Goal: Task Accomplishment & Management: Use online tool/utility

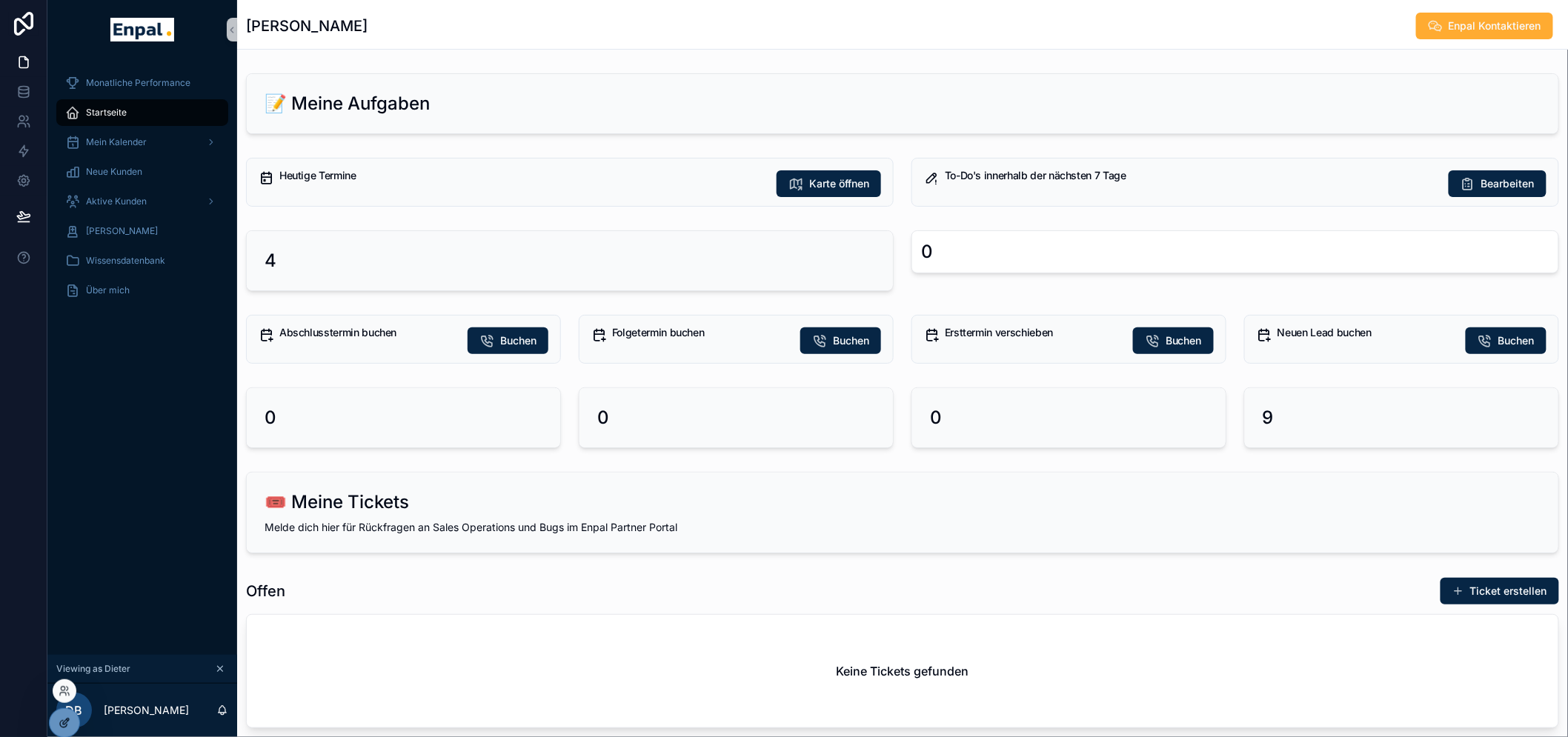
click at [60, 722] on icon at bounding box center [64, 724] width 12 height 12
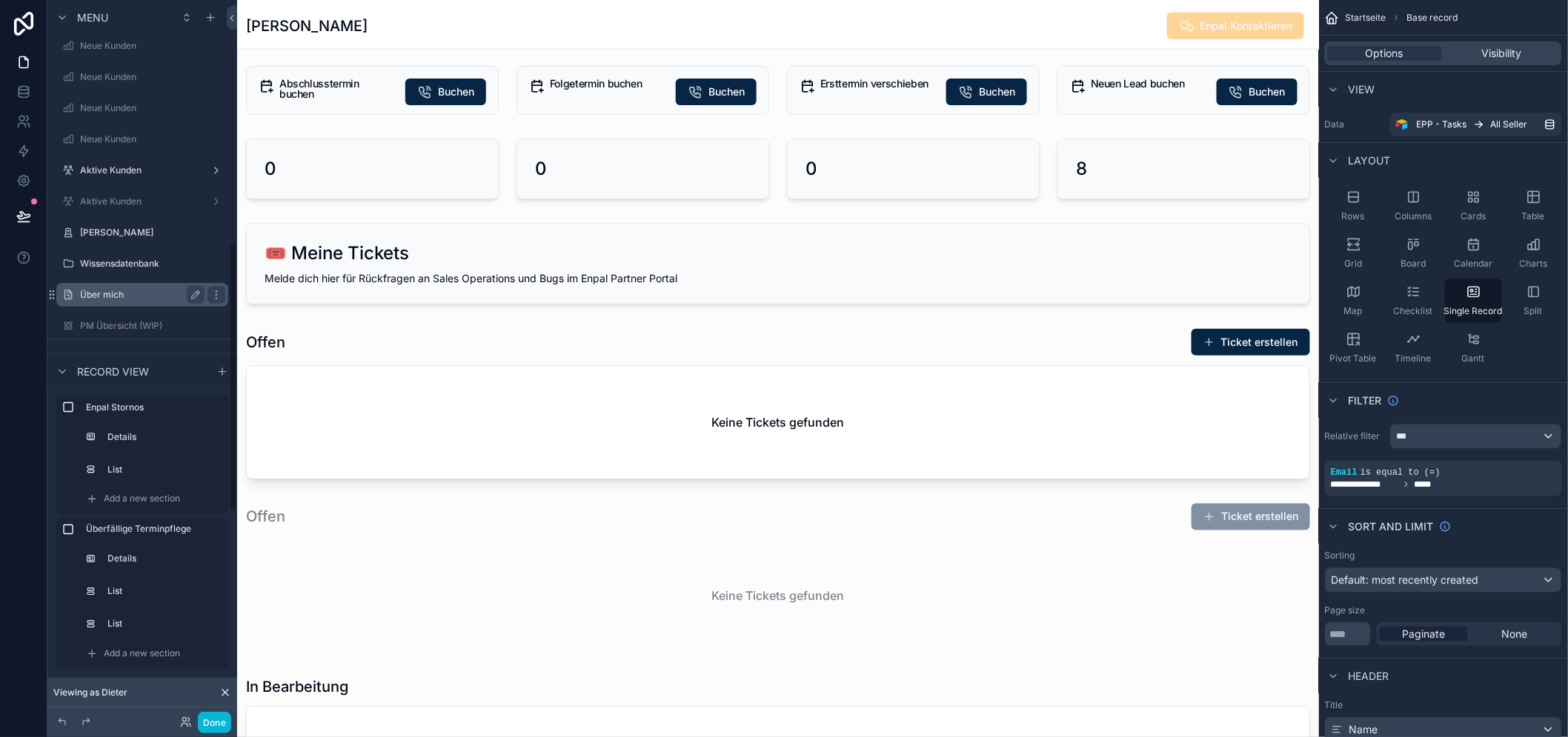
scroll to position [741, 0]
click at [114, 112] on label "Aktive Kunden" at bounding box center [139, 117] width 119 height 12
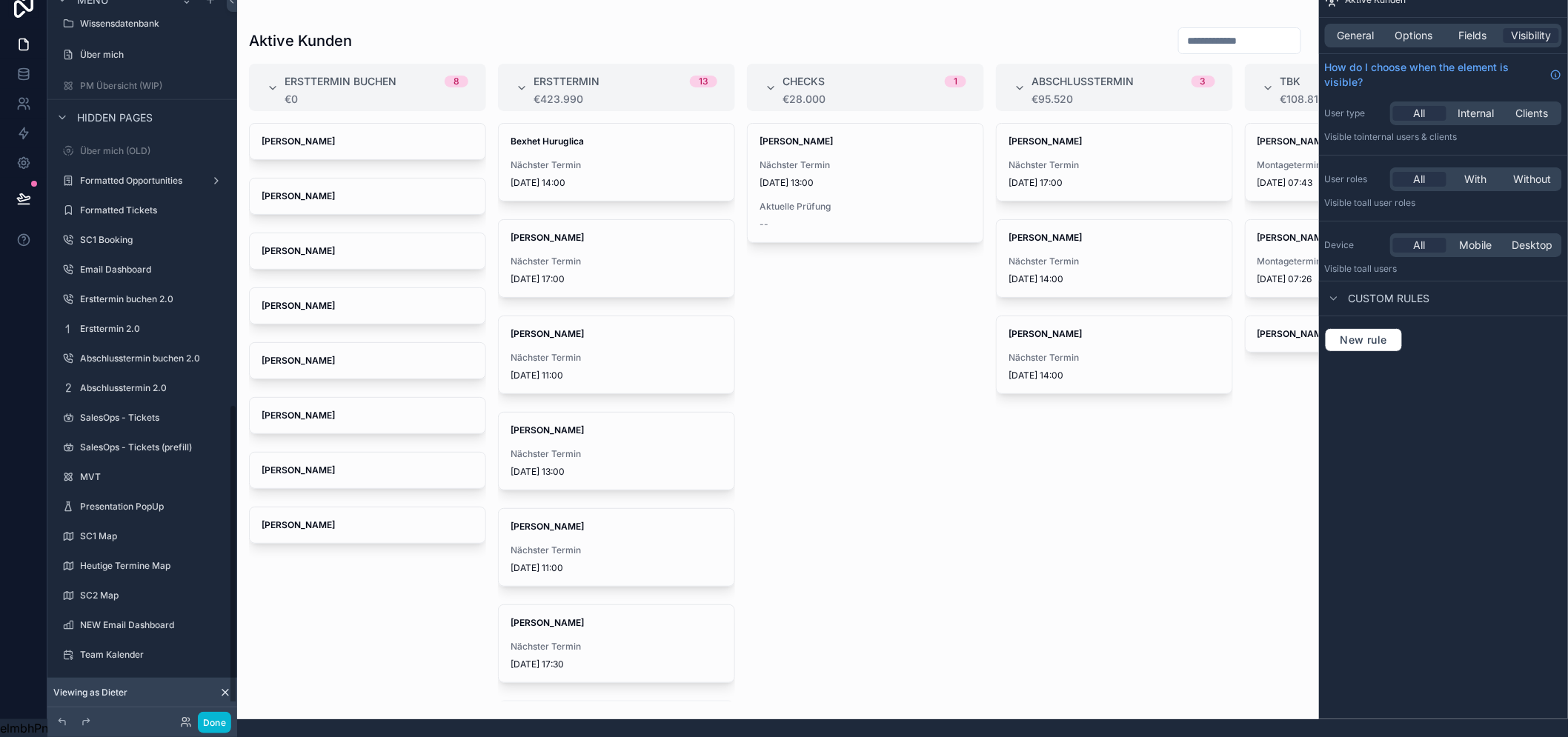
scroll to position [31, 0]
click at [831, 168] on div "scrollable content" at bounding box center [778, 350] width 1082 height 737
click at [650, 142] on div "Bexhet Huruglica Nächster Termin [DATE] 14:00" at bounding box center [617, 162] width 236 height 77
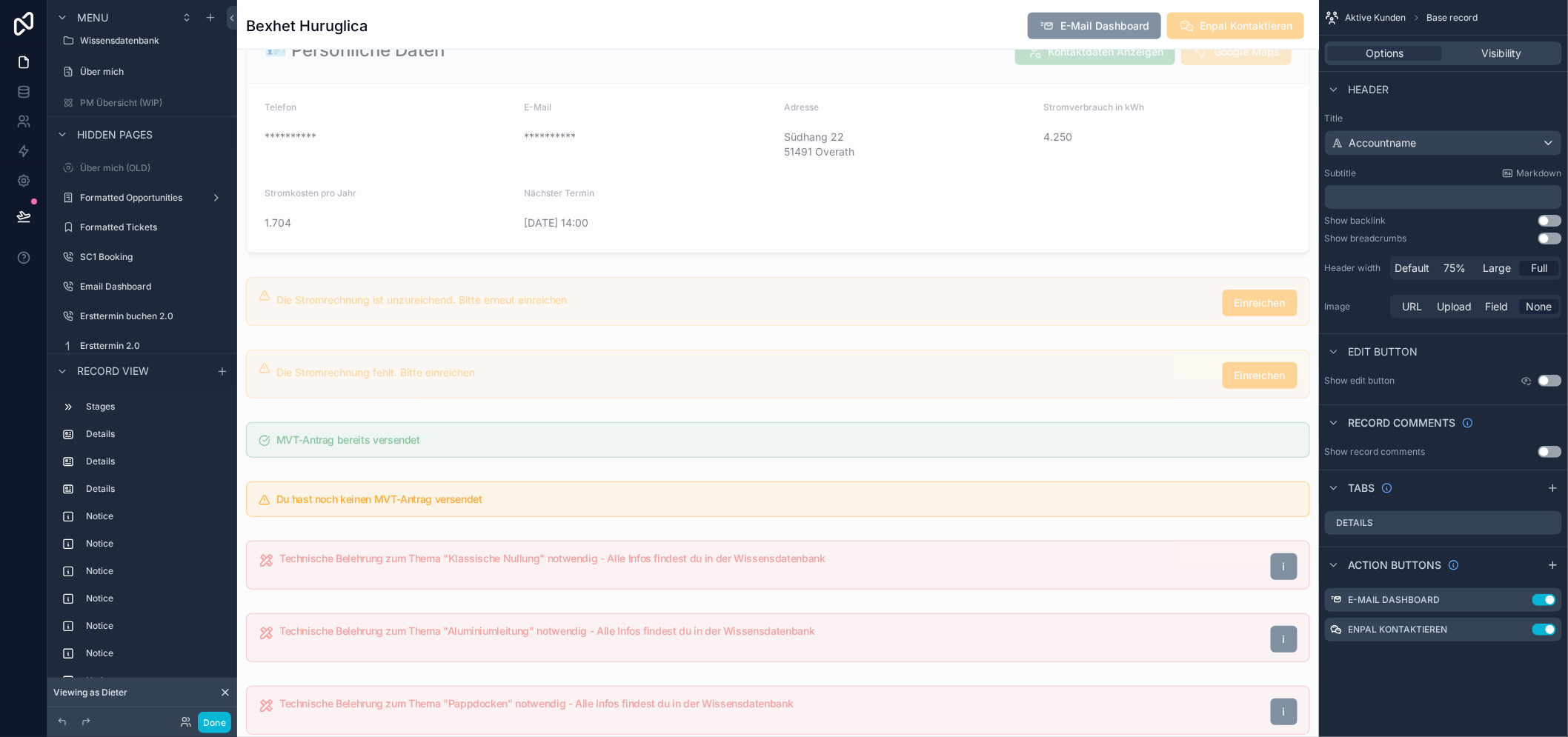
scroll to position [658, 0]
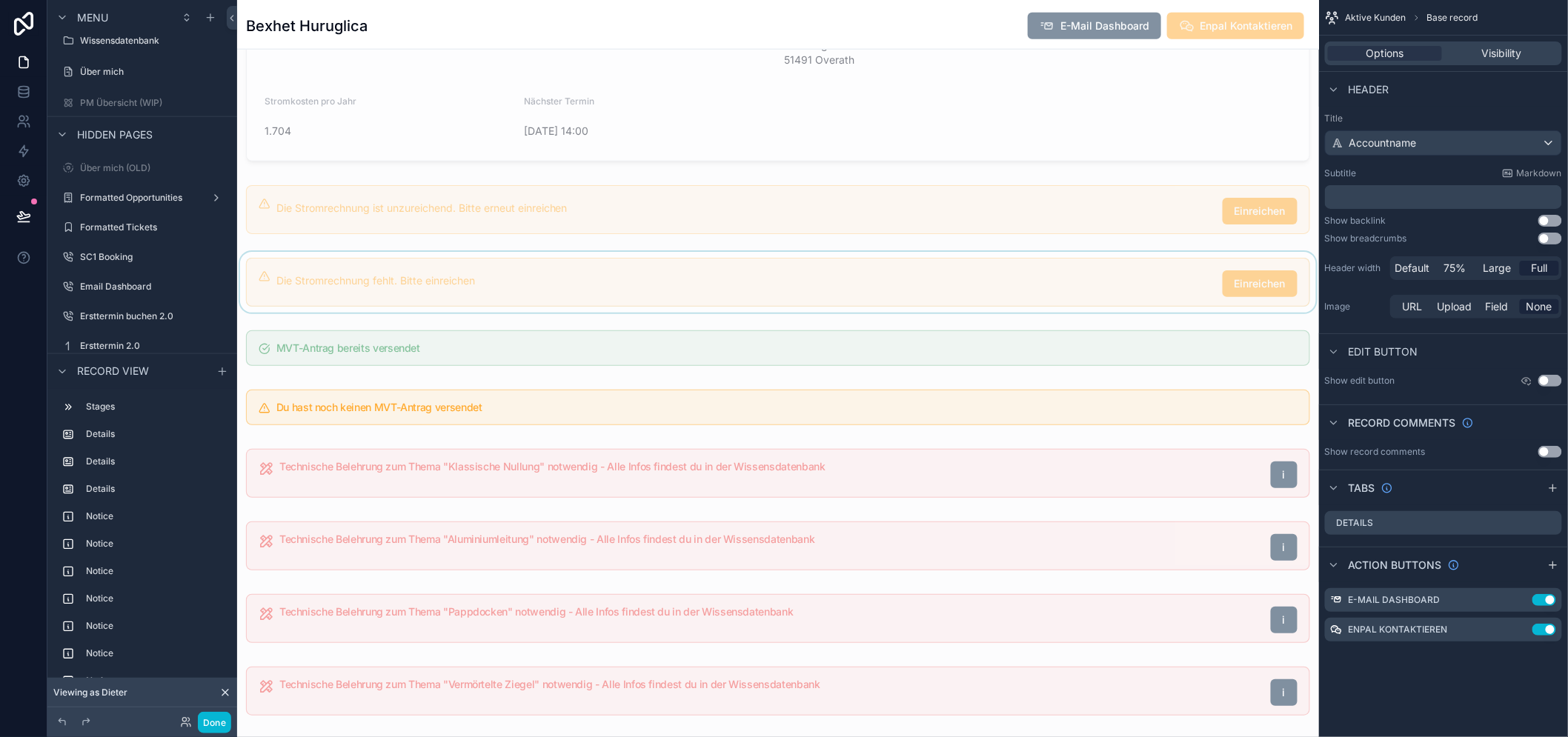
click at [791, 261] on div "scrollable content" at bounding box center [778, 282] width 1082 height 60
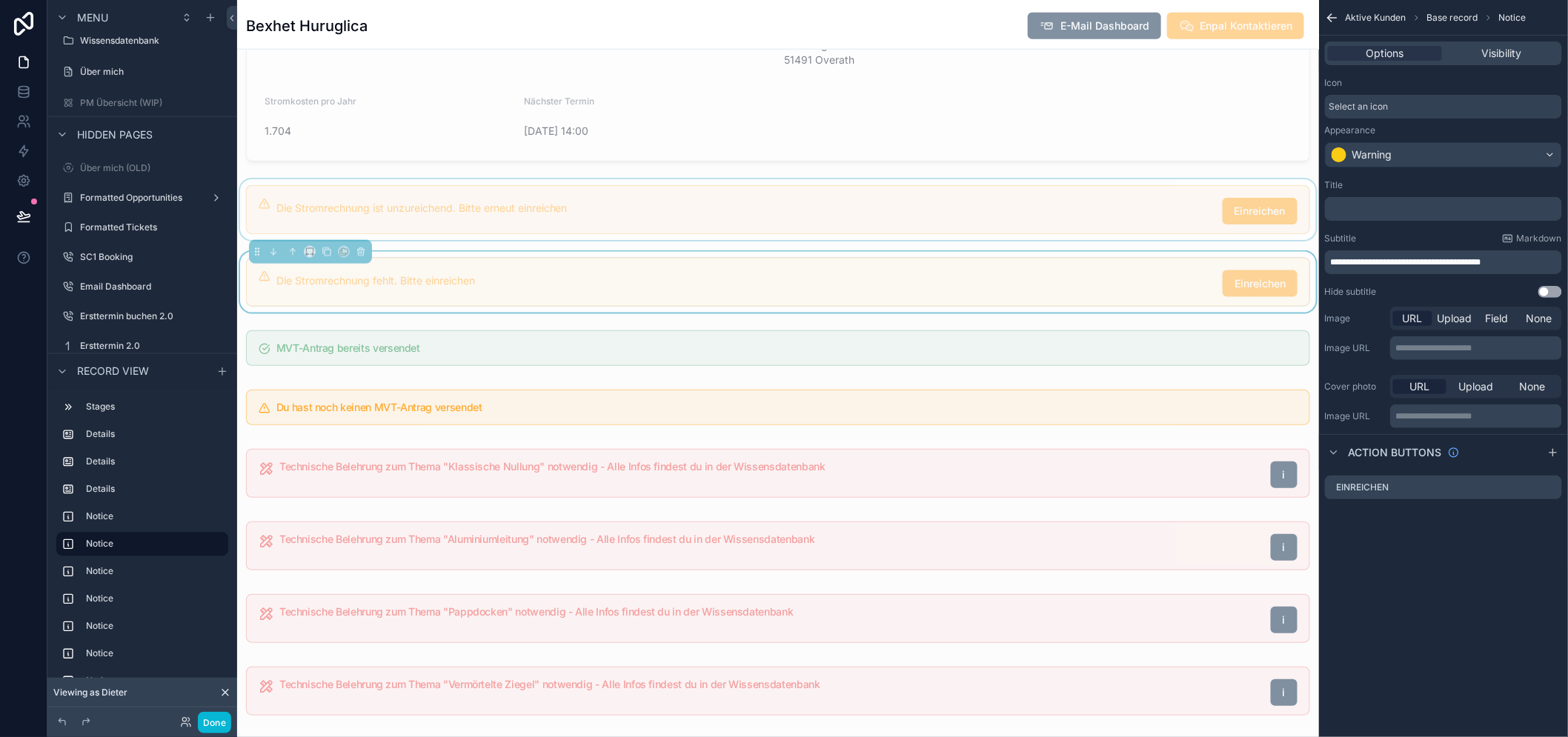
click at [828, 213] on div "scrollable content" at bounding box center [778, 209] width 1082 height 60
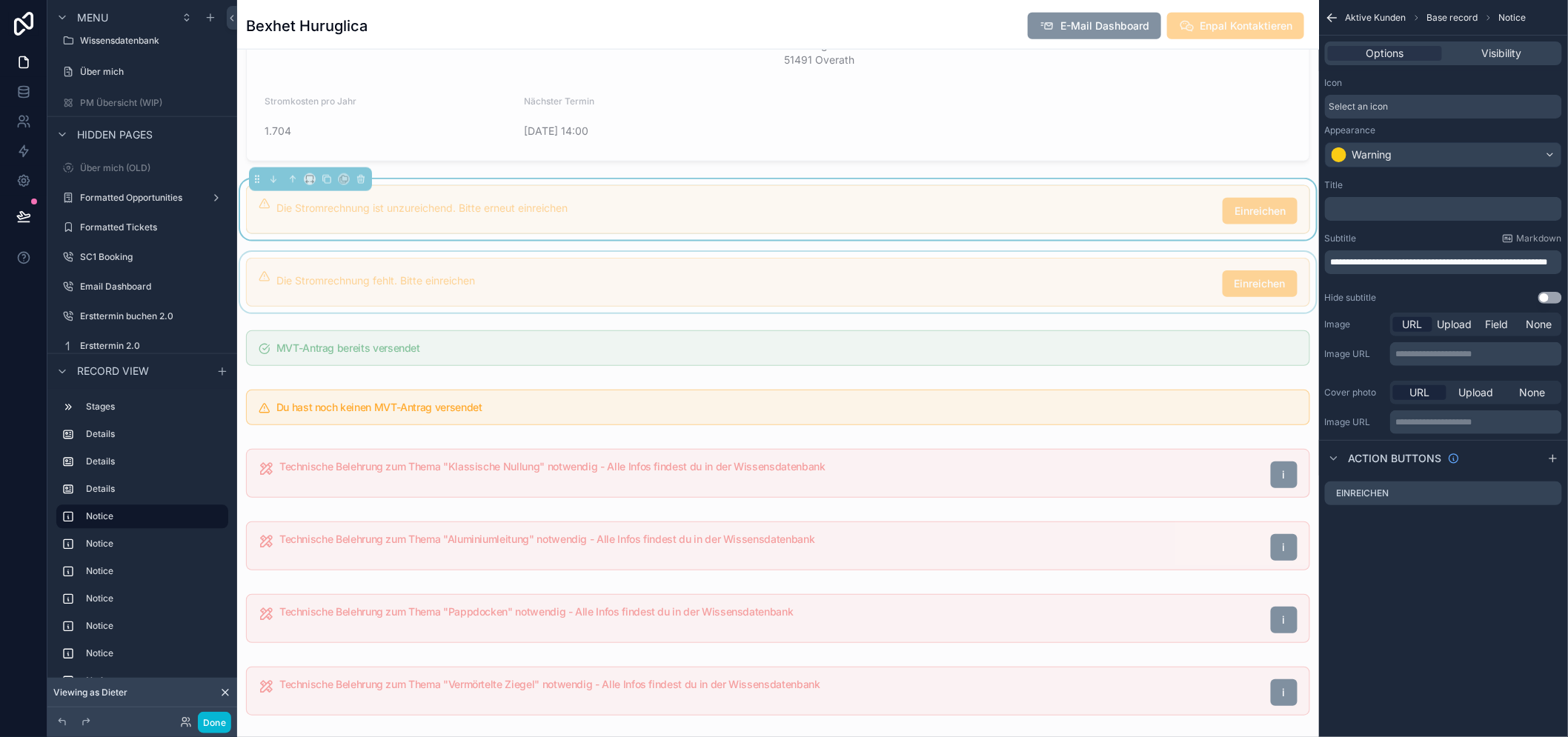
click at [830, 278] on div "scrollable content" at bounding box center [778, 282] width 1082 height 60
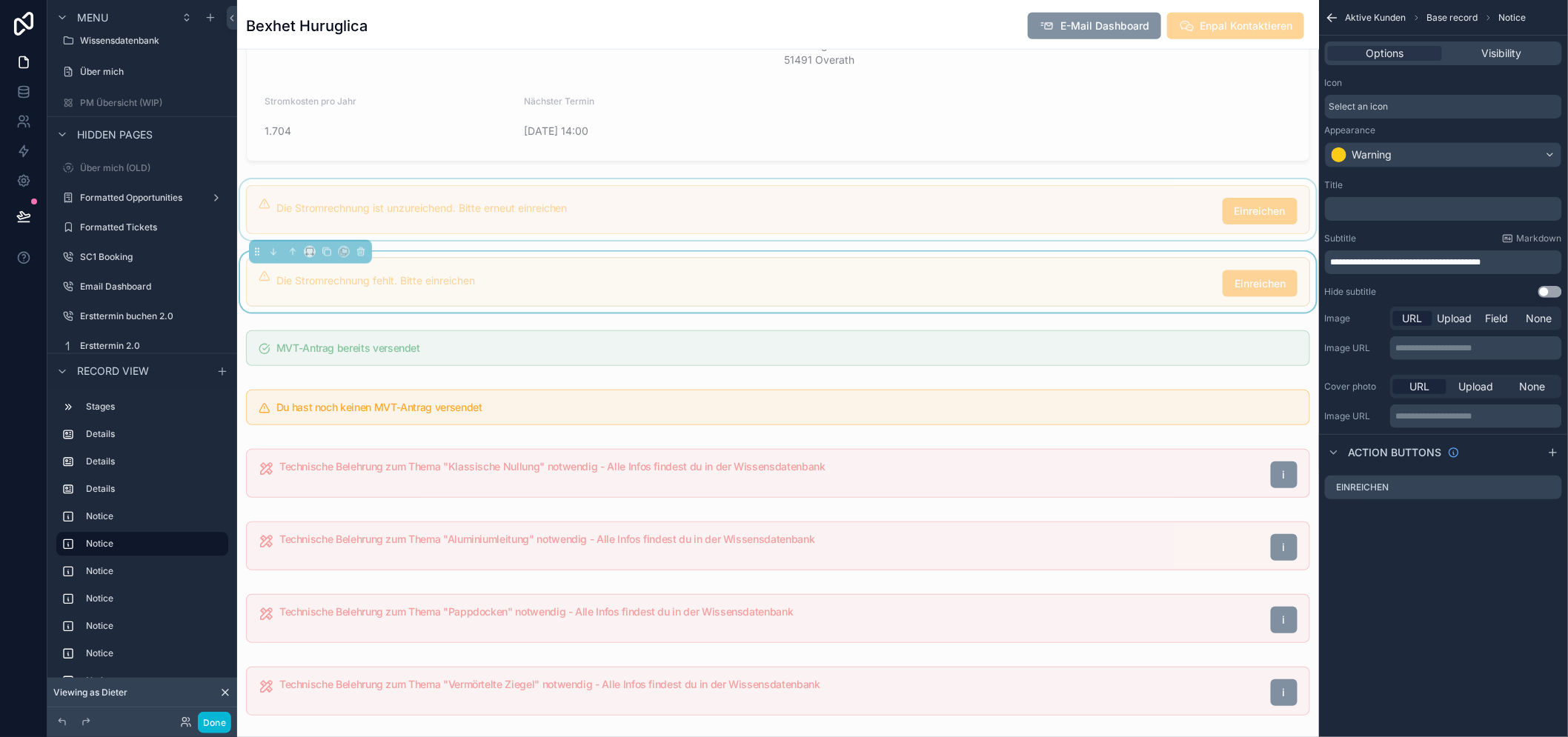
click at [849, 230] on div "scrollable content" at bounding box center [778, 209] width 1082 height 60
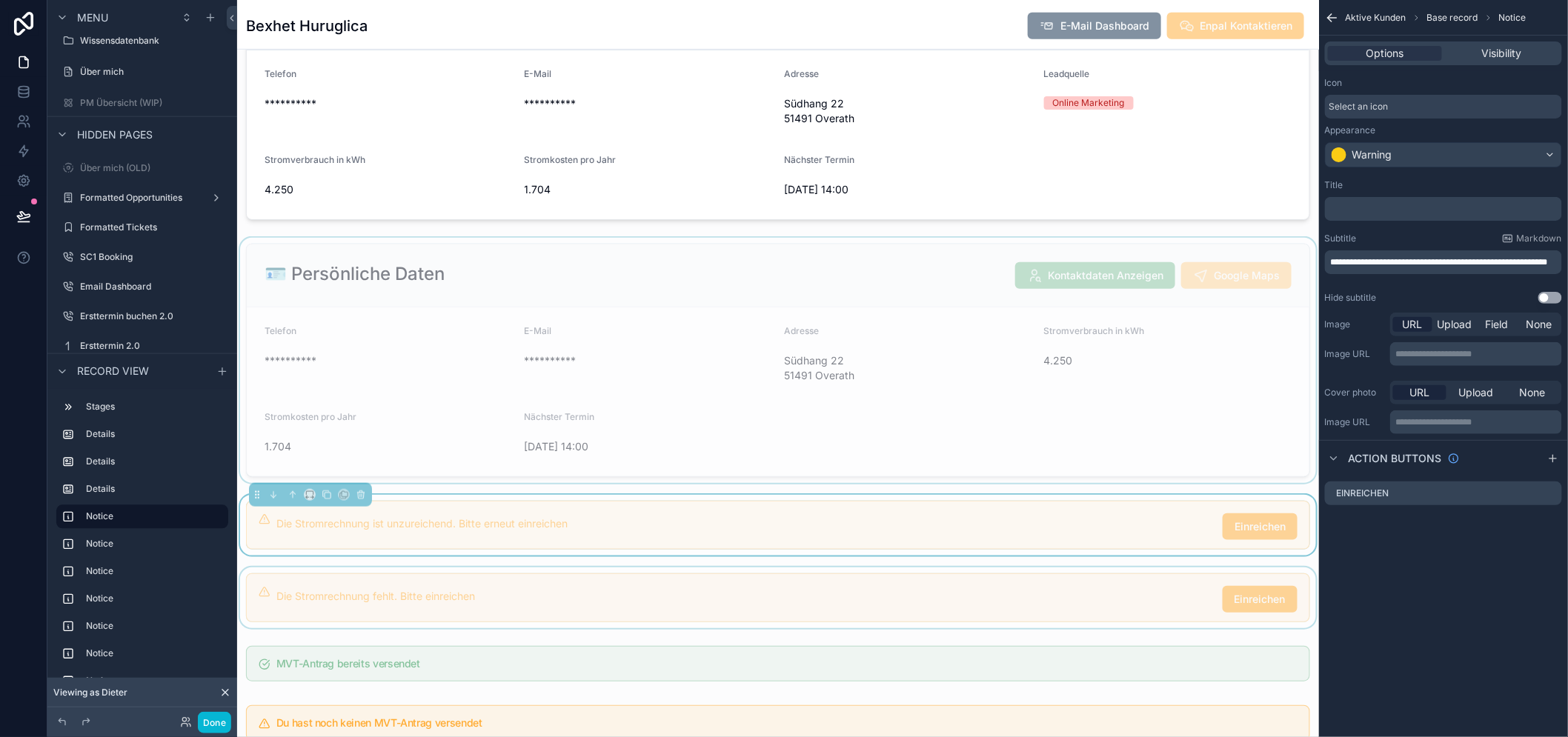
scroll to position [493, 0]
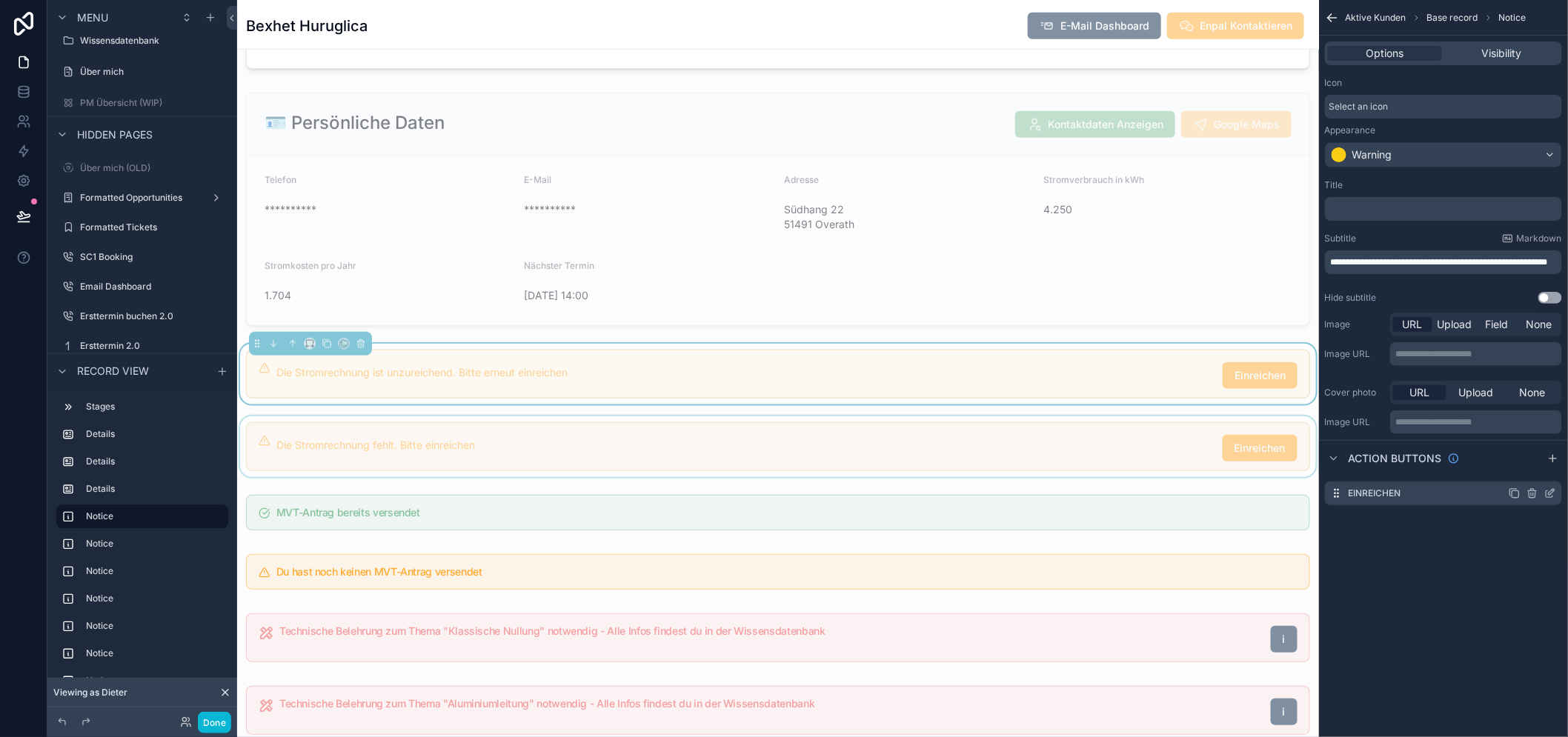
click at [1555, 493] on icon "scrollable content" at bounding box center [1552, 492] width 6 height 6
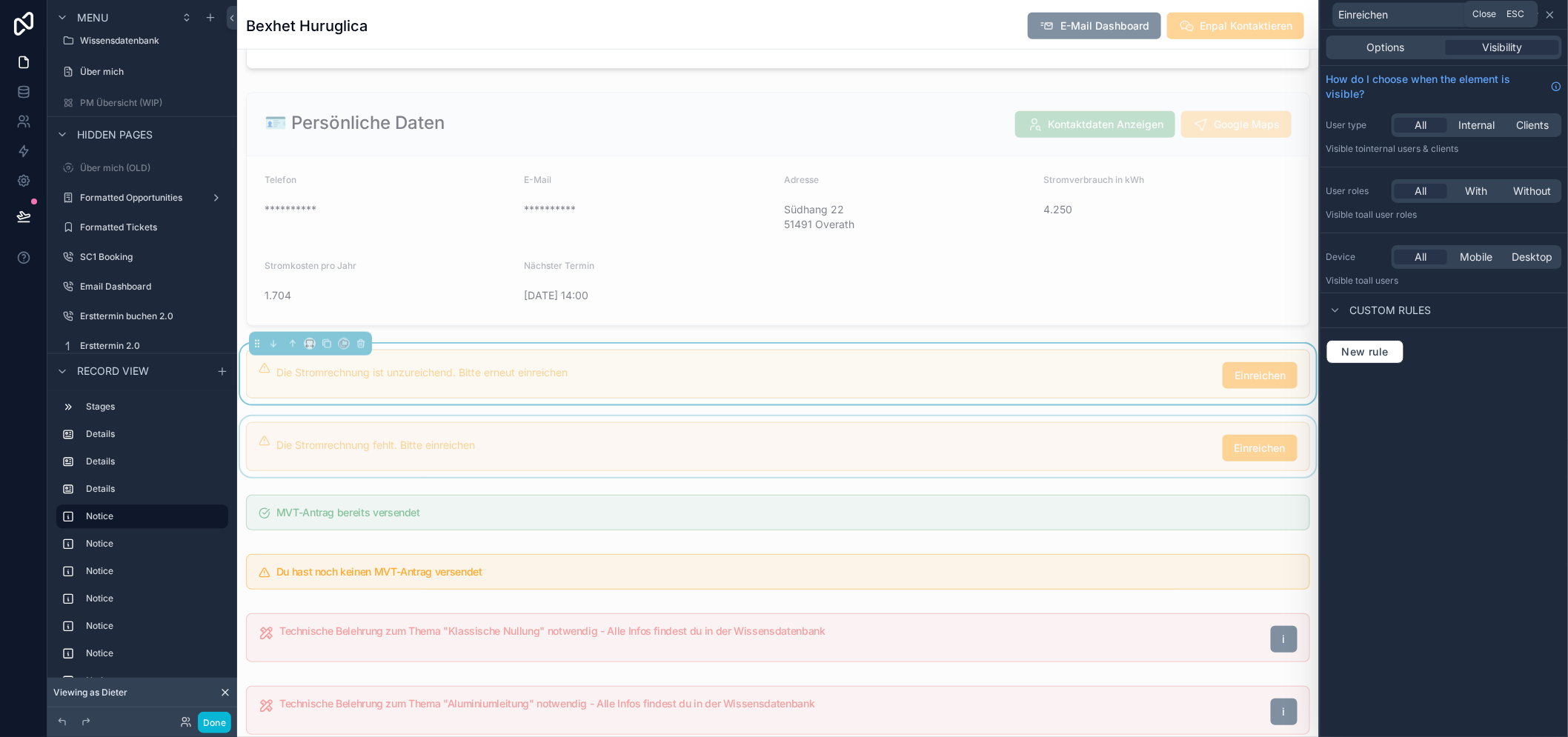
click at [1556, 18] on icon at bounding box center [1550, 14] width 12 height 12
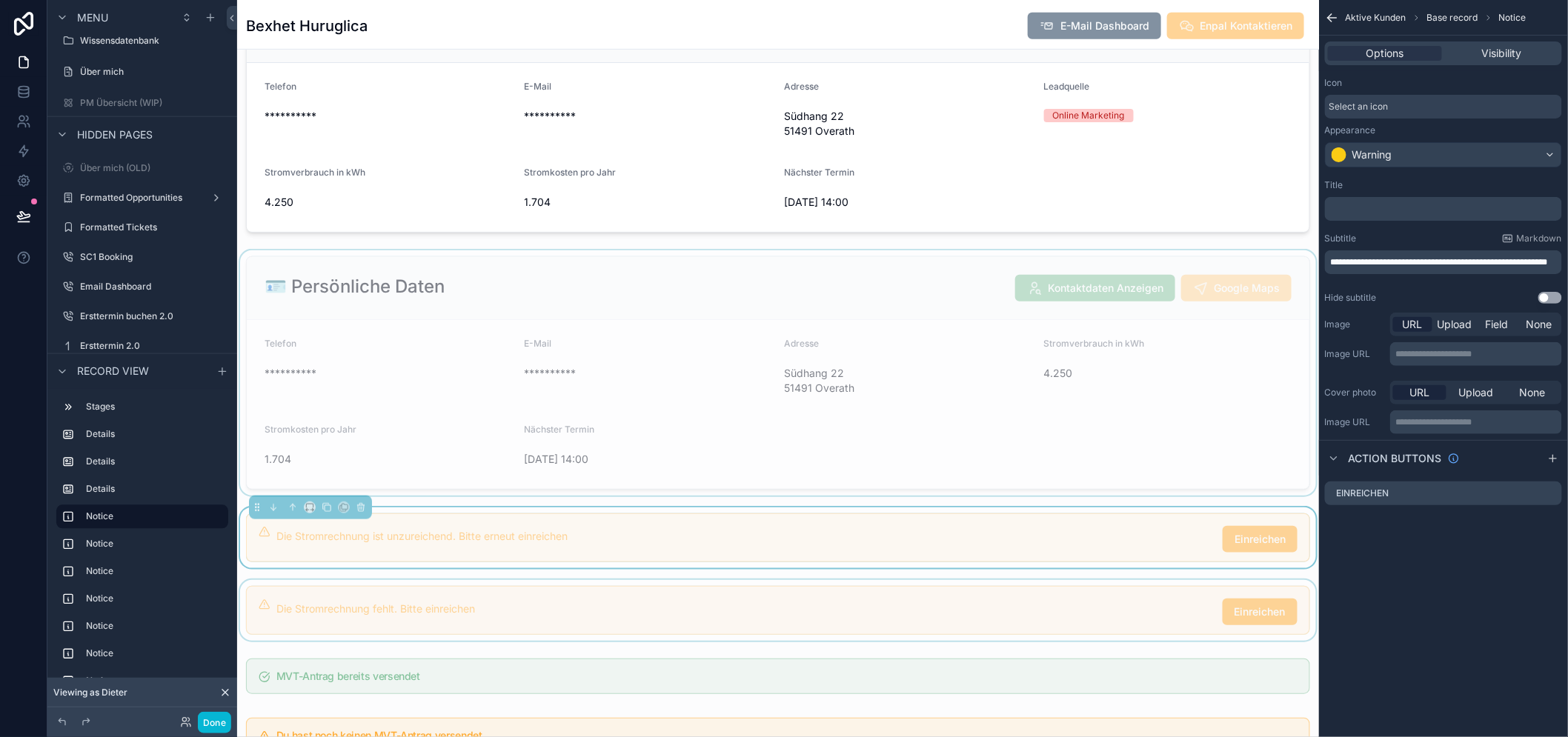
scroll to position [329, 0]
click at [210, 721] on button "Done" at bounding box center [214, 723] width 34 height 21
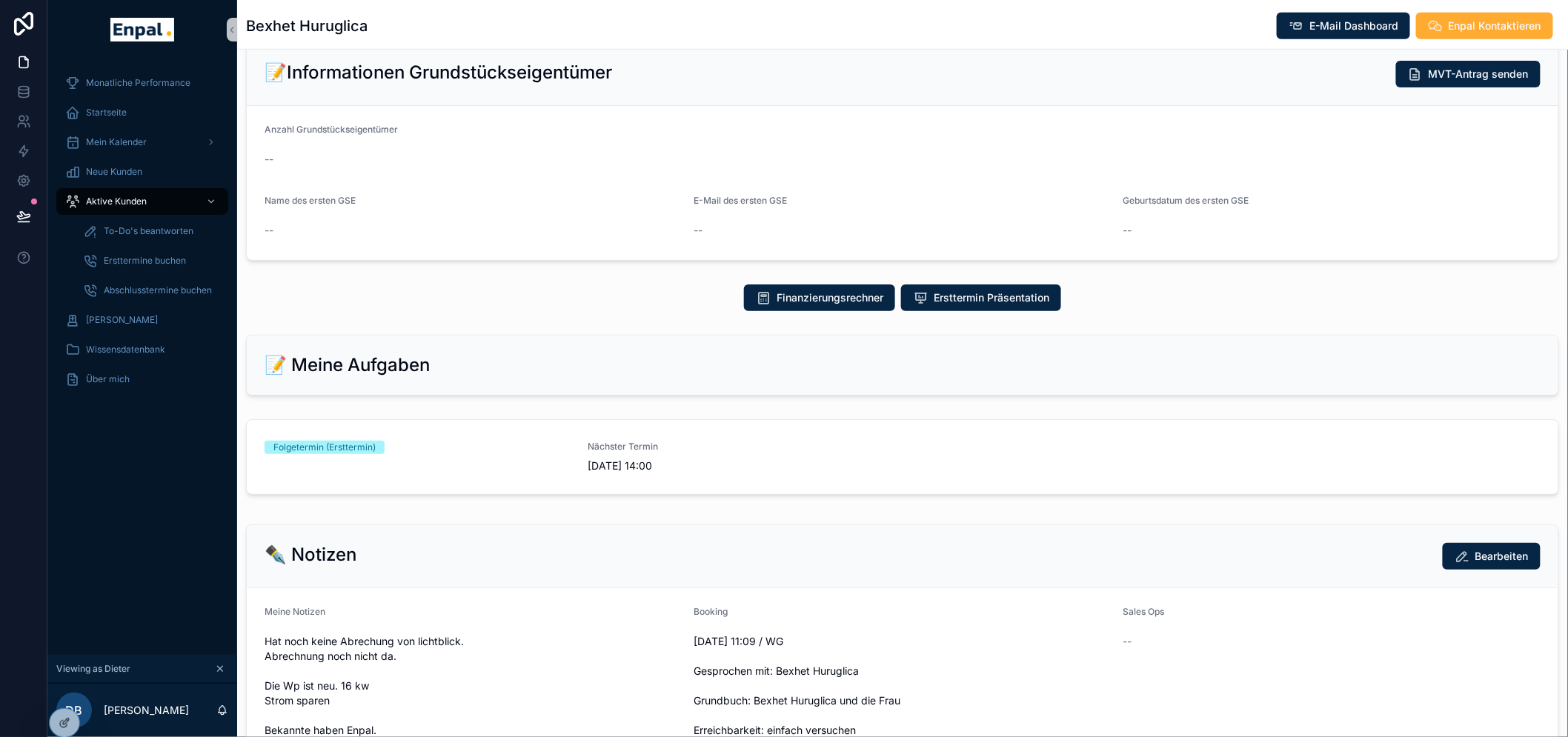
scroll to position [0, 0]
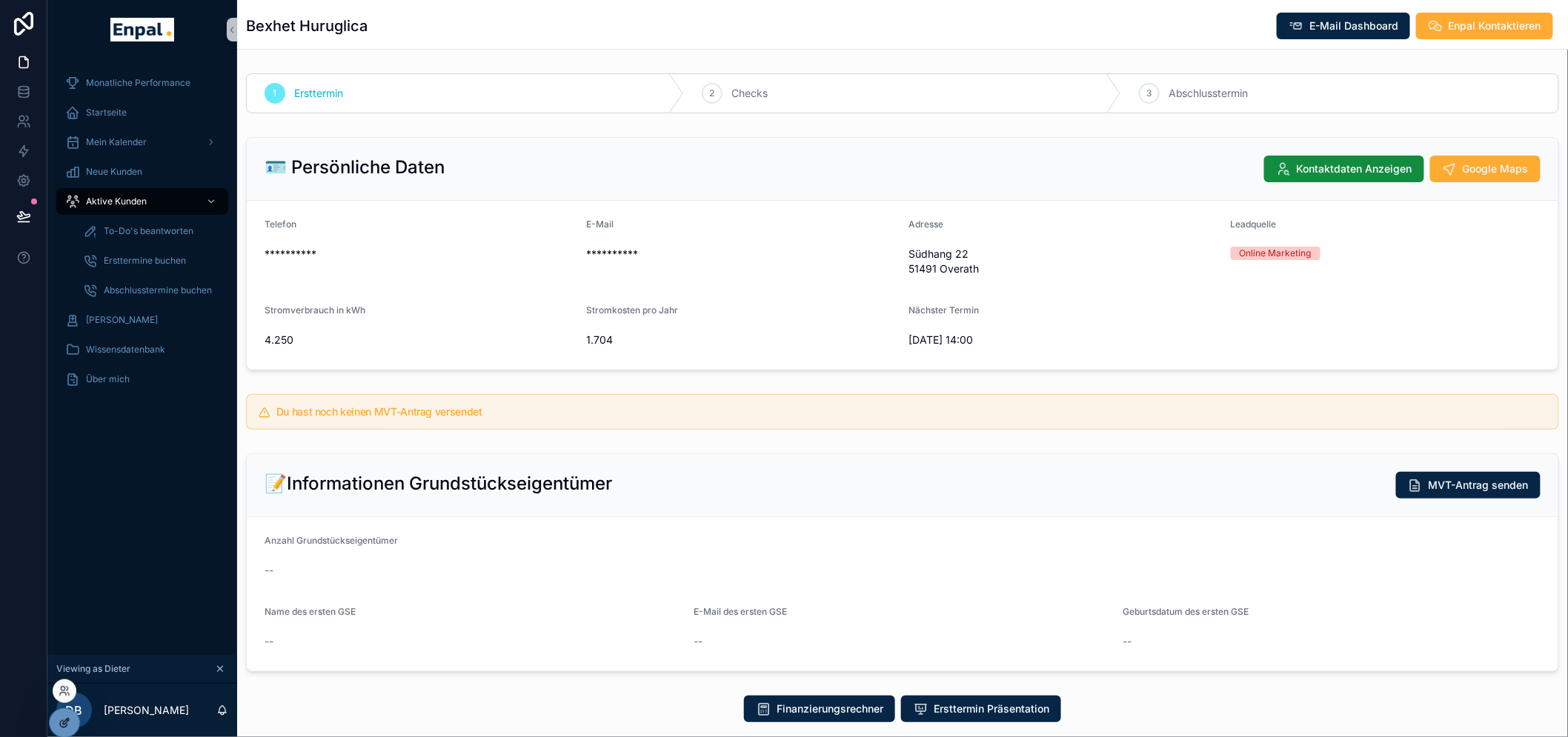
click at [70, 724] on icon at bounding box center [64, 724] width 12 height 12
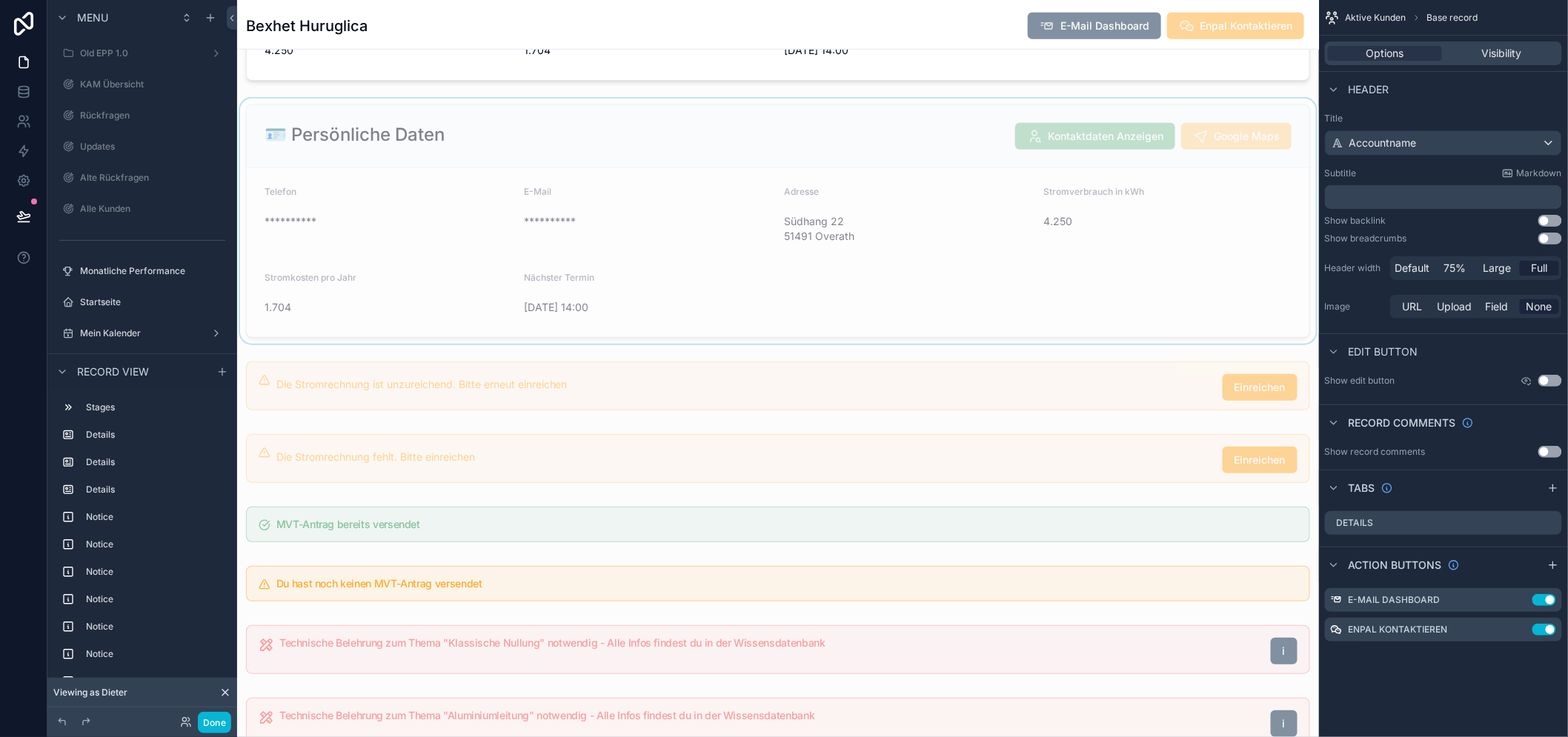
scroll to position [493, 0]
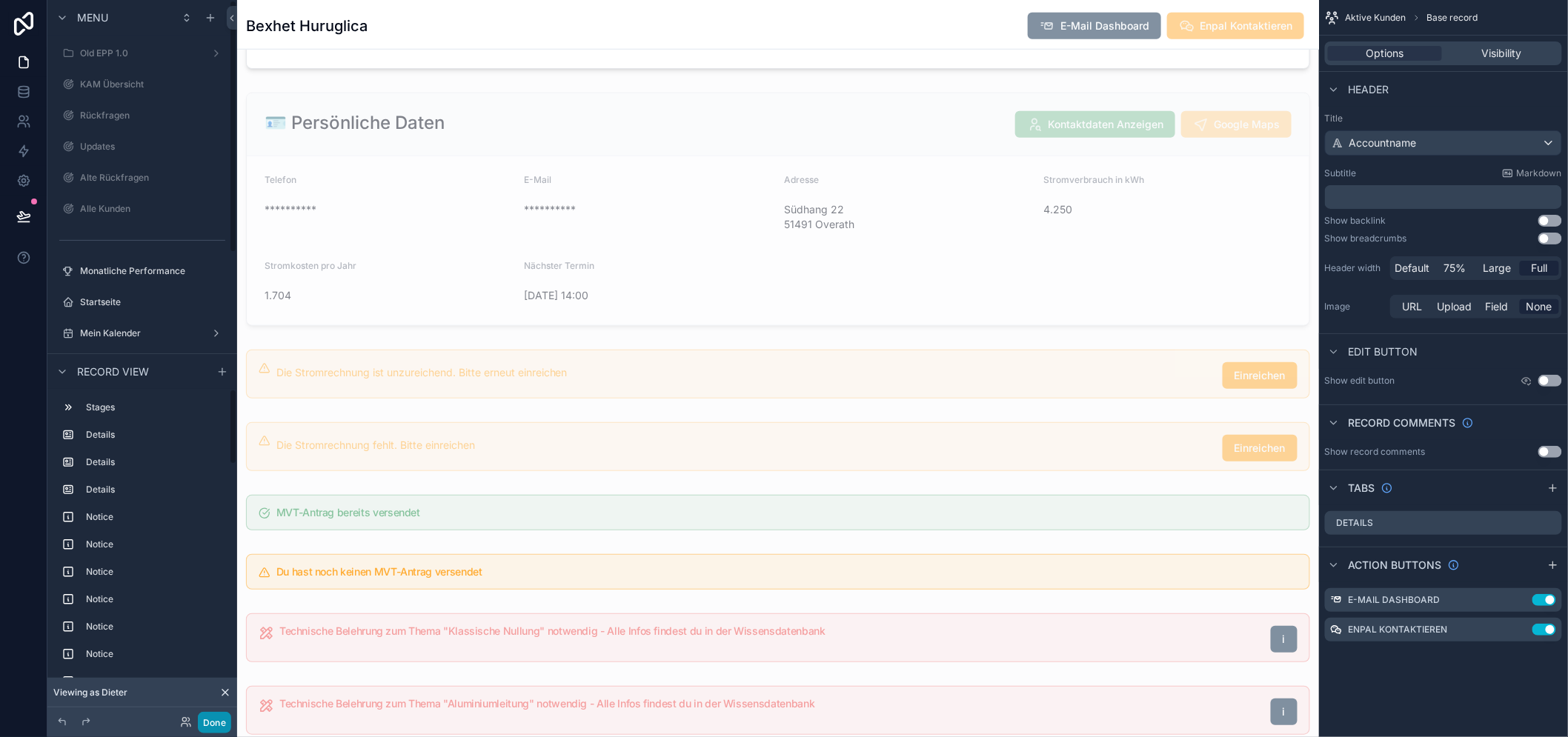
click at [220, 711] on div "Done" at bounding box center [142, 723] width 190 height 30
click at [221, 720] on button "Done" at bounding box center [214, 723] width 34 height 21
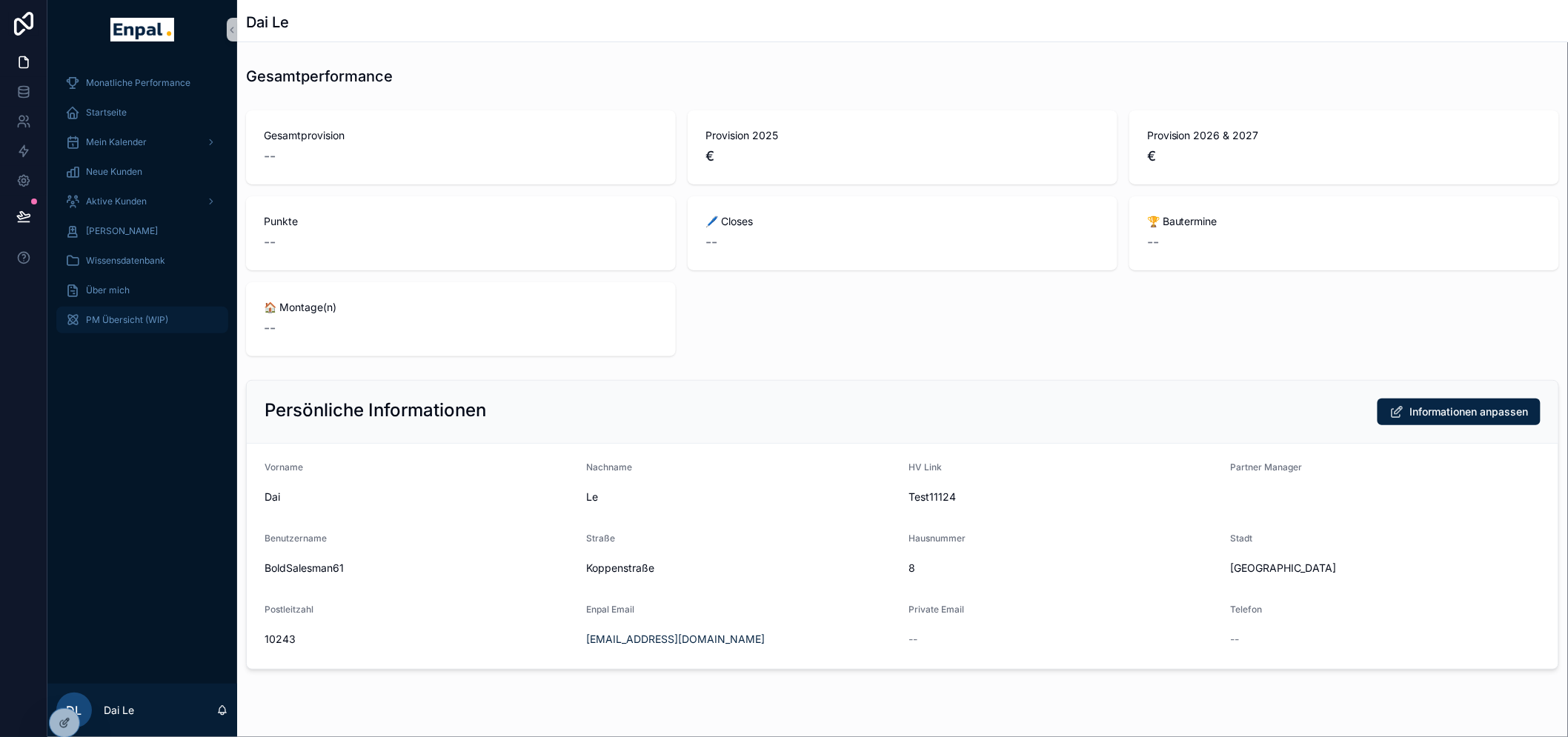
click at [127, 321] on span "PM Übersicht (WIP)" at bounding box center [128, 320] width 83 height 12
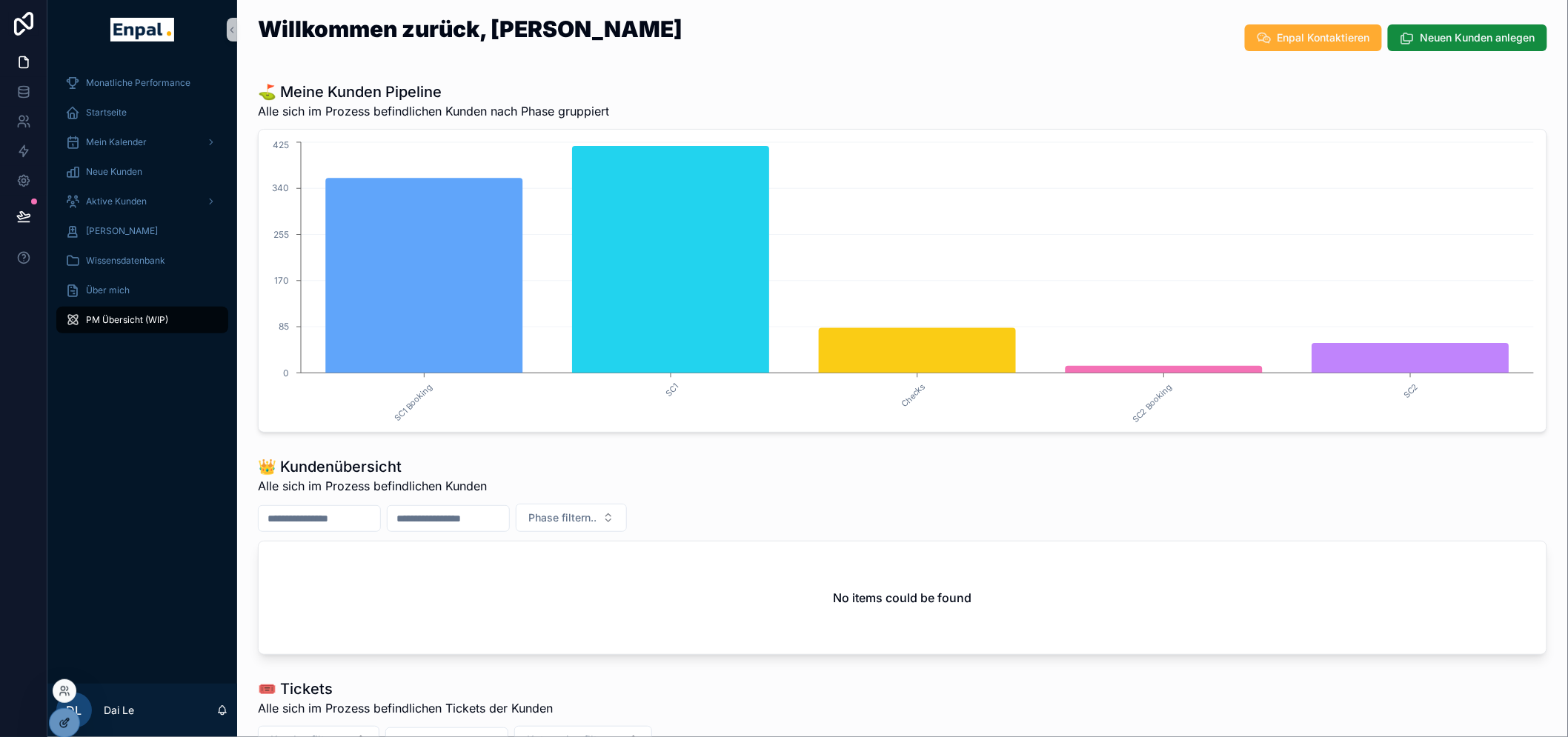
click at [57, 716] on div at bounding box center [64, 723] width 30 height 28
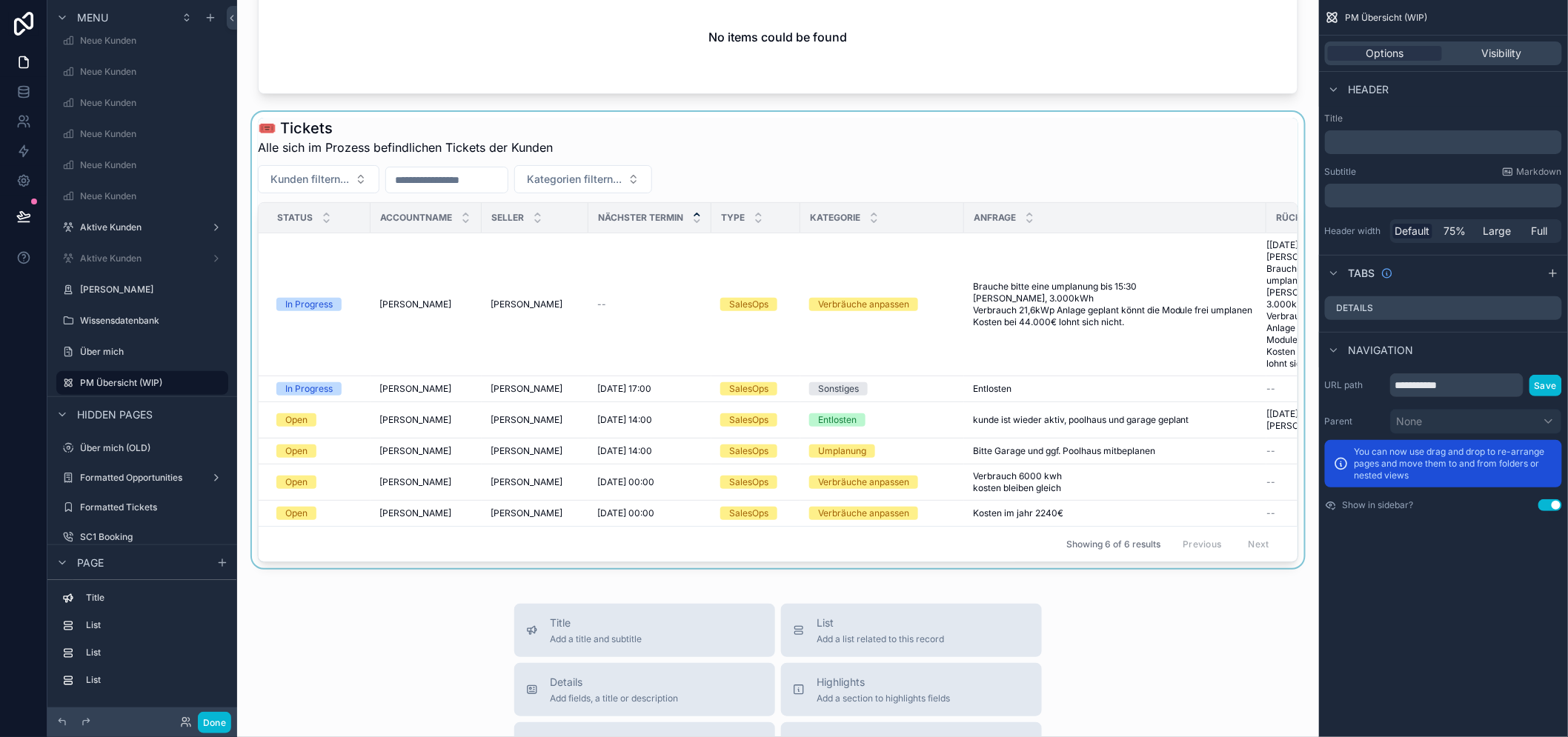
scroll to position [329, 0]
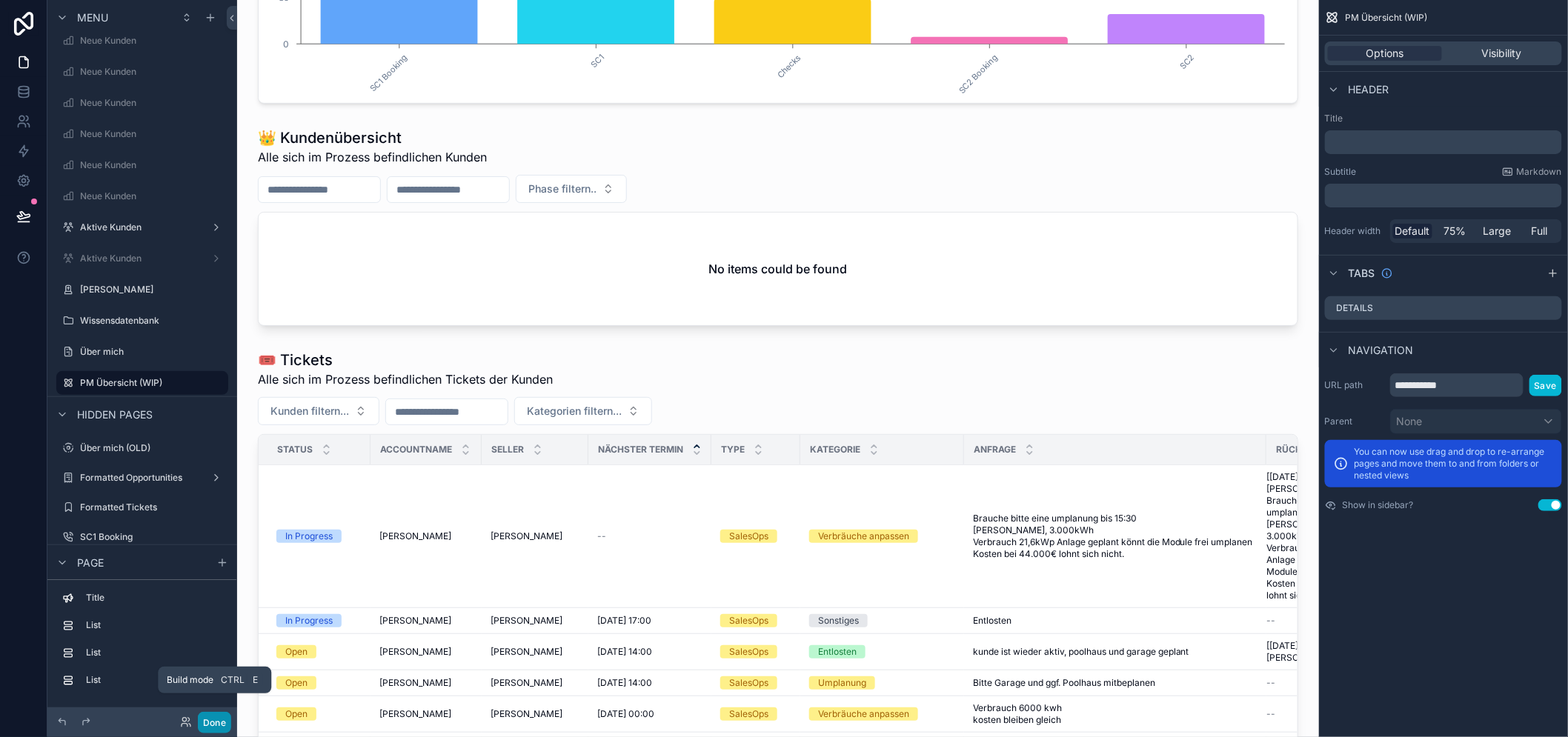
click at [218, 721] on button "Done" at bounding box center [214, 723] width 34 height 21
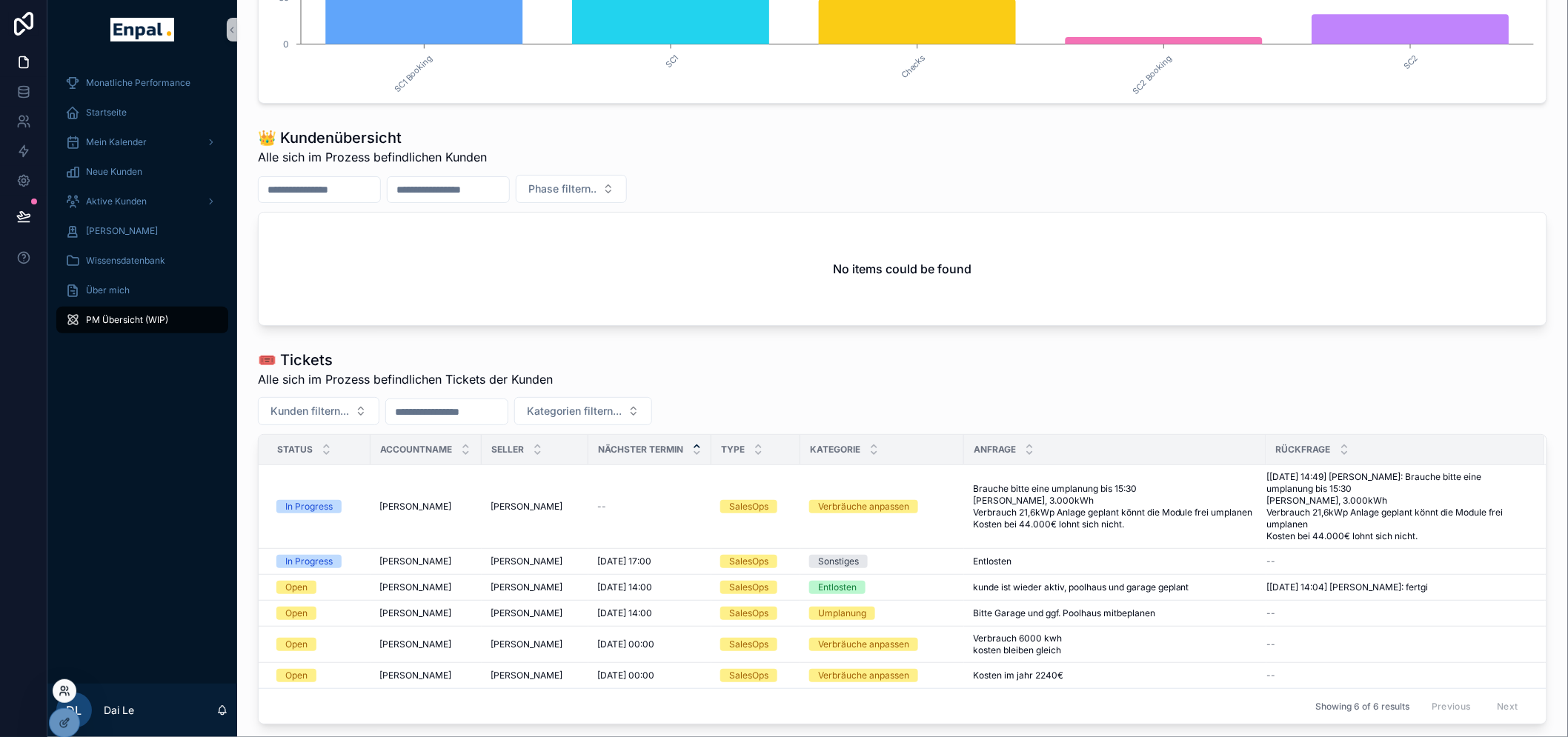
click at [63, 687] on icon at bounding box center [62, 689] width 4 height 4
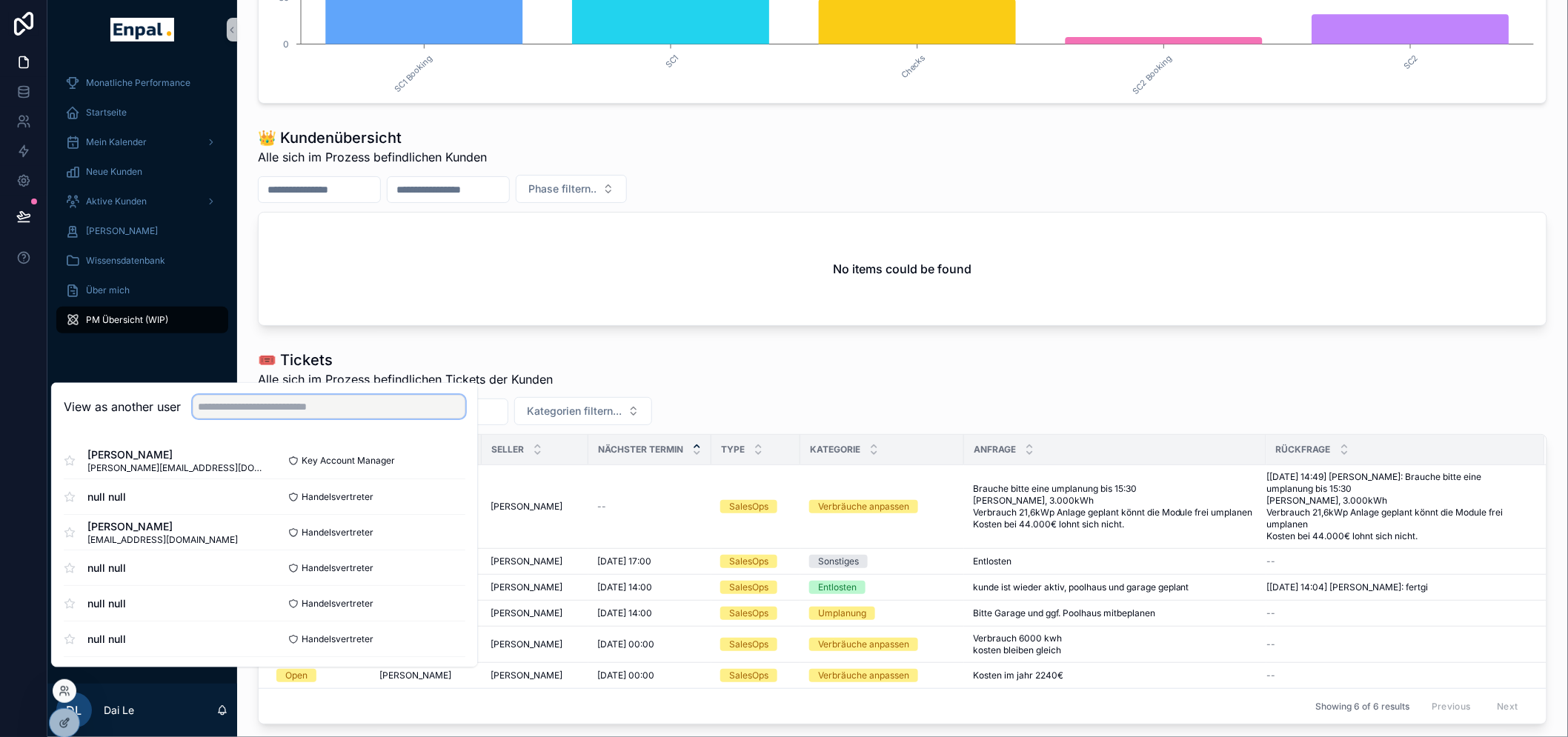
click at [286, 419] on input "text" at bounding box center [329, 407] width 273 height 24
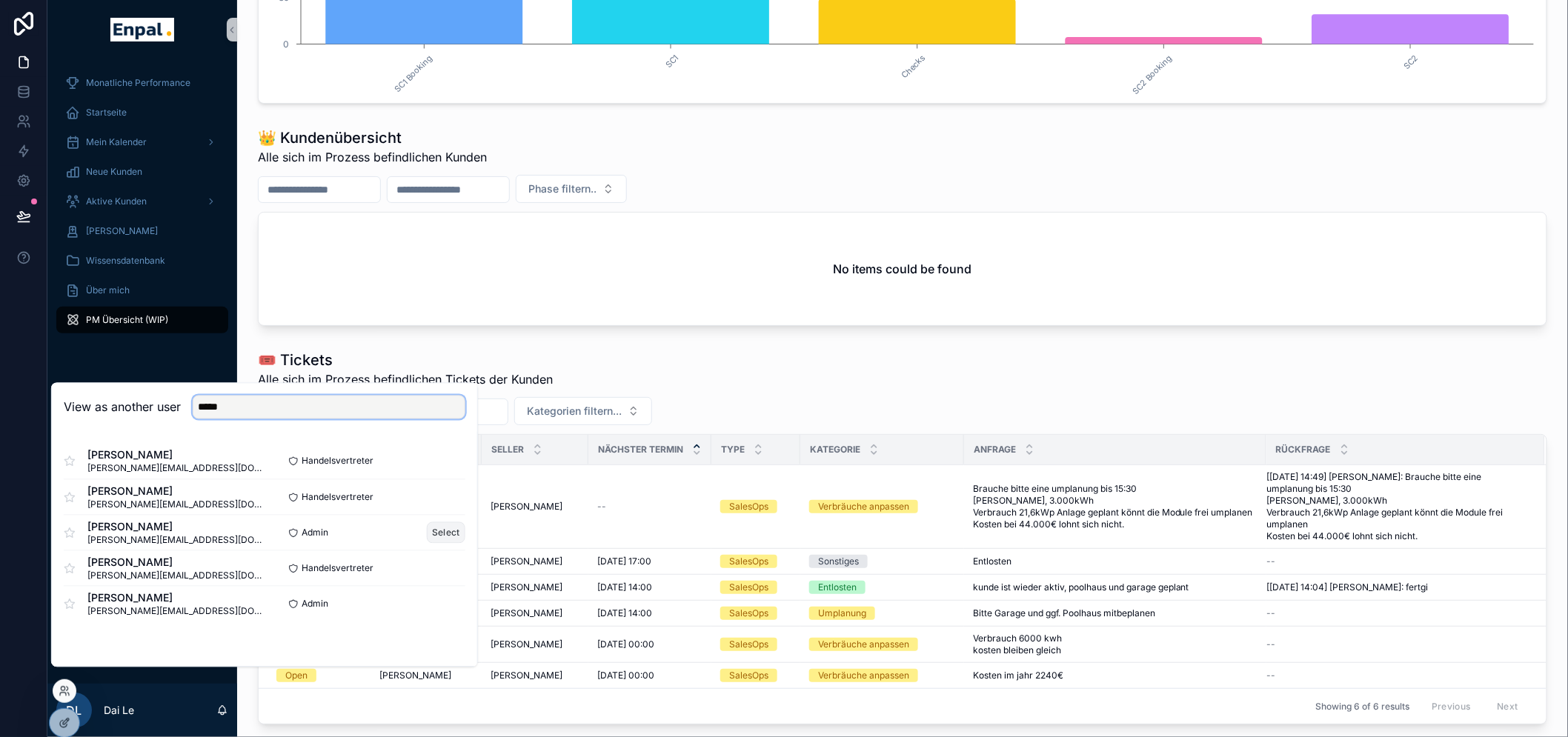
type input "*****"
click at [438, 544] on button "Select" at bounding box center [446, 533] width 38 height 21
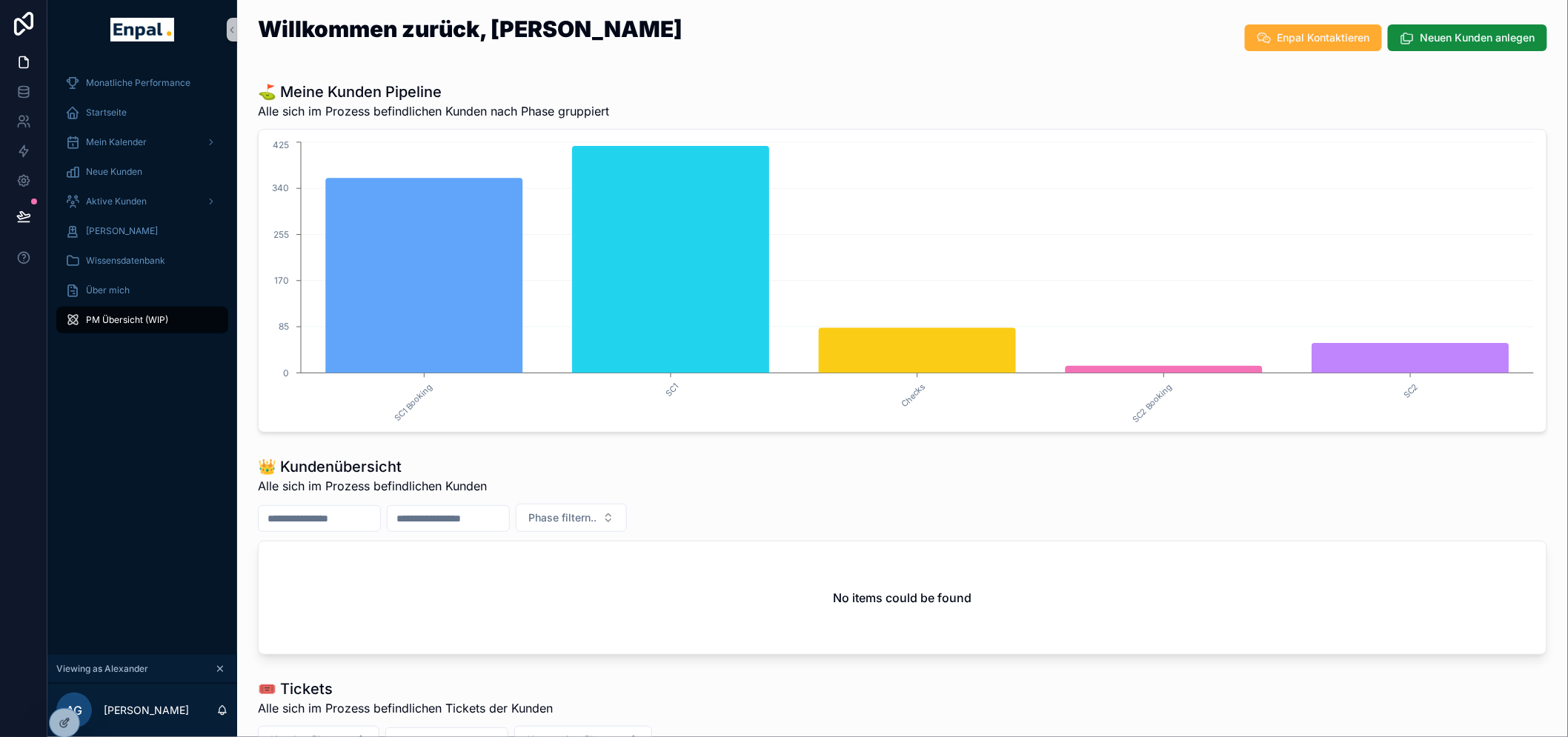
click at [751, 582] on div "No items could be found" at bounding box center [903, 598] width 1288 height 112
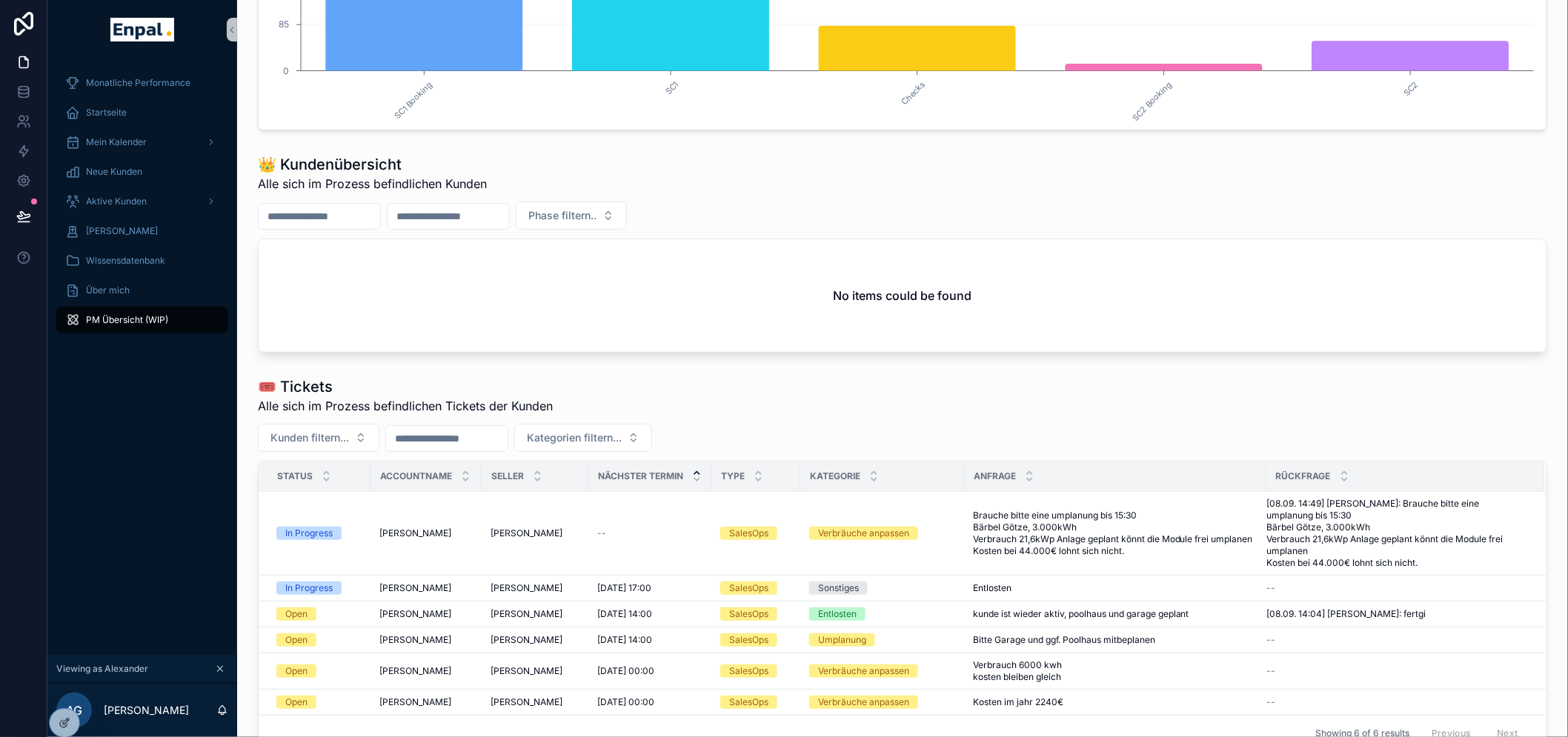
scroll to position [180, 0]
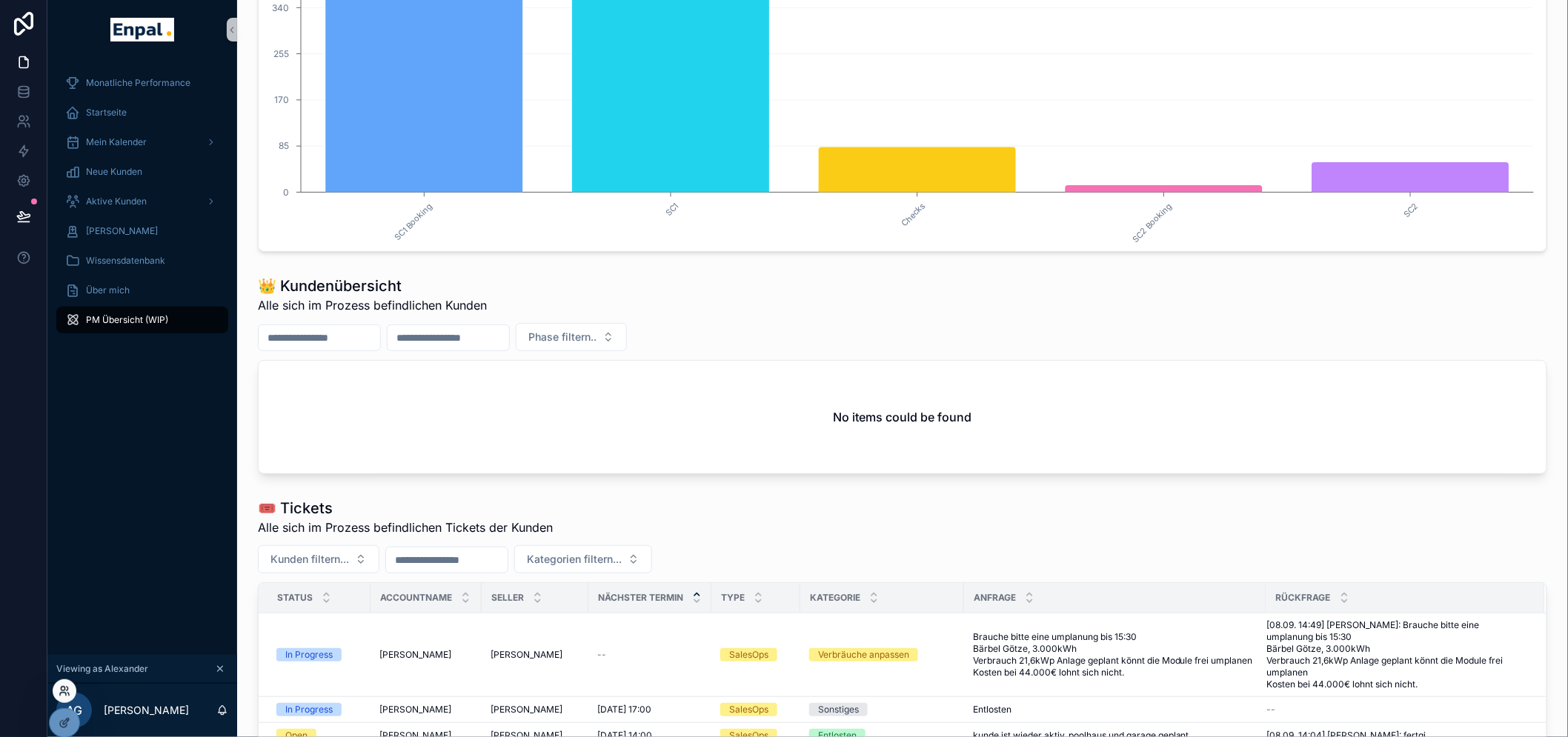
click at [65, 689] on icon at bounding box center [64, 691] width 12 height 12
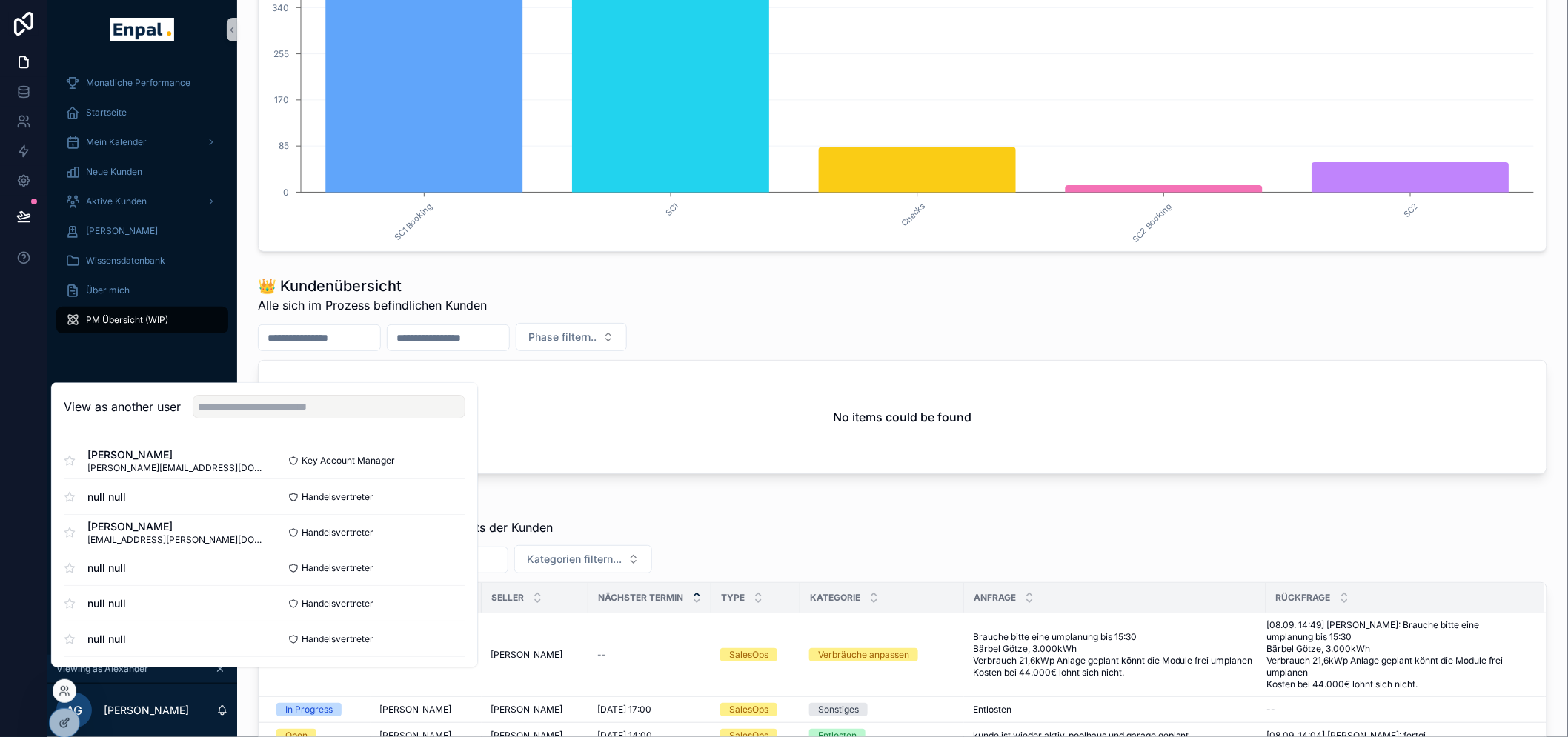
click at [371, 432] on div "View as another user" at bounding box center [264, 408] width 425 height 48
click at [371, 419] on input "text" at bounding box center [329, 407] width 273 height 24
click at [337, 415] on input "text" at bounding box center [329, 407] width 273 height 24
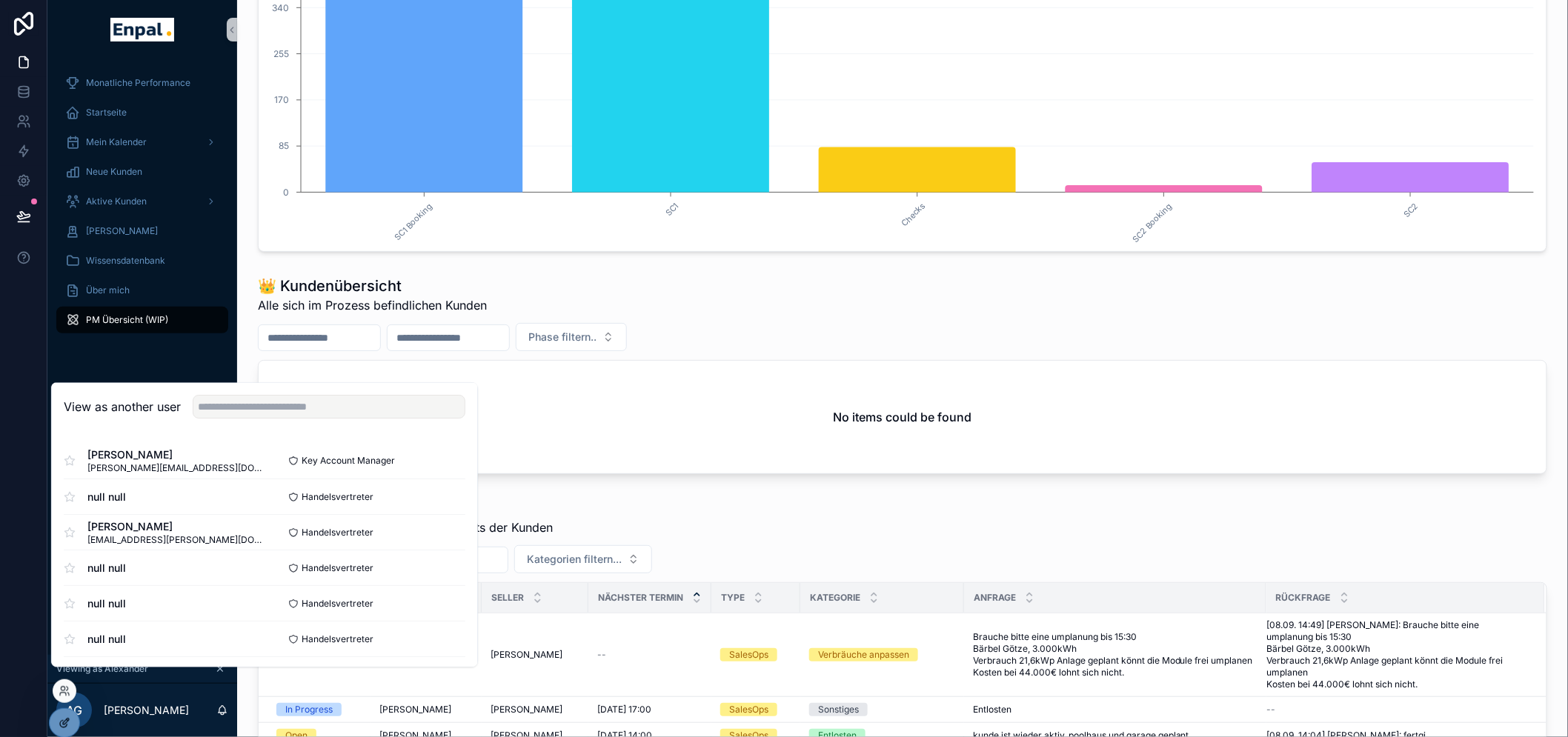
click at [59, 721] on icon at bounding box center [64, 724] width 12 height 12
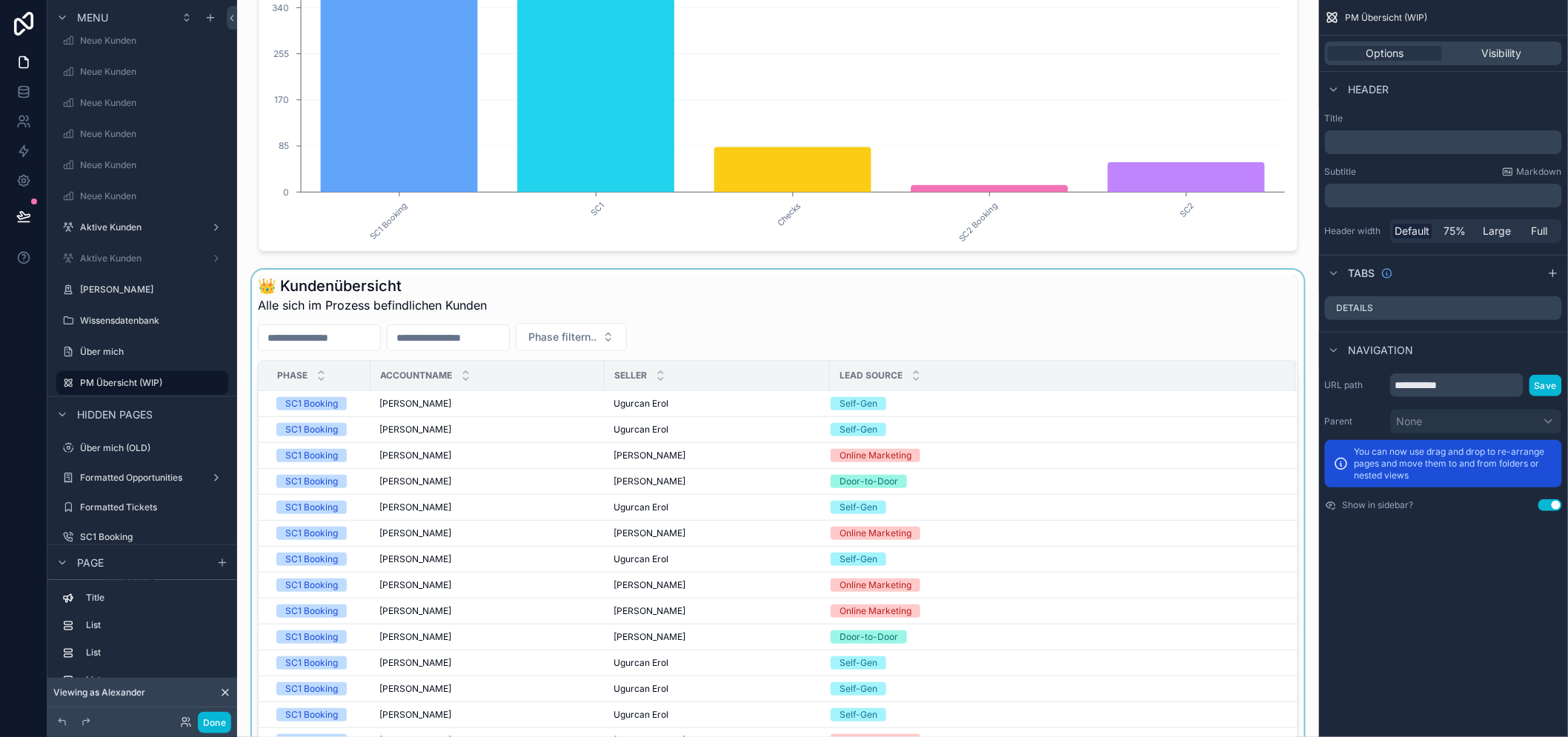
click at [912, 310] on div "scrollable content" at bounding box center [777, 595] width 1058 height 651
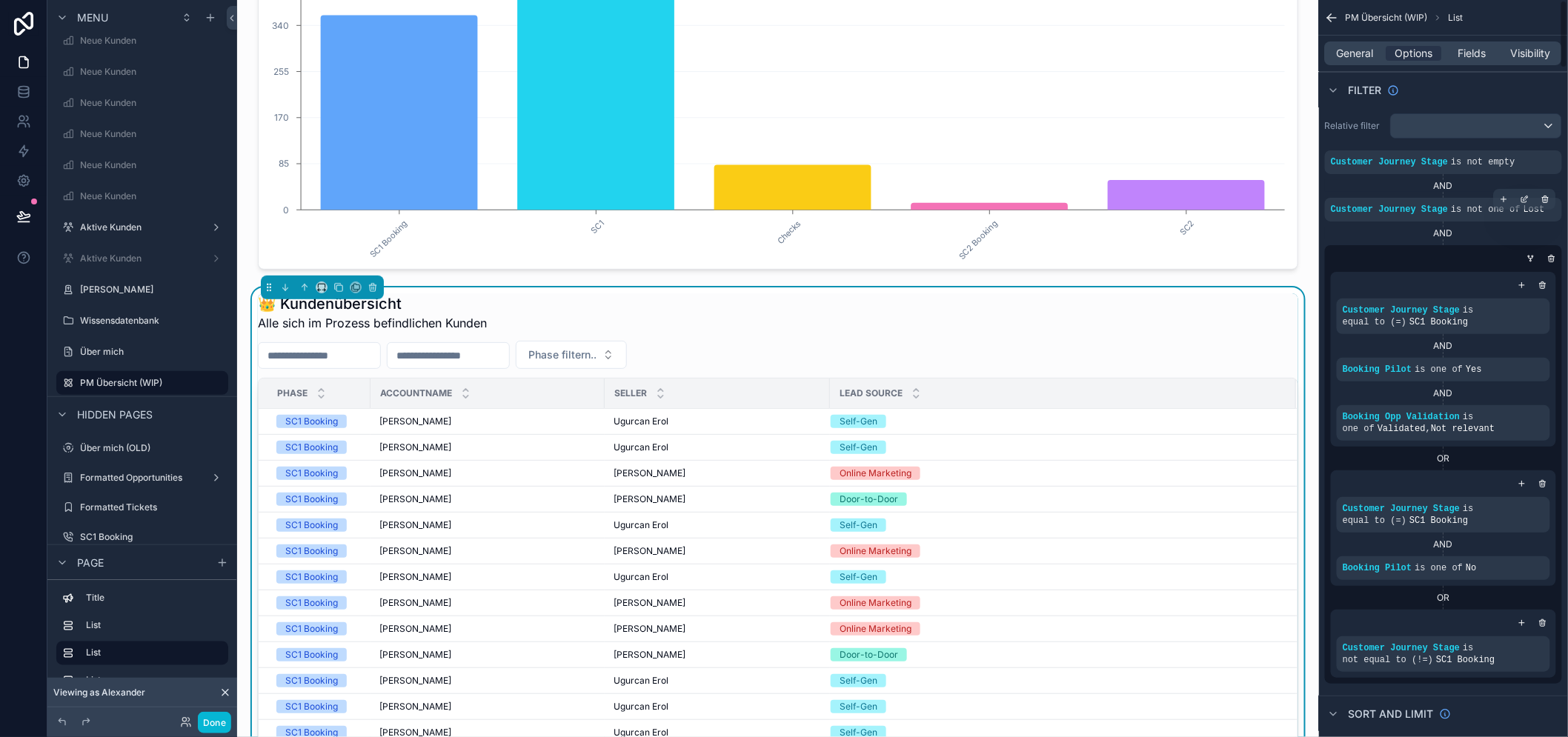
scroll to position [164, 0]
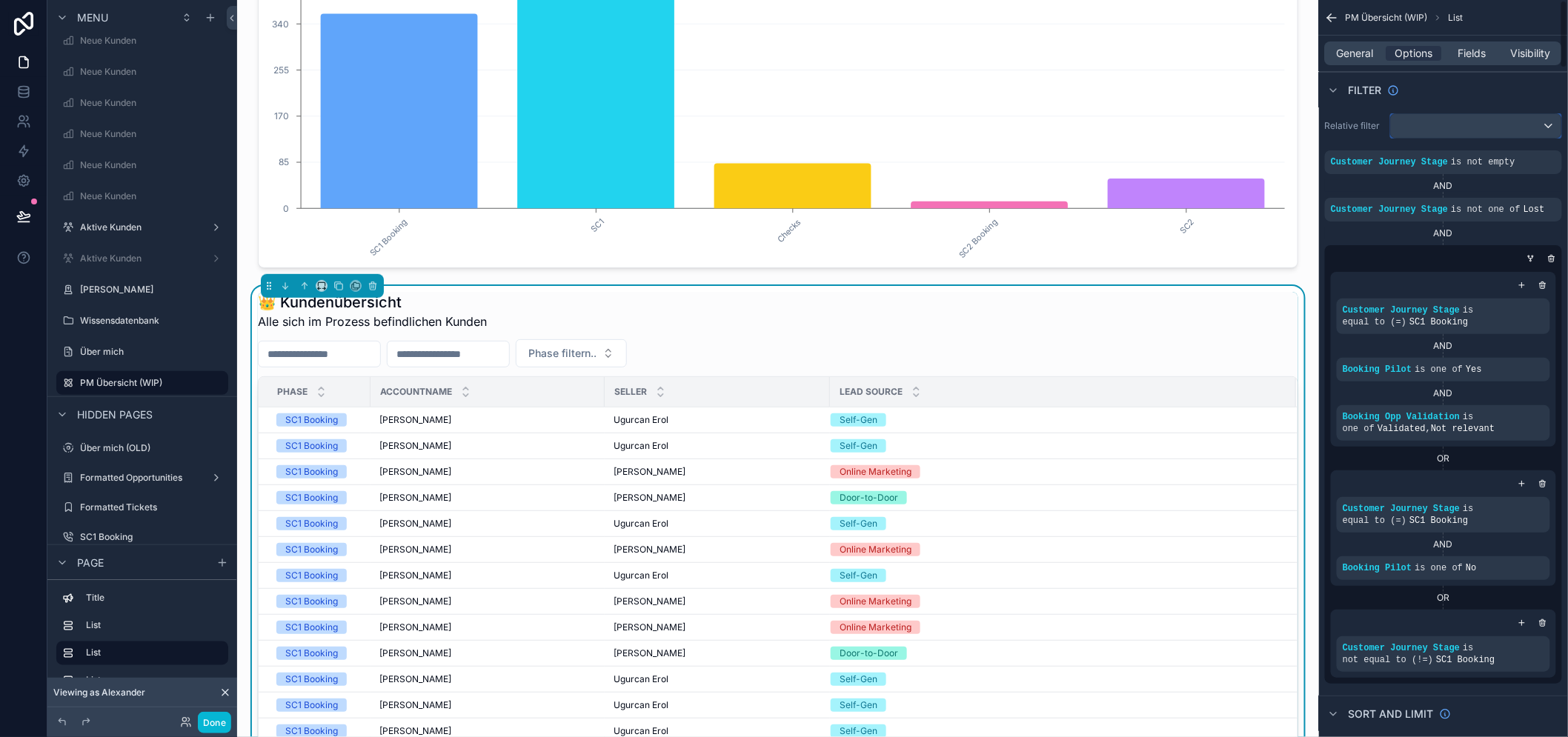
click at [1460, 125] on div "scrollable content" at bounding box center [1477, 126] width 171 height 24
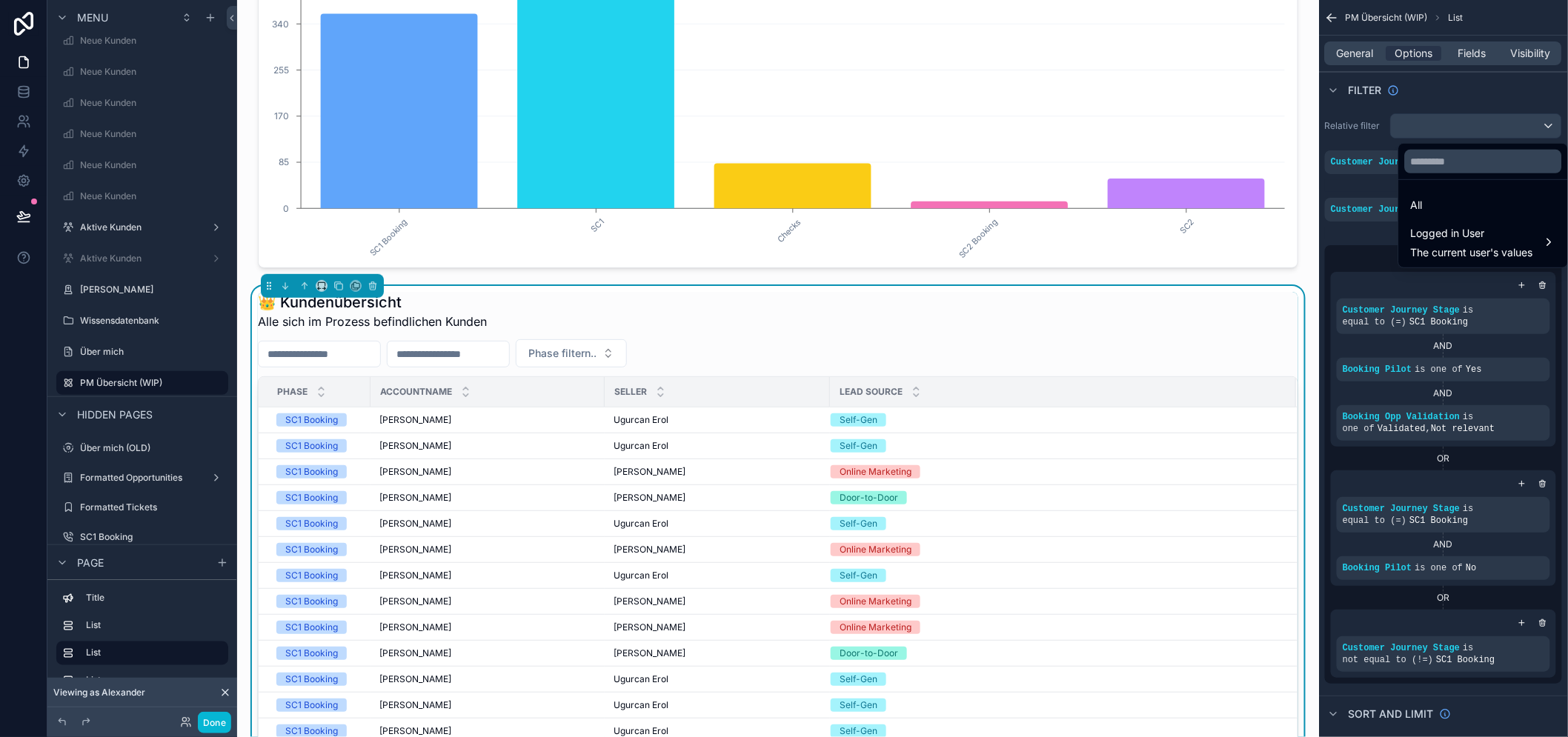
click at [1461, 121] on div "scrollable content" at bounding box center [784, 368] width 1568 height 737
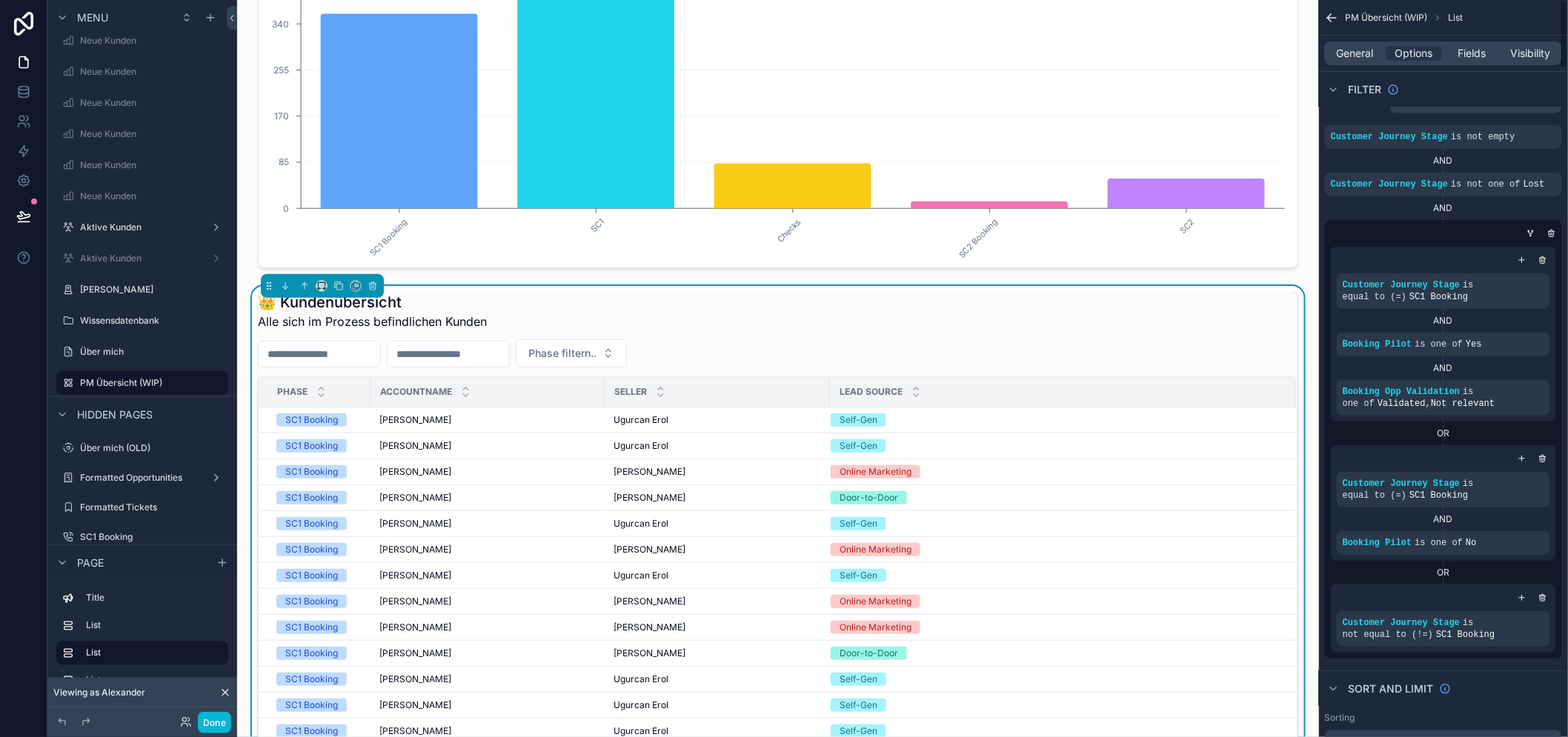
scroll to position [0, 0]
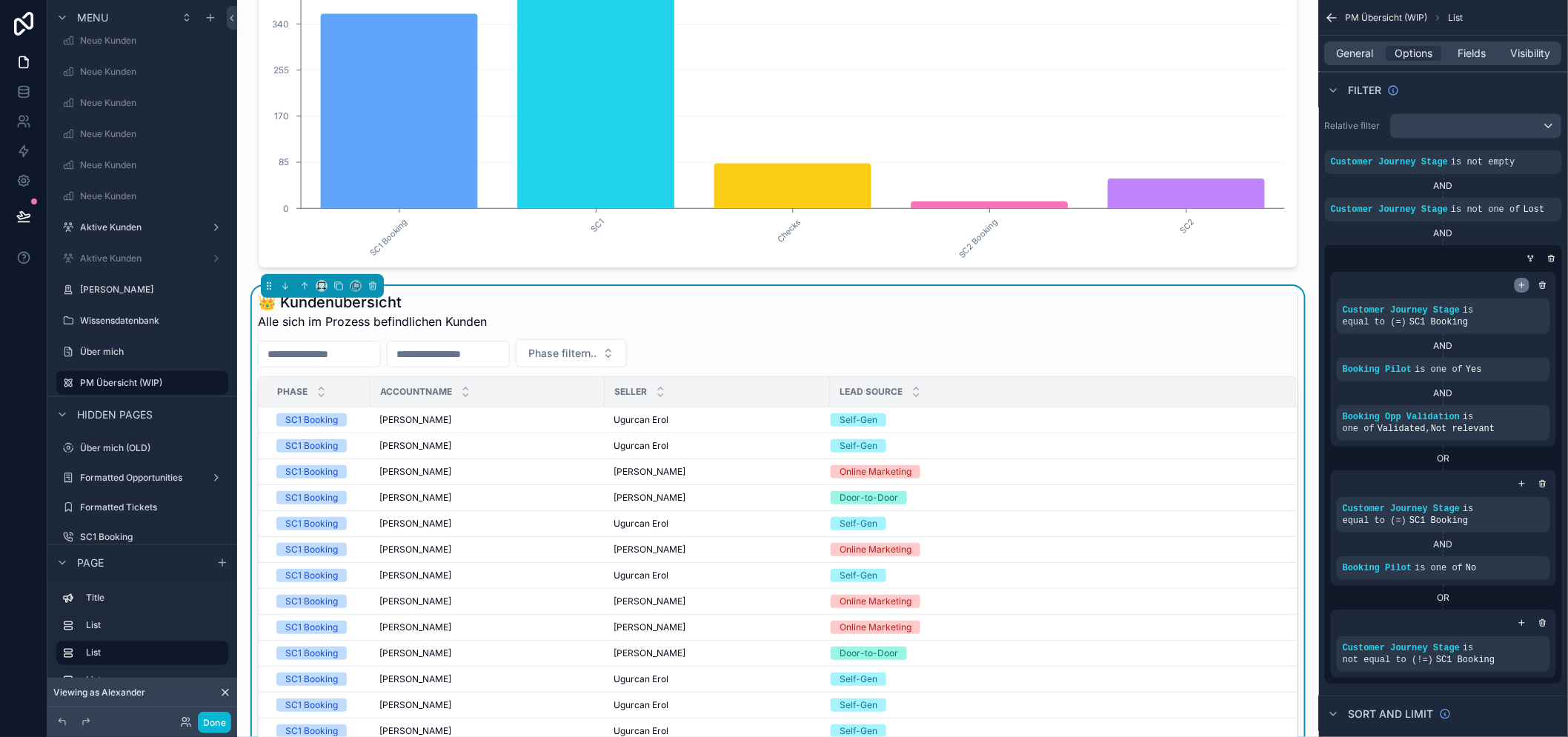
click at [1527, 283] on icon "scrollable content" at bounding box center [1522, 285] width 9 height 9
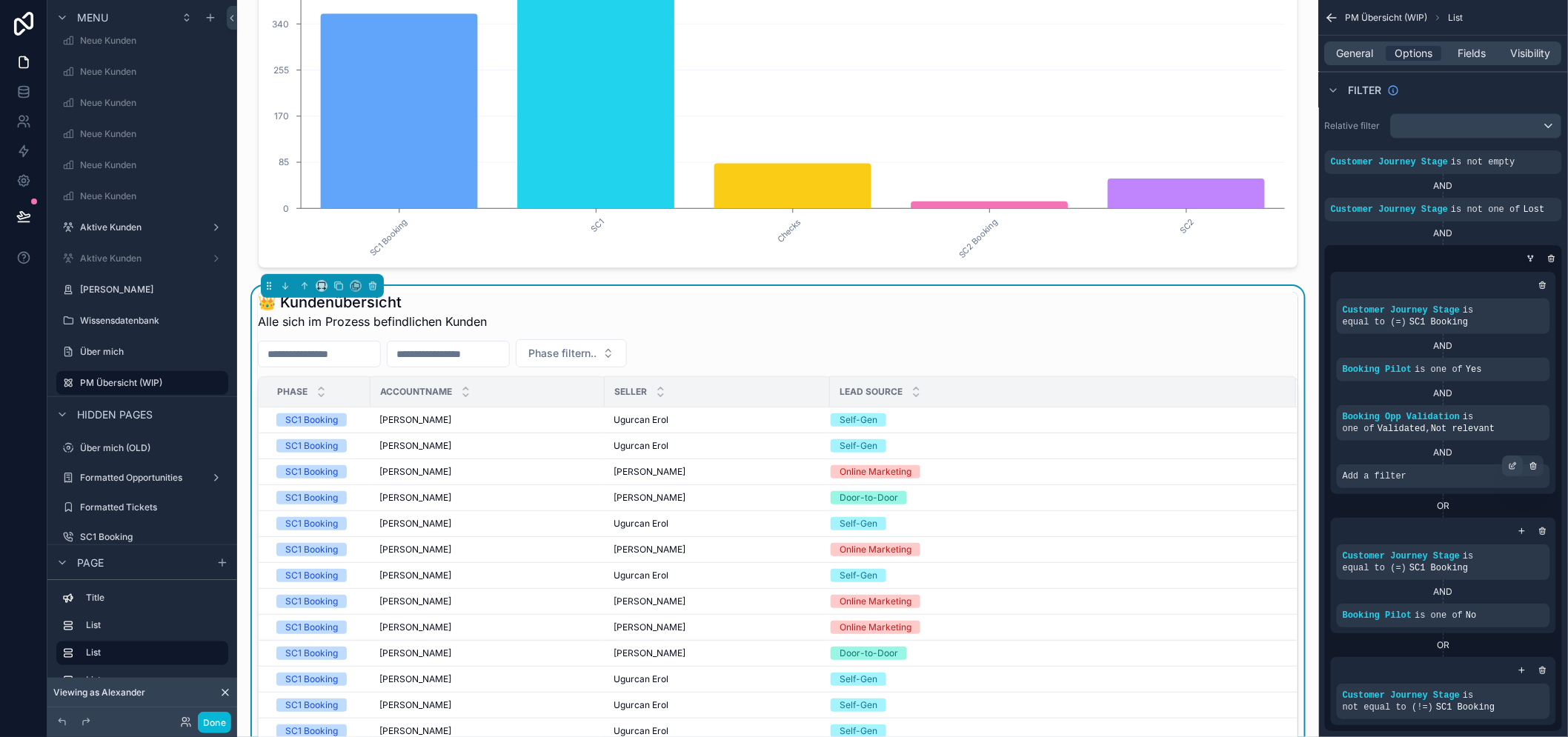
click at [1518, 464] on icon "scrollable content" at bounding box center [1512, 465] width 9 height 9
click at [1206, 452] on span "Select a field" at bounding box center [1187, 453] width 63 height 12
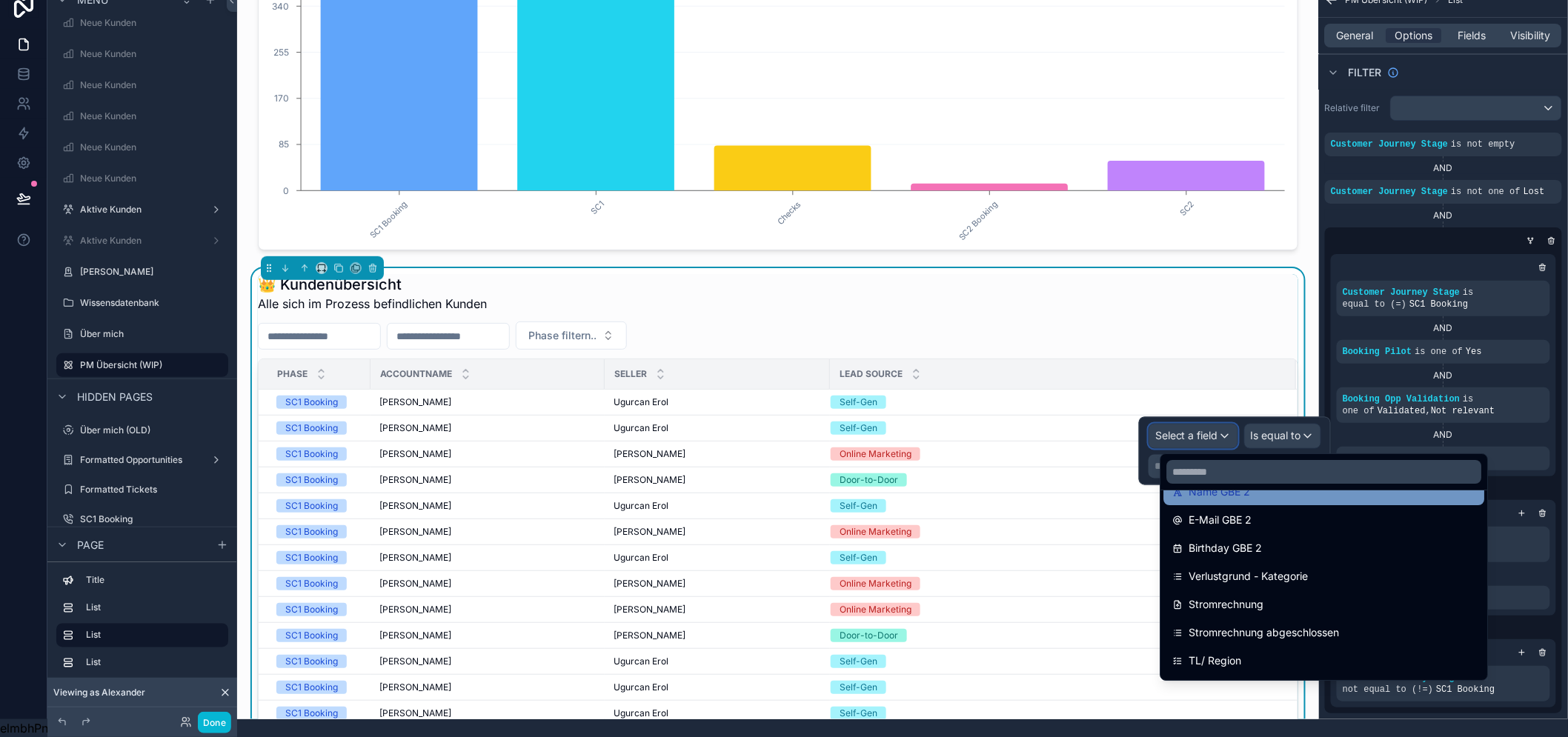
scroll to position [906, 0]
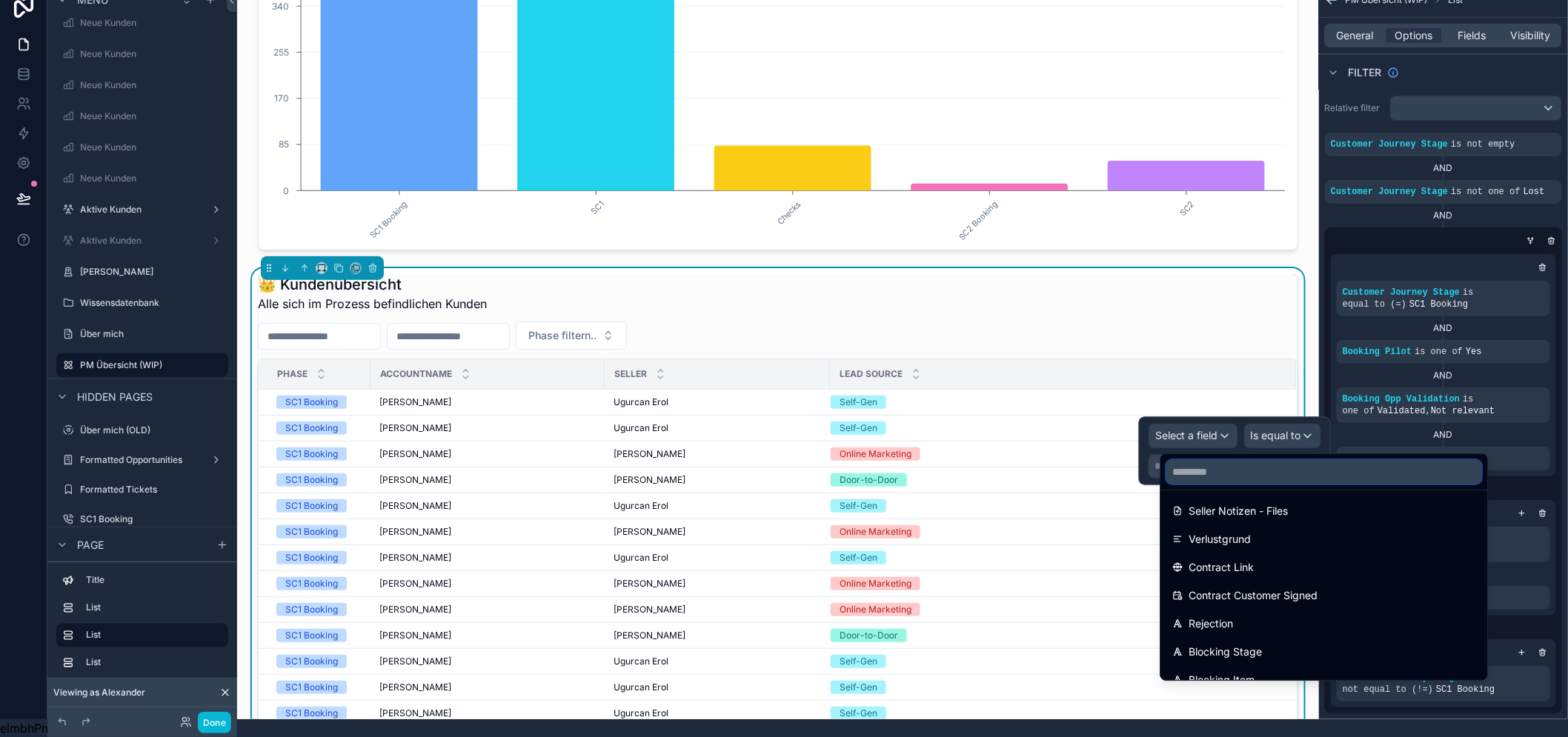
click at [1278, 465] on input "text" at bounding box center [1324, 472] width 315 height 24
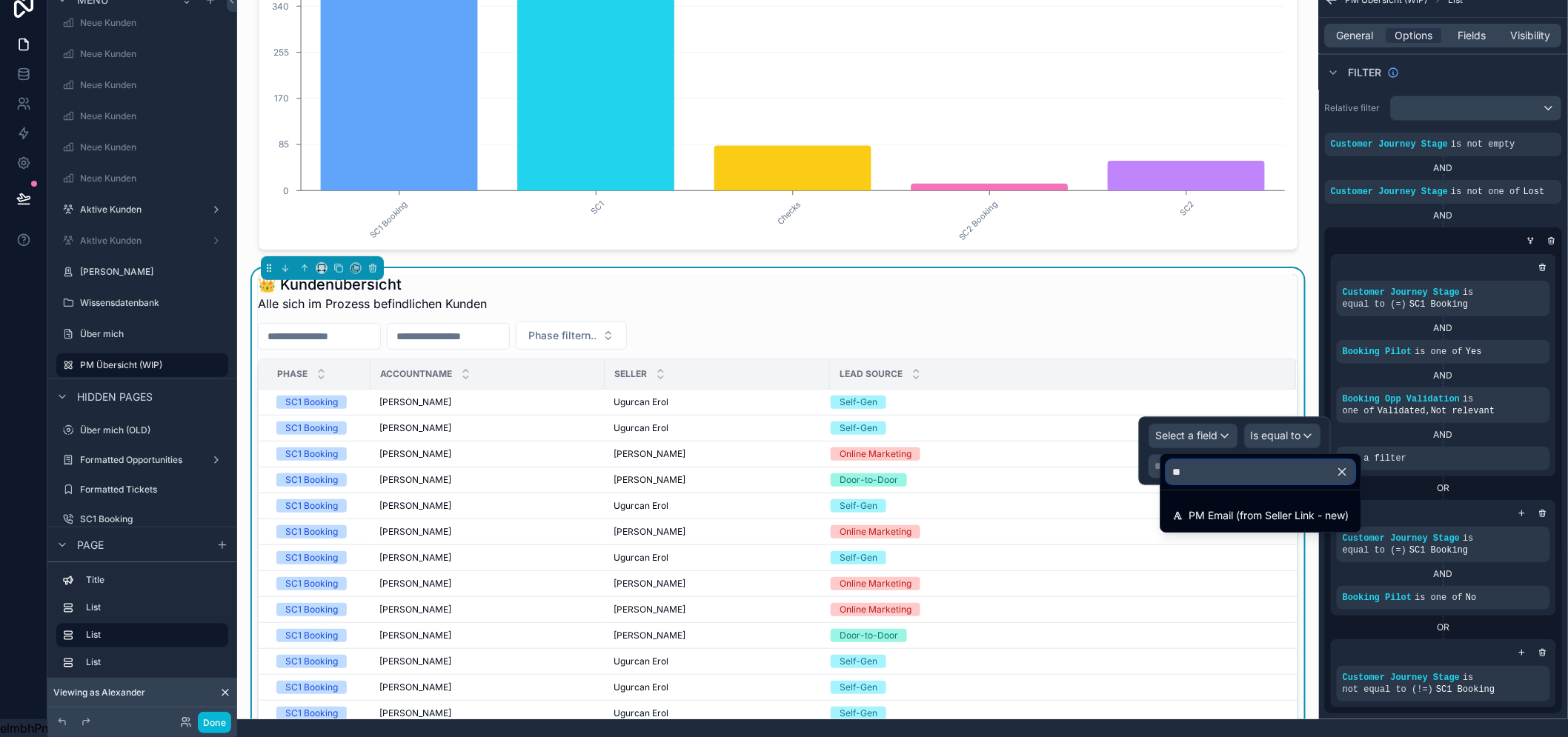
scroll to position [0, 0]
type input "**"
click at [1282, 507] on span "PM Email (from Seller Link - new)" at bounding box center [1270, 515] width 160 height 18
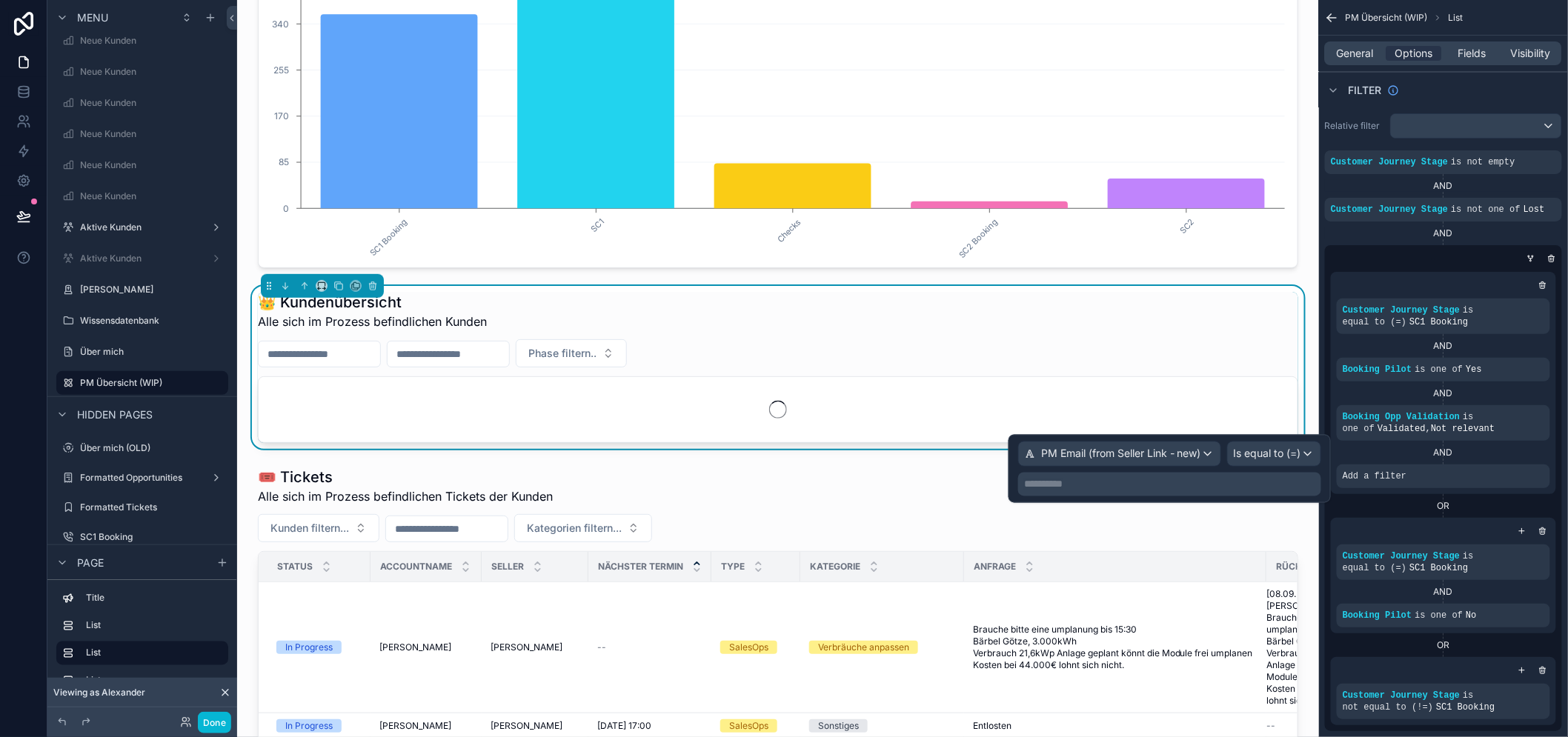
click at [1261, 483] on p "**********" at bounding box center [1171, 484] width 295 height 14
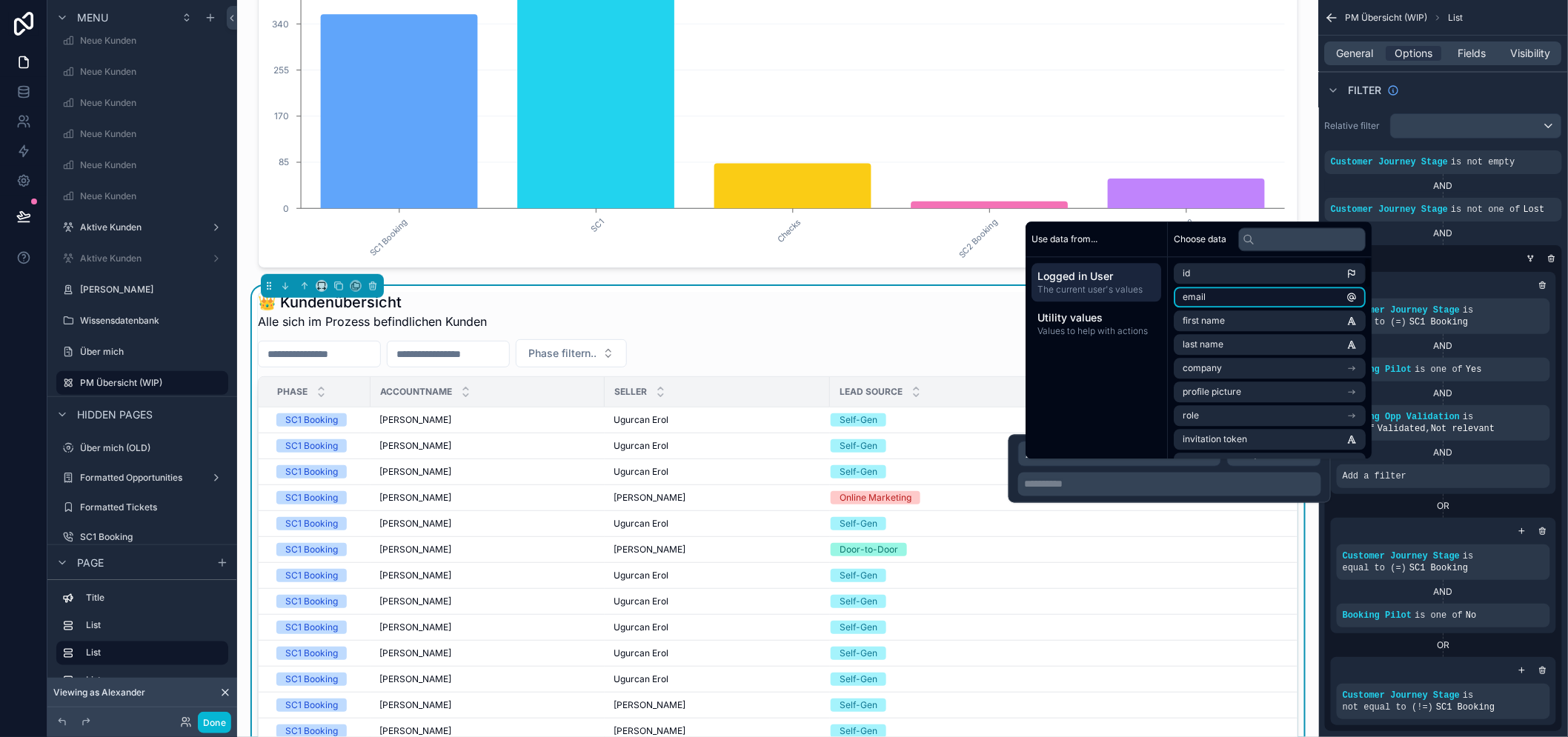
click at [1281, 308] on li "email" at bounding box center [1270, 297] width 192 height 21
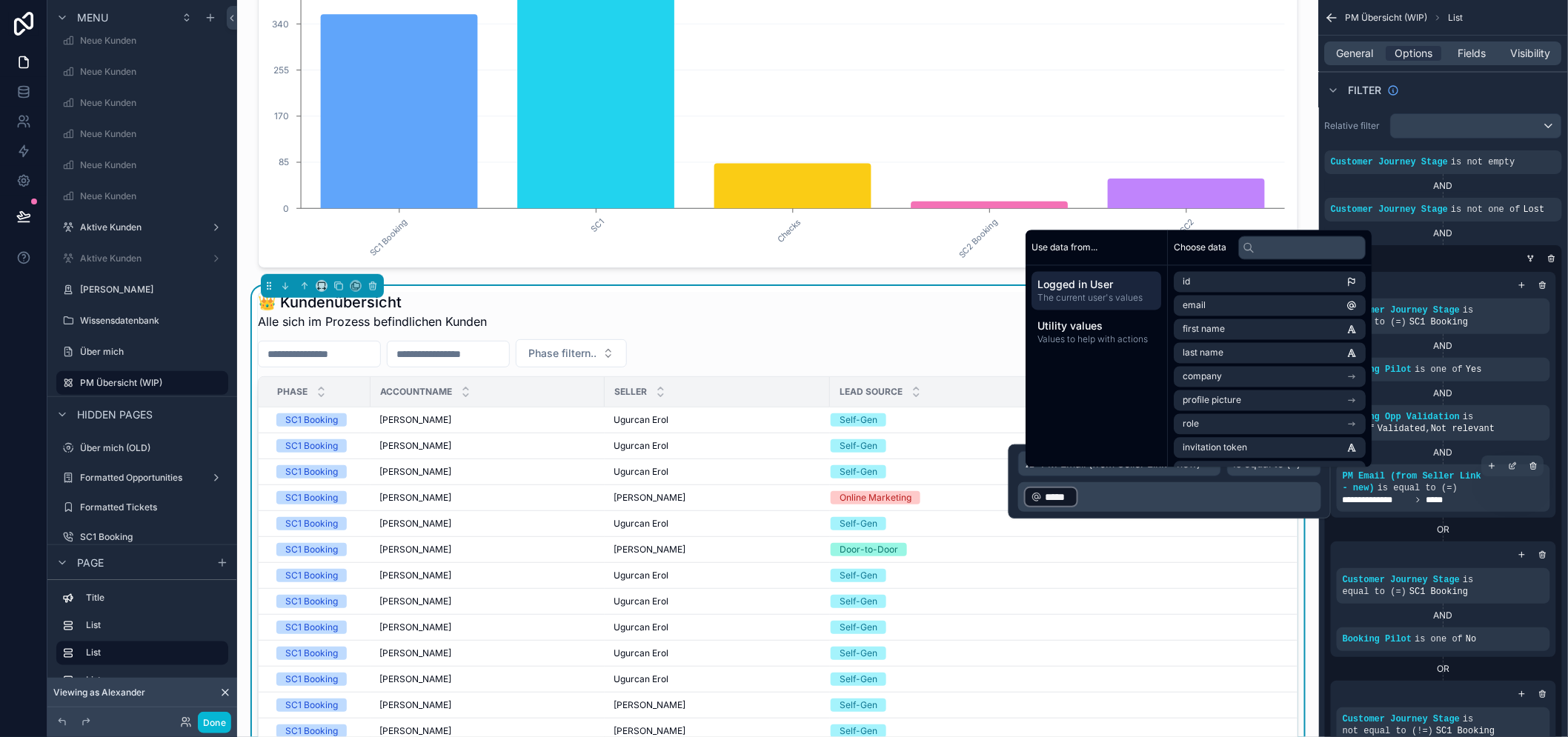
click at [1445, 491] on span "is equal to (=)" at bounding box center [1417, 488] width 80 height 11
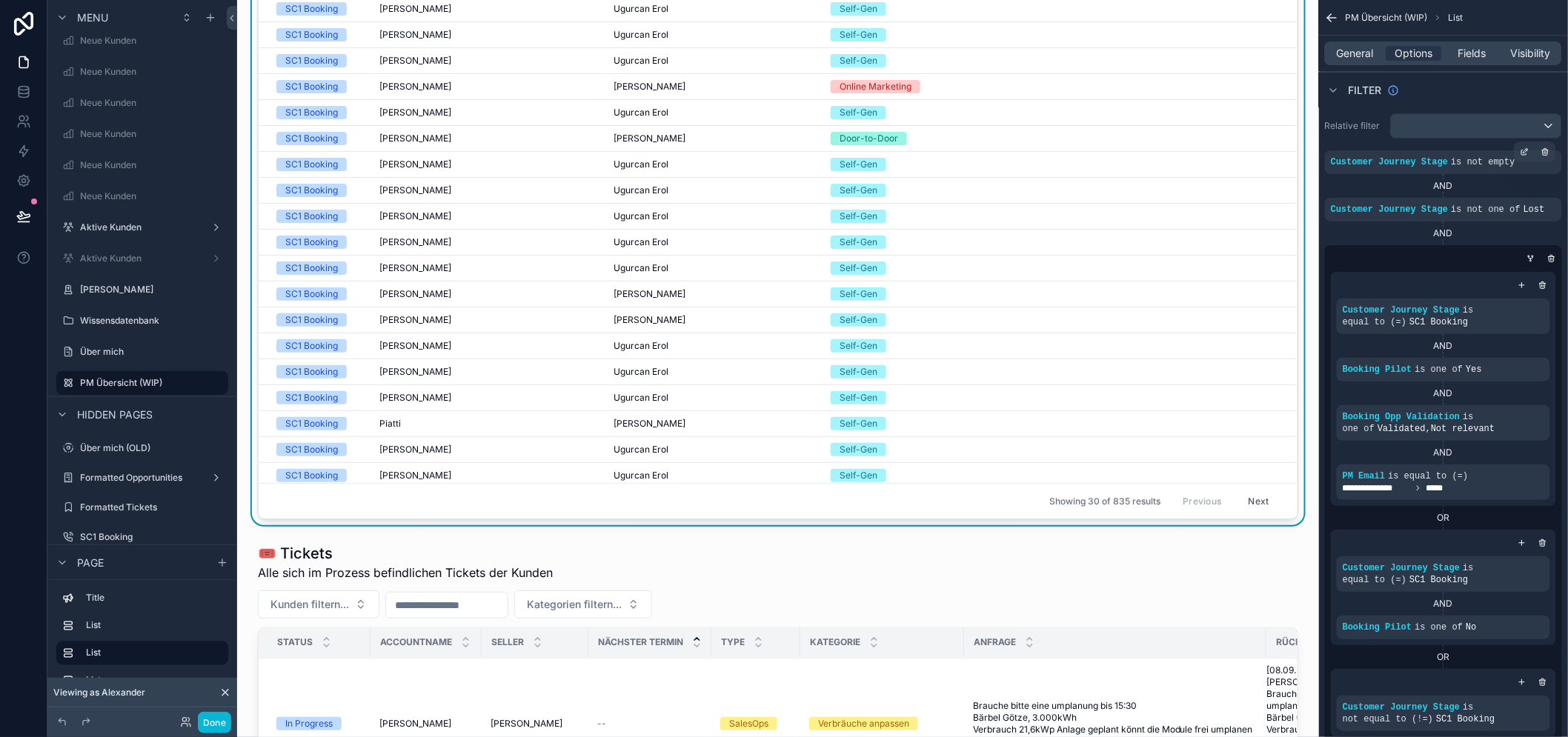
click at [0, 0] on icon "scrollable content" at bounding box center [0, 0] width 0 height 0
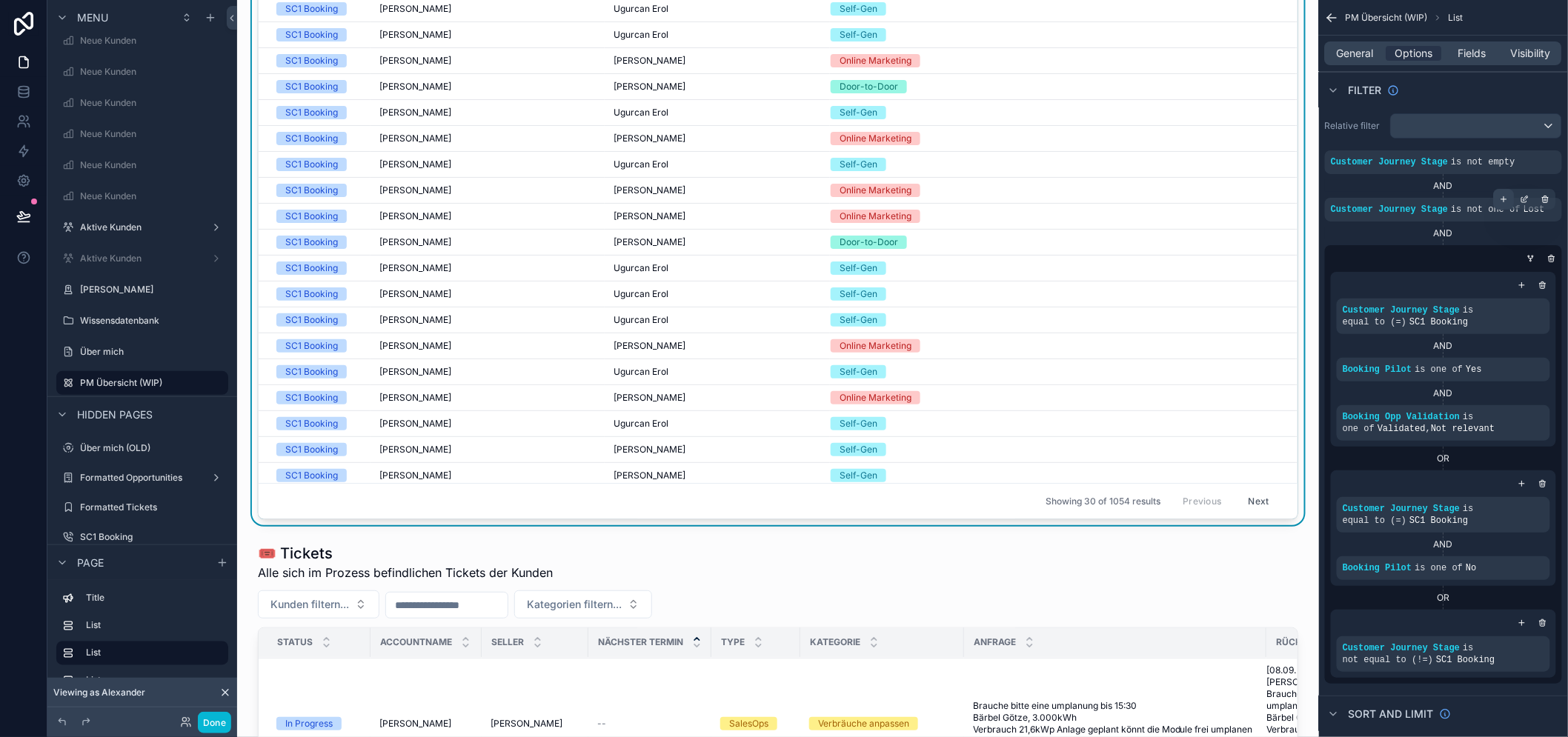
click at [1510, 195] on div "scrollable content" at bounding box center [1505, 200] width 21 height 21
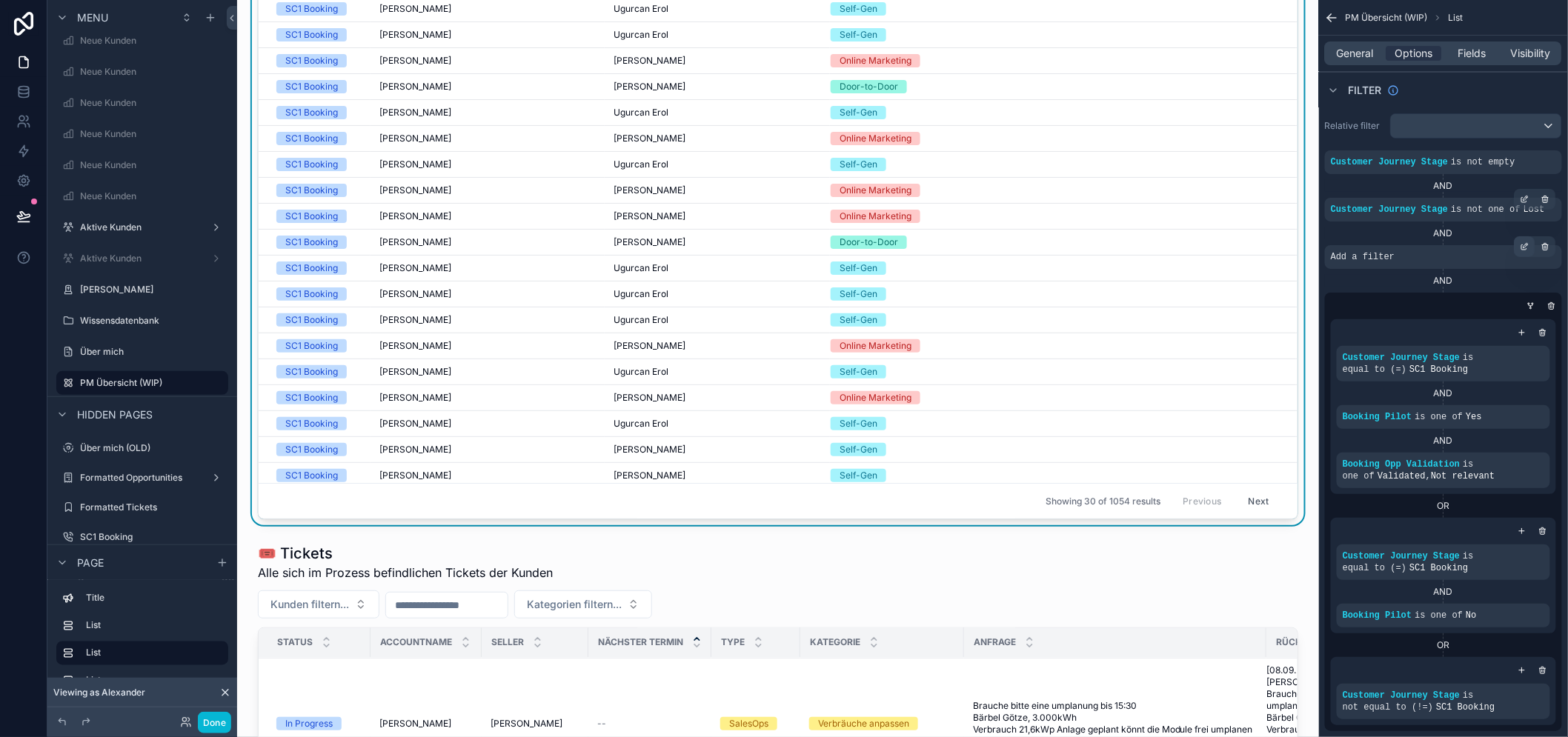
click at [1530, 246] on div "scrollable content" at bounding box center [1526, 247] width 21 height 21
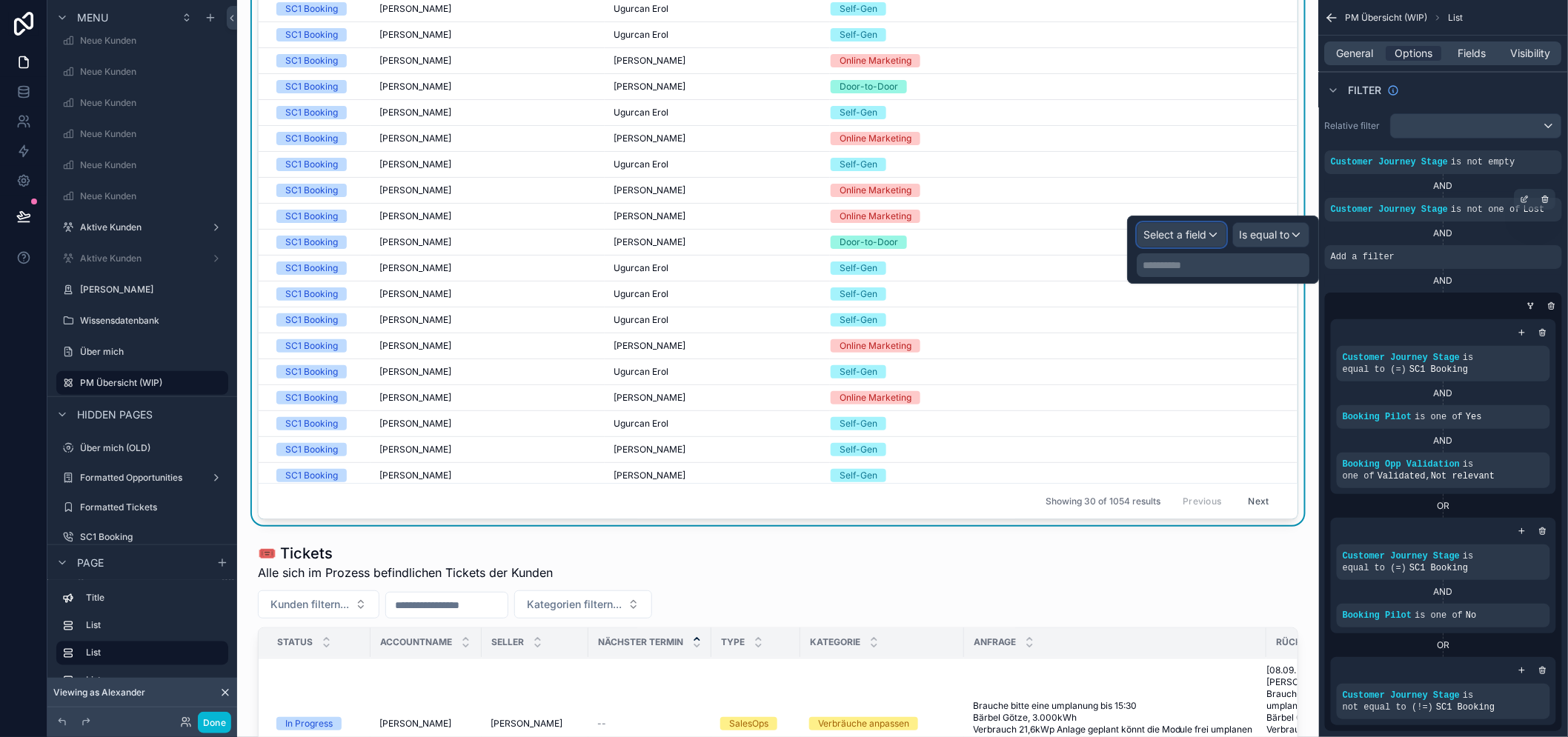
click at [1206, 239] on span "Select a field" at bounding box center [1176, 234] width 63 height 12
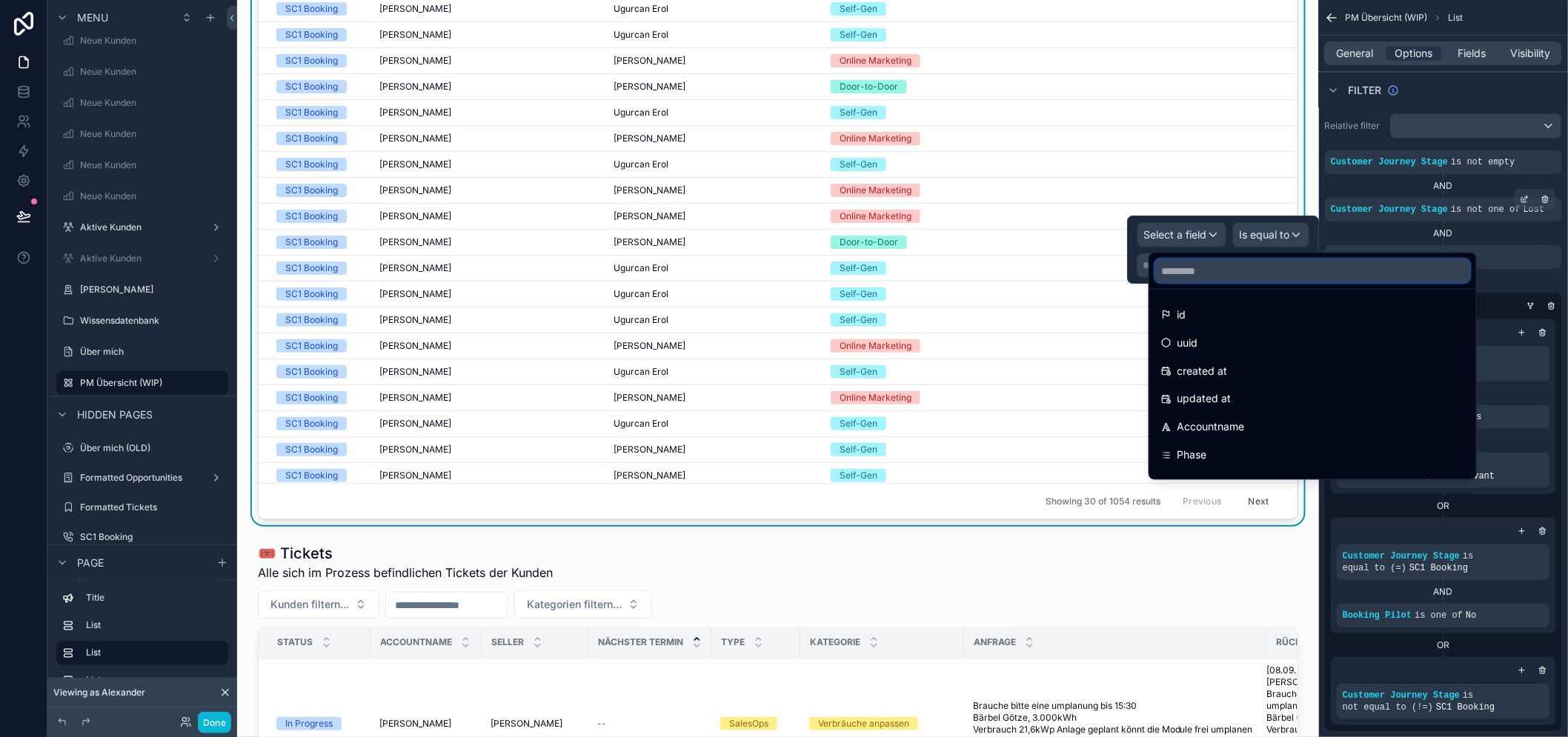
click at [1238, 269] on input "text" at bounding box center [1313, 271] width 315 height 24
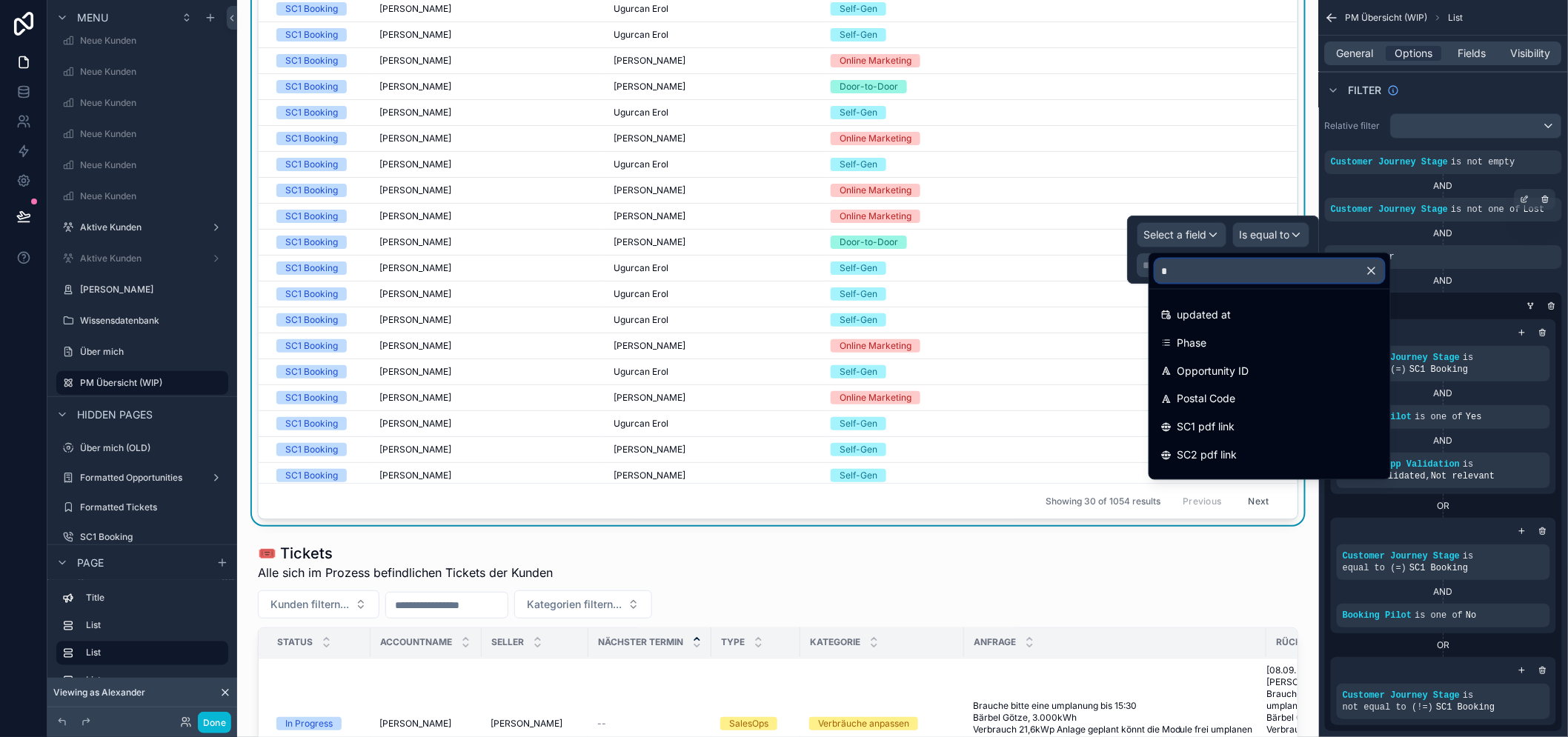
type input "**"
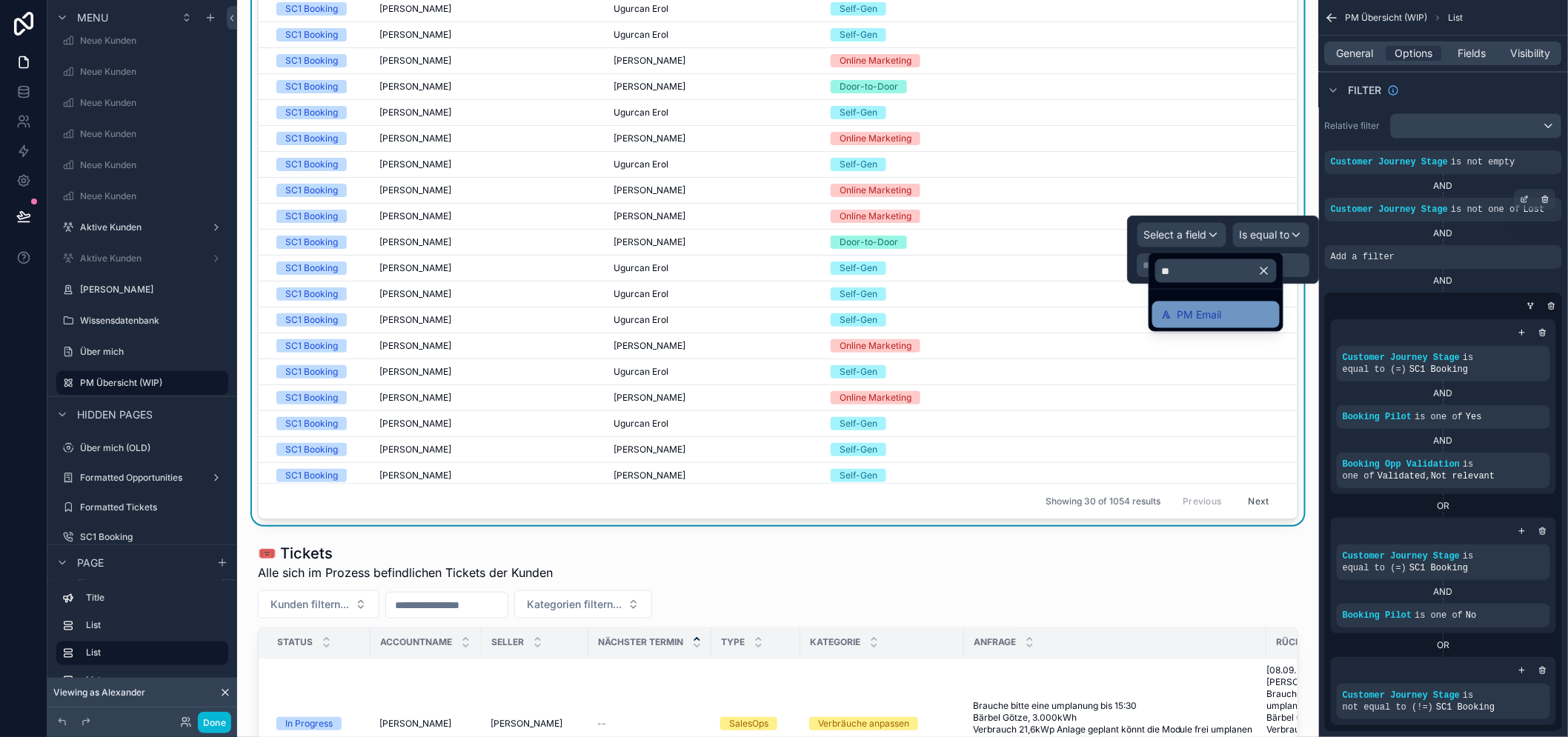
click at [1233, 321] on div "PM Email" at bounding box center [1216, 315] width 109 height 18
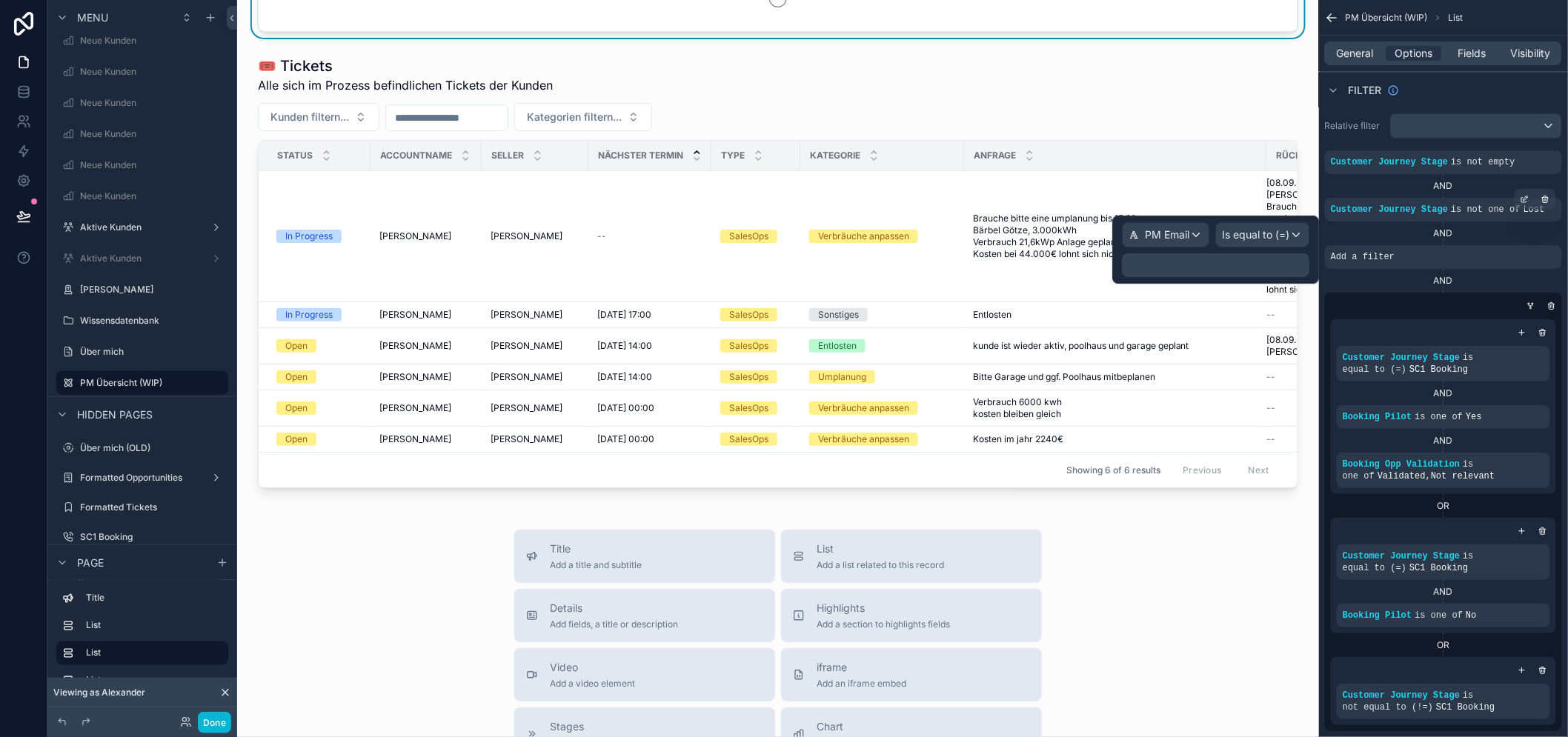
click at [1258, 269] on p "﻿" at bounding box center [1217, 265] width 178 height 14
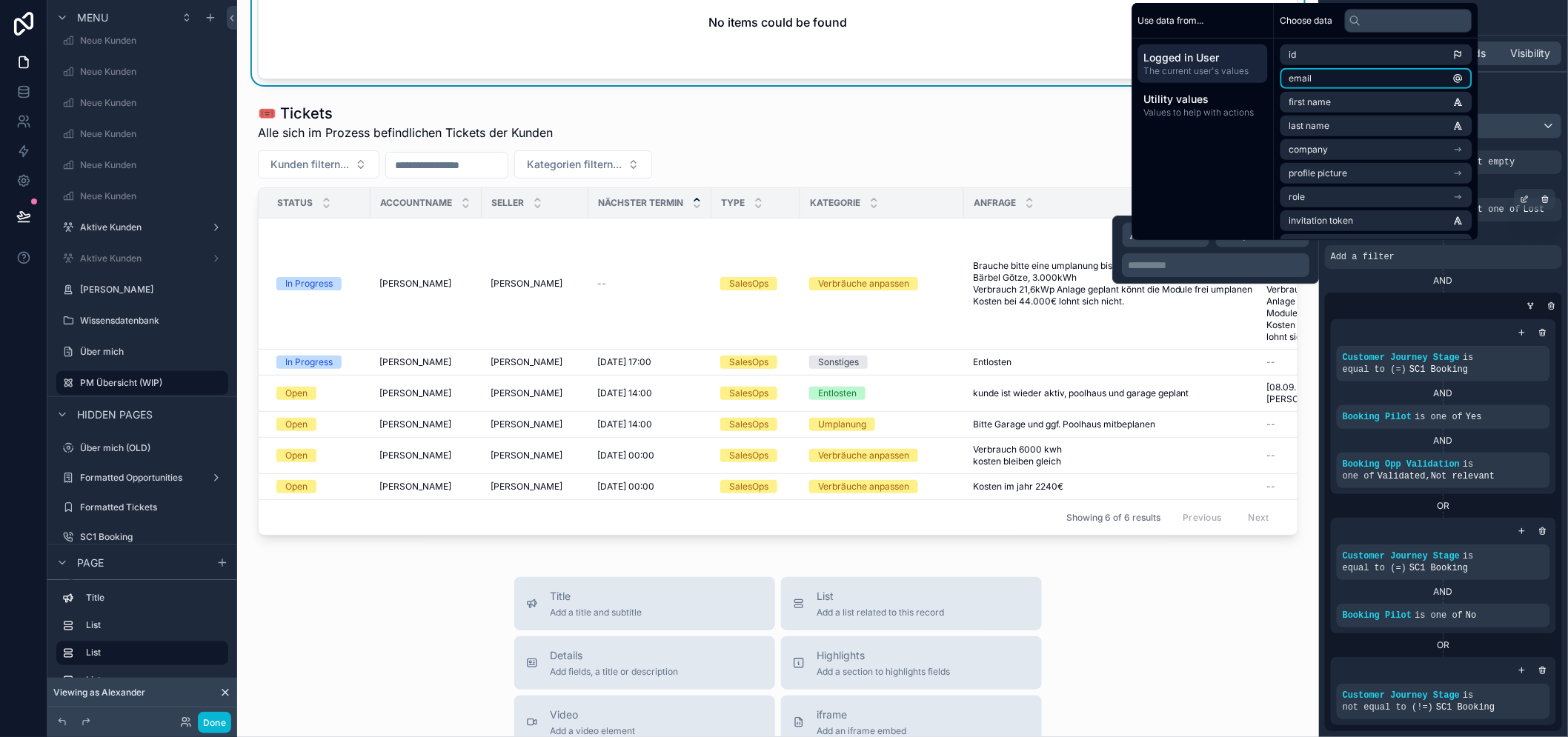
click at [1346, 89] on li "email" at bounding box center [1377, 79] width 192 height 21
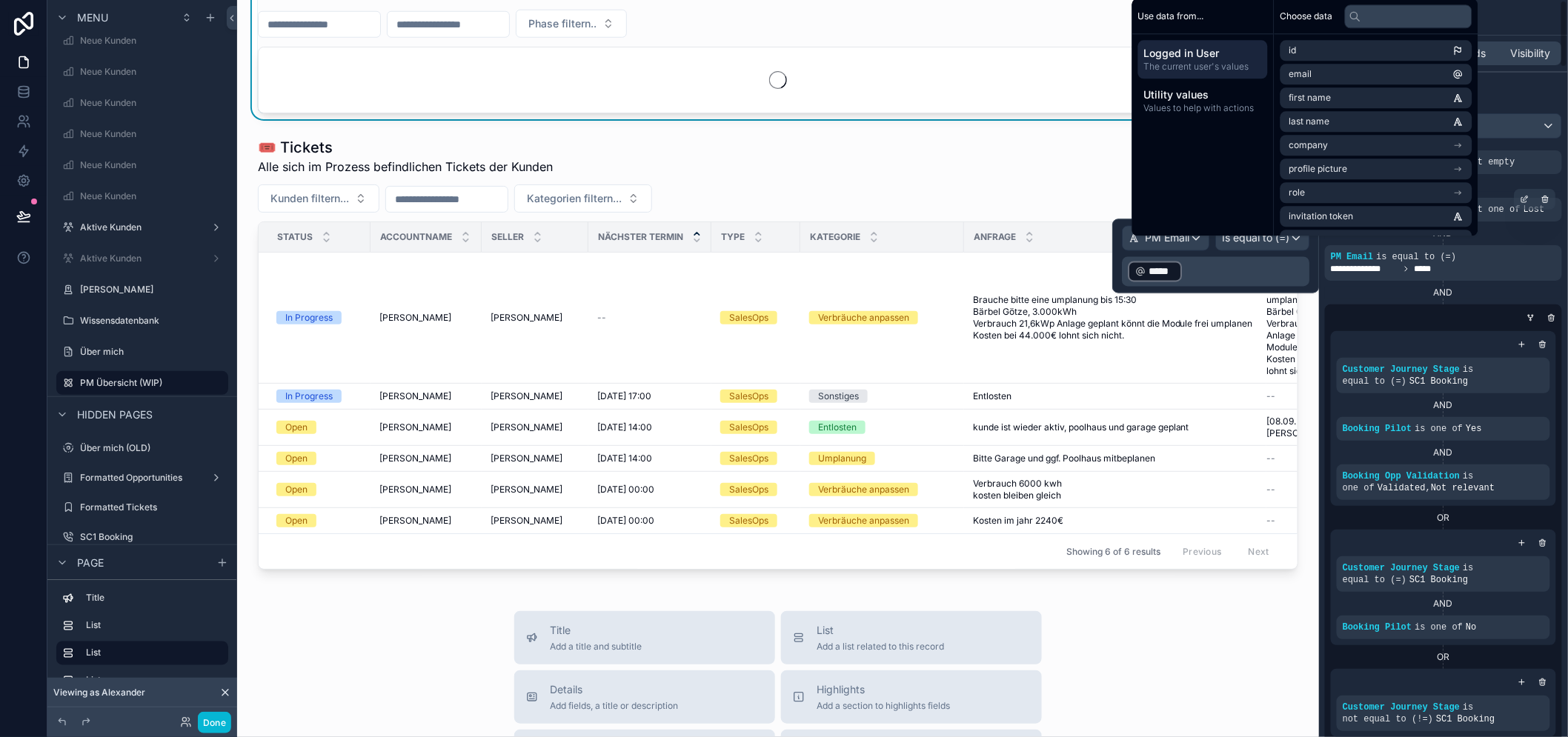
scroll to position [329, 0]
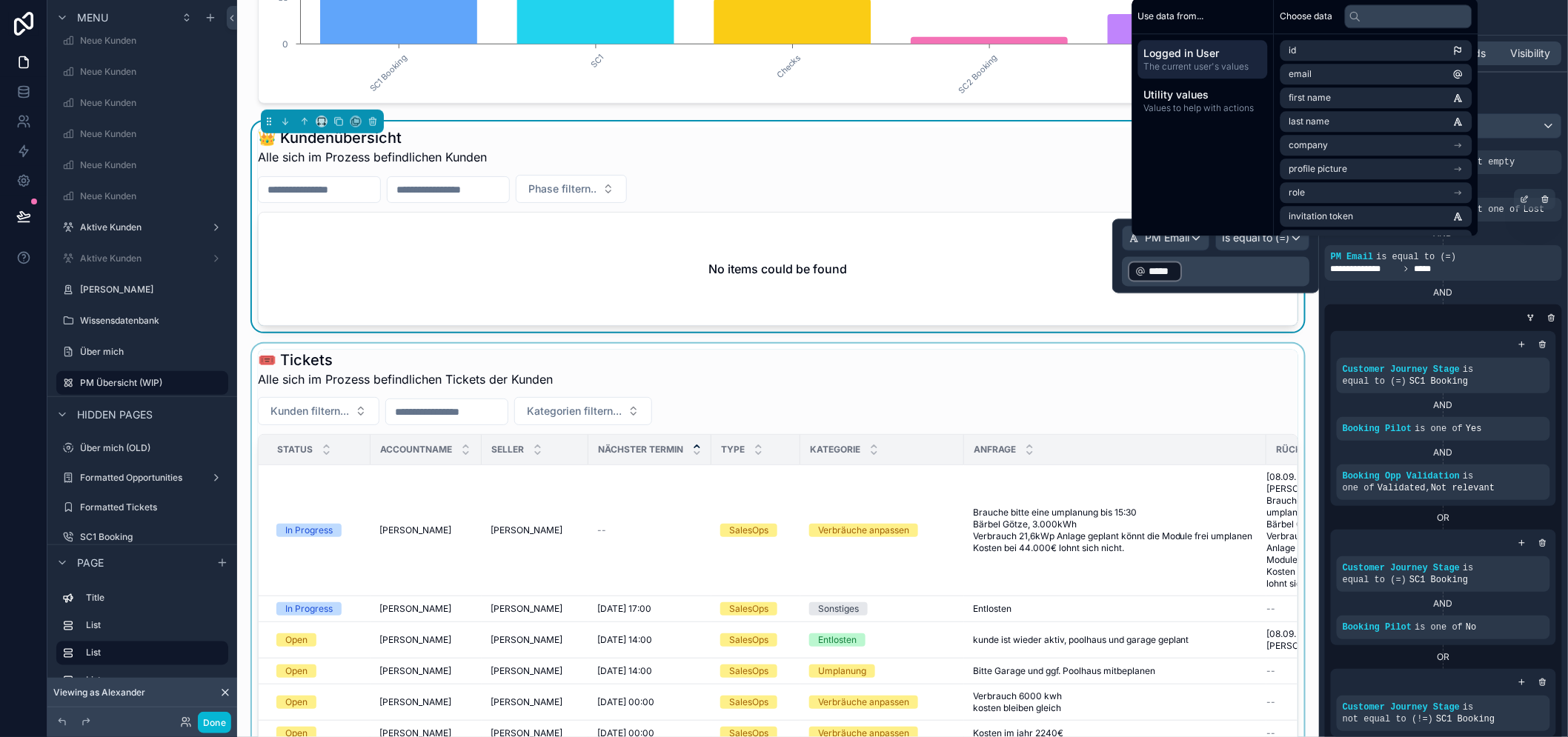
click at [1108, 370] on div "scrollable content" at bounding box center [777, 565] width 1058 height 444
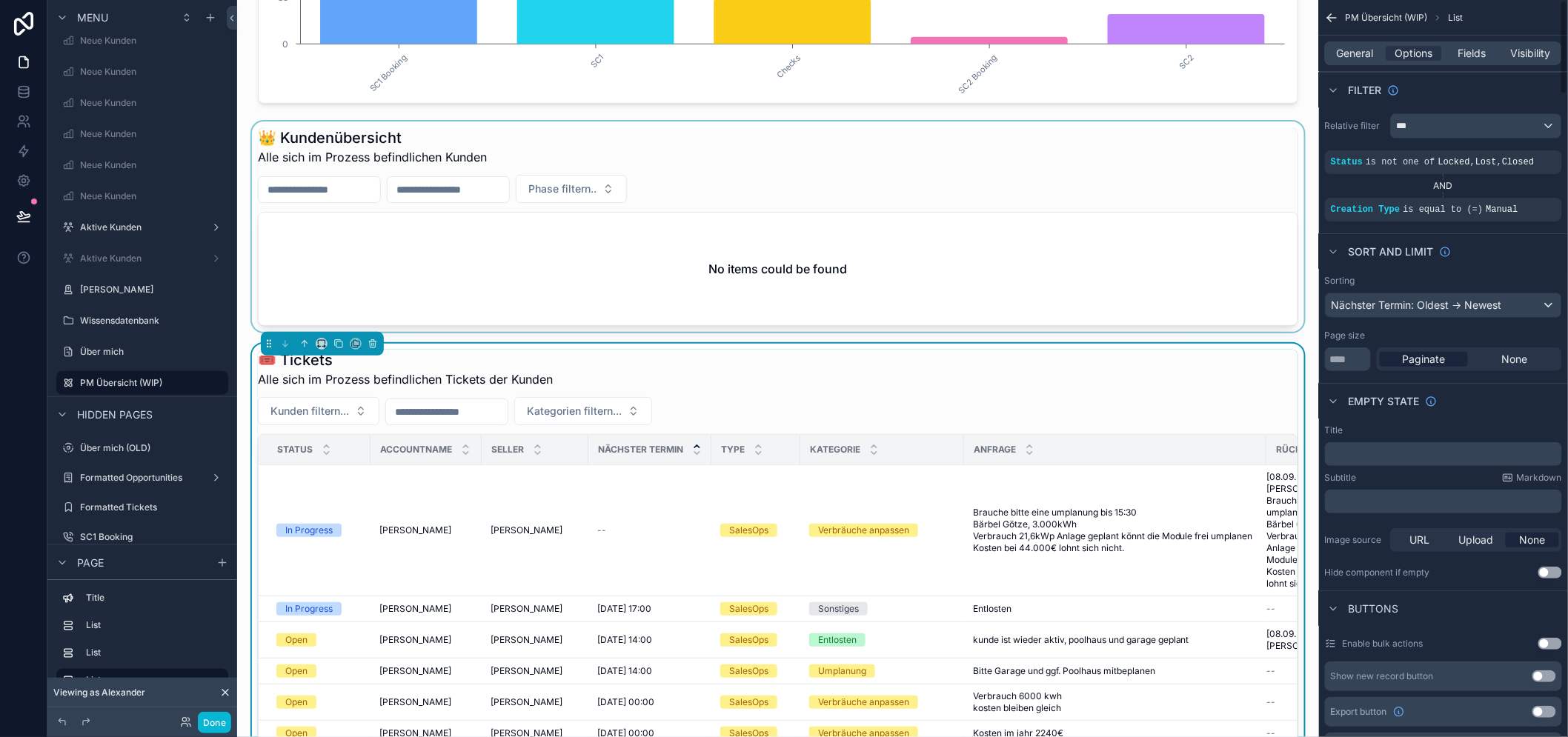
click at [1157, 265] on div "scrollable content" at bounding box center [777, 226] width 1058 height 210
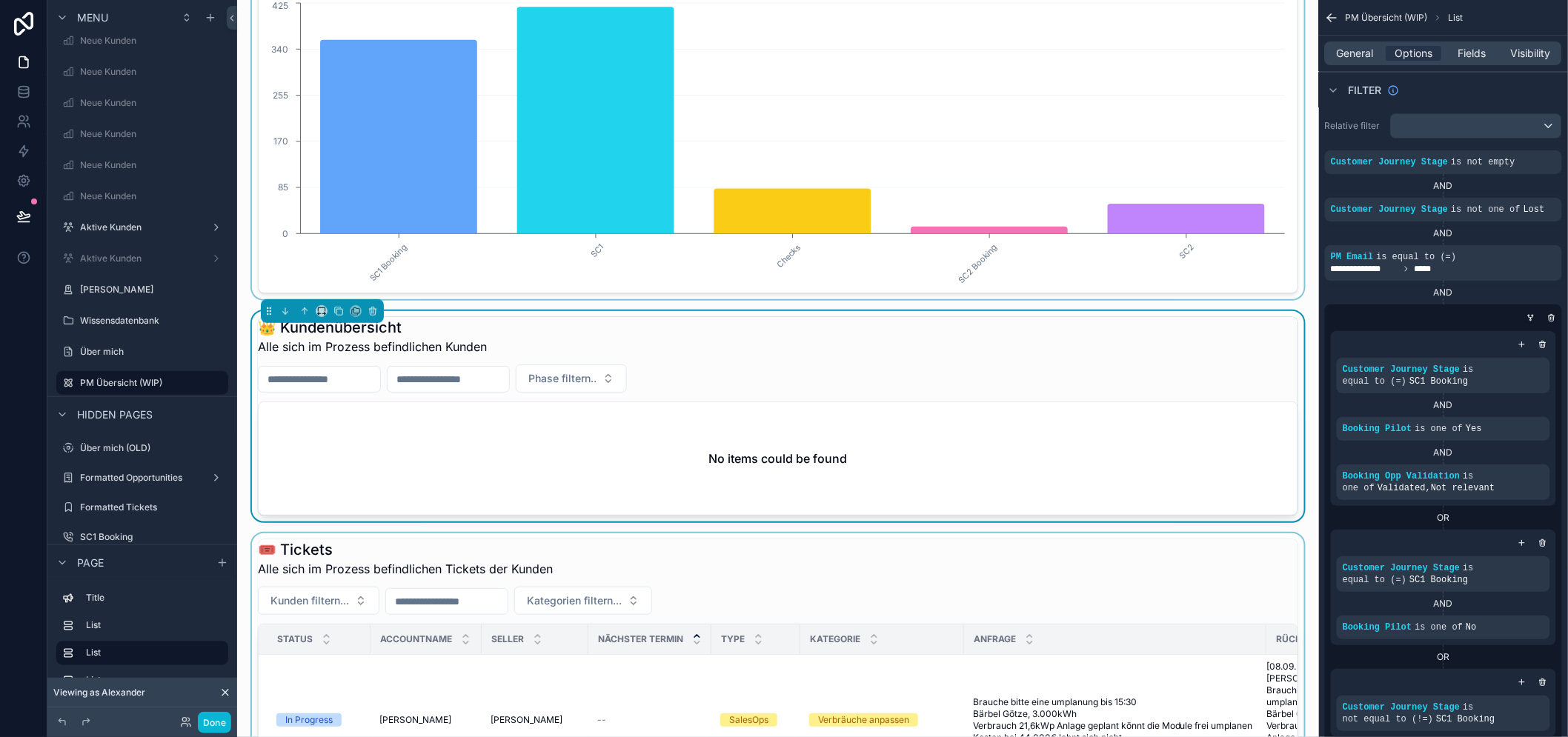
scroll to position [0, 0]
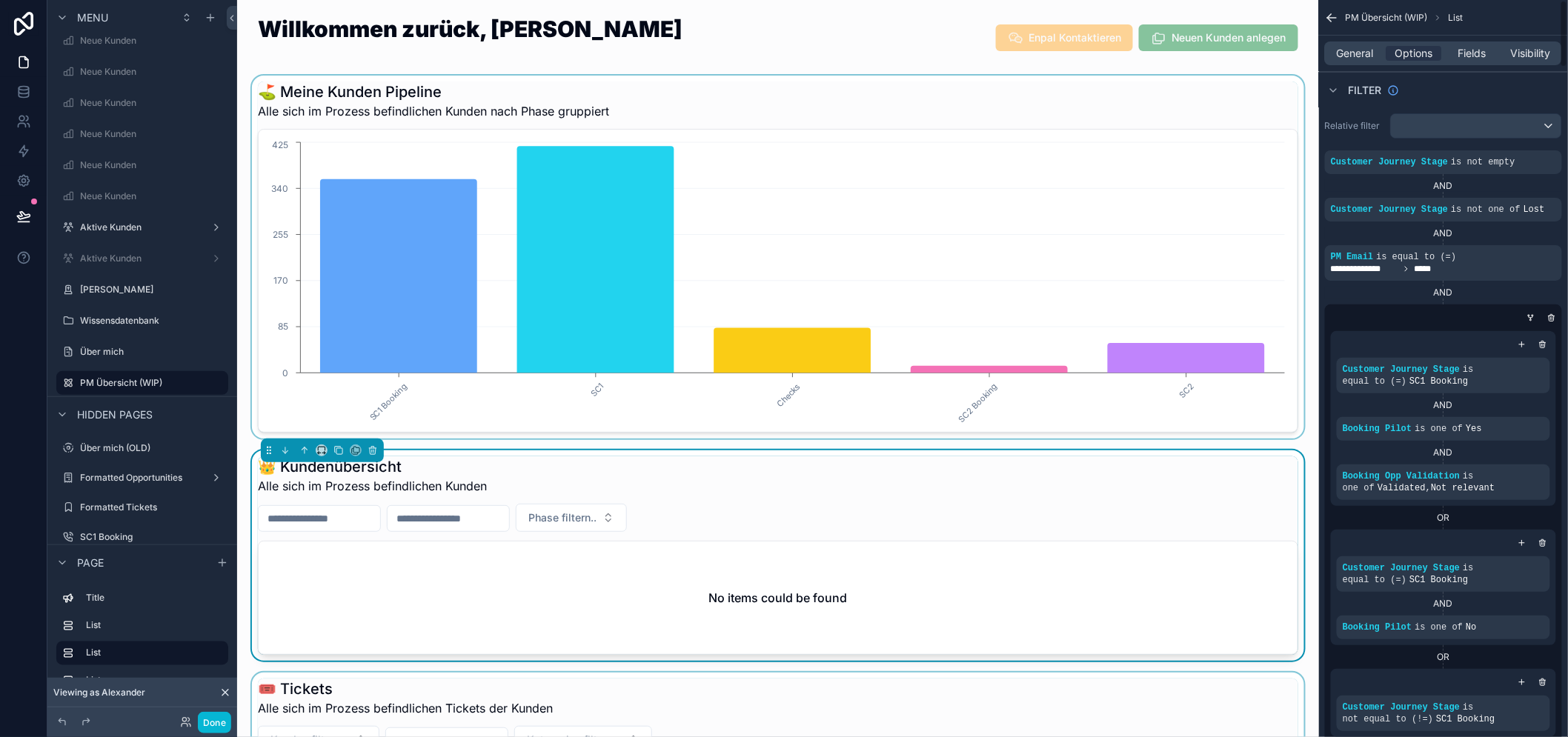
click at [1223, 188] on div "scrollable content" at bounding box center [777, 257] width 1058 height 363
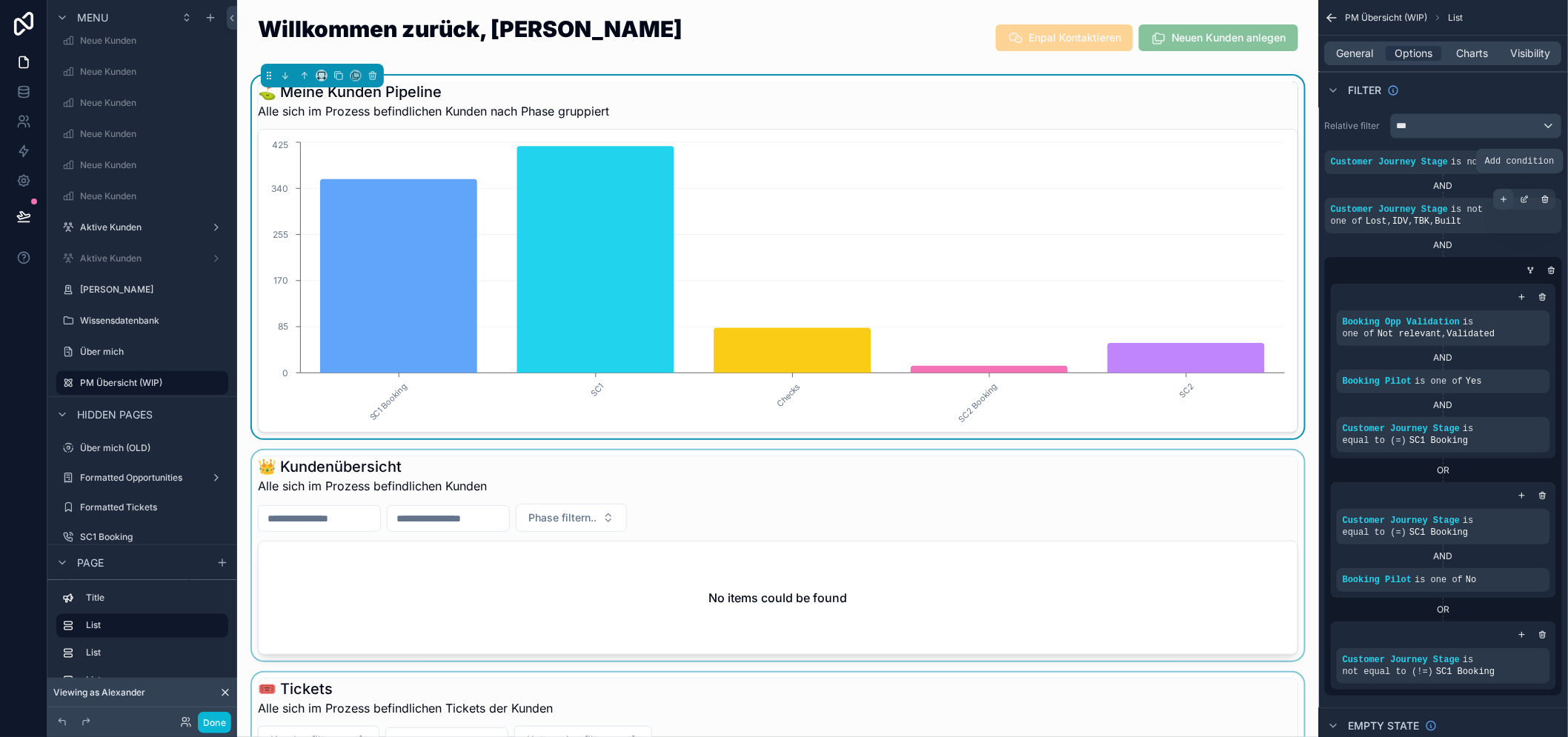
click at [1512, 201] on div "scrollable content" at bounding box center [1505, 200] width 21 height 21
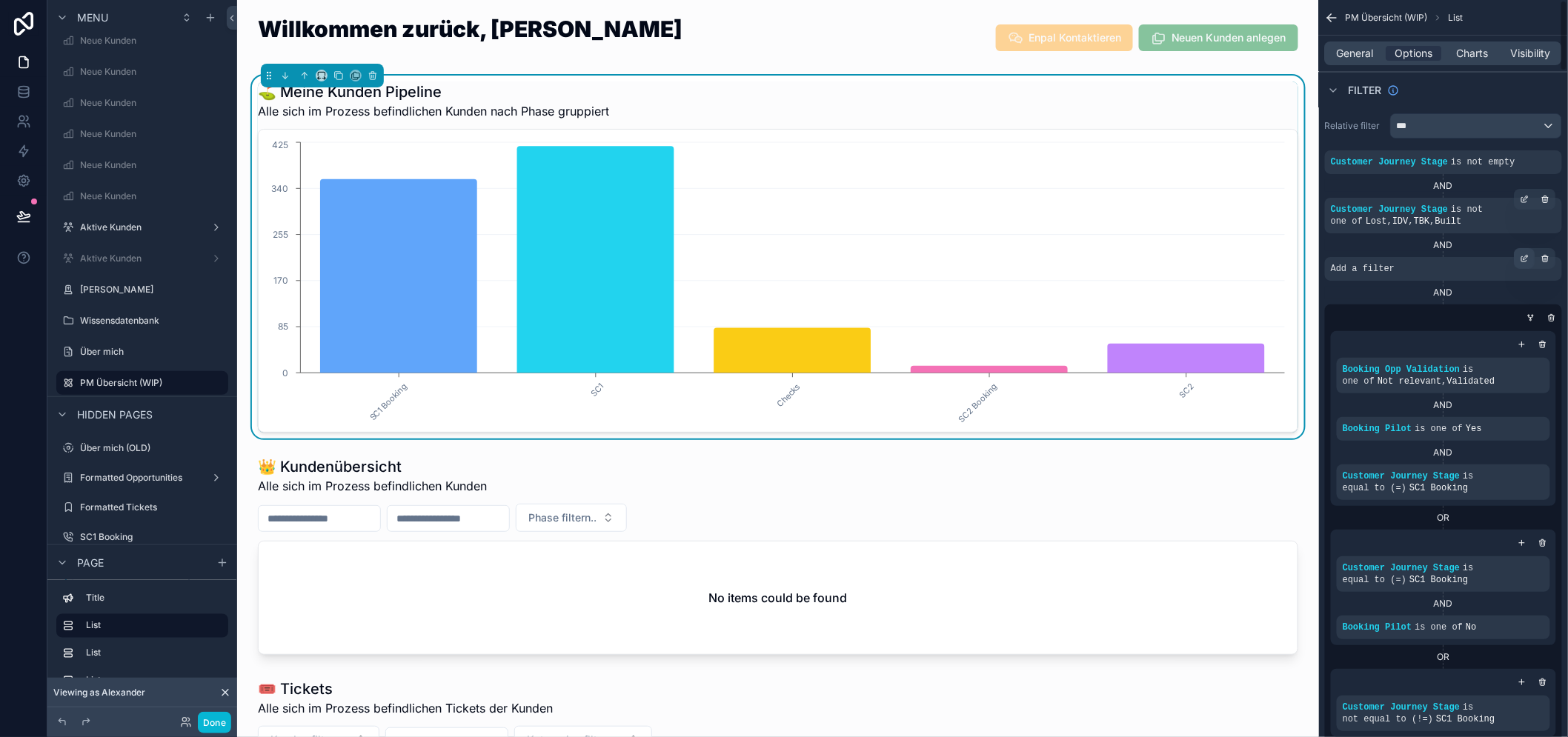
click at [1530, 258] on icon "scrollable content" at bounding box center [1525, 258] width 9 height 9
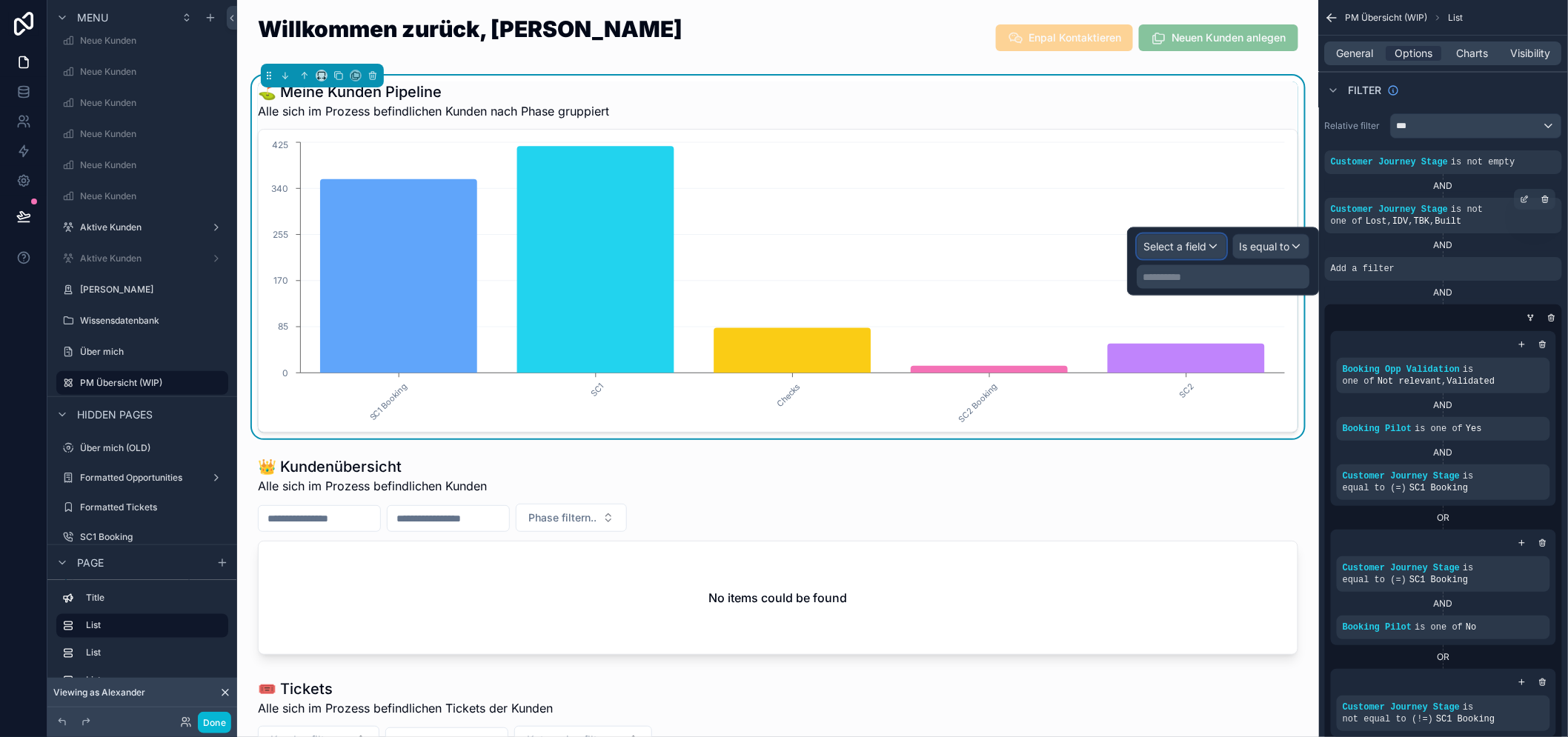
click at [1199, 243] on span "Select a field" at bounding box center [1176, 246] width 63 height 12
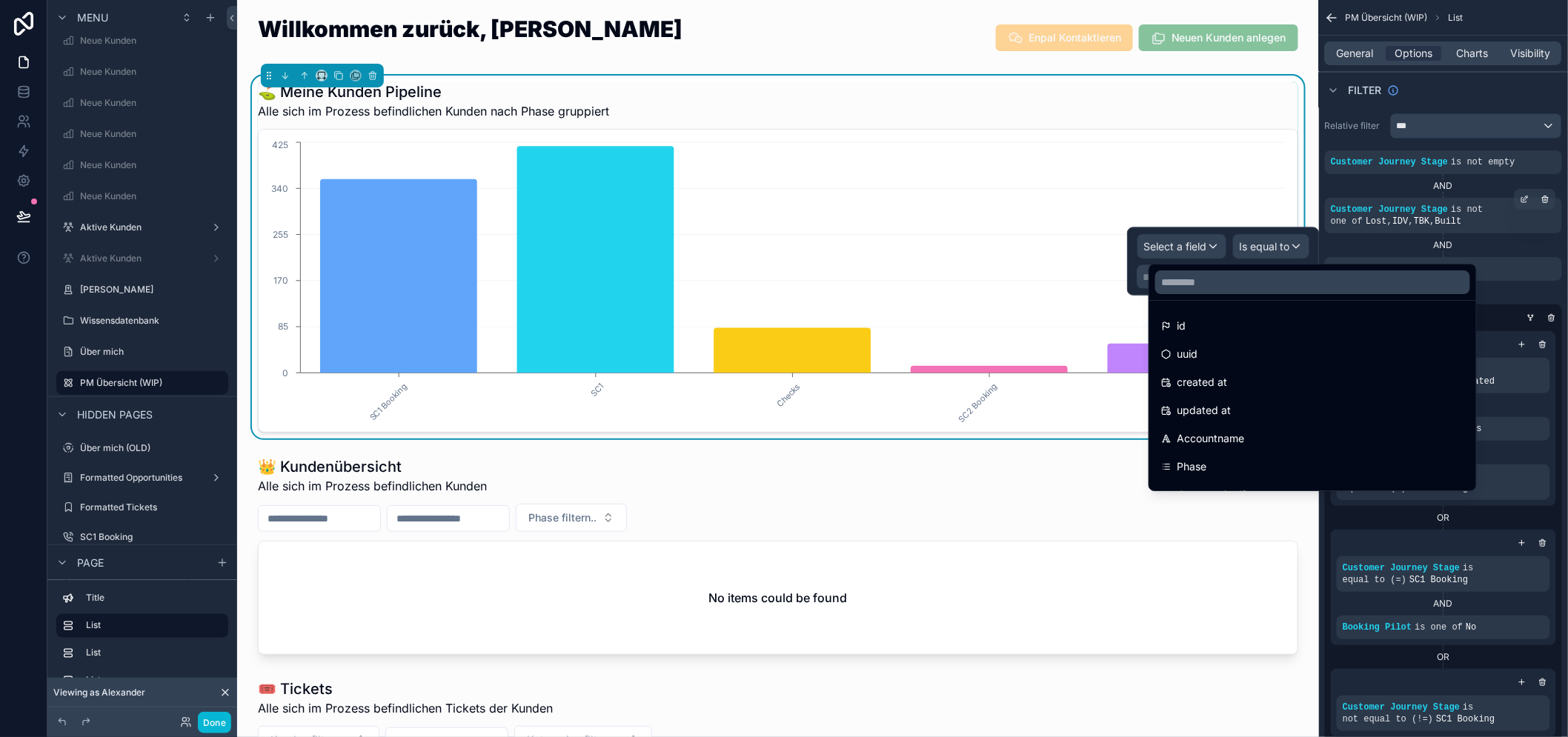
click at [1222, 254] on div at bounding box center [1224, 261] width 192 height 68
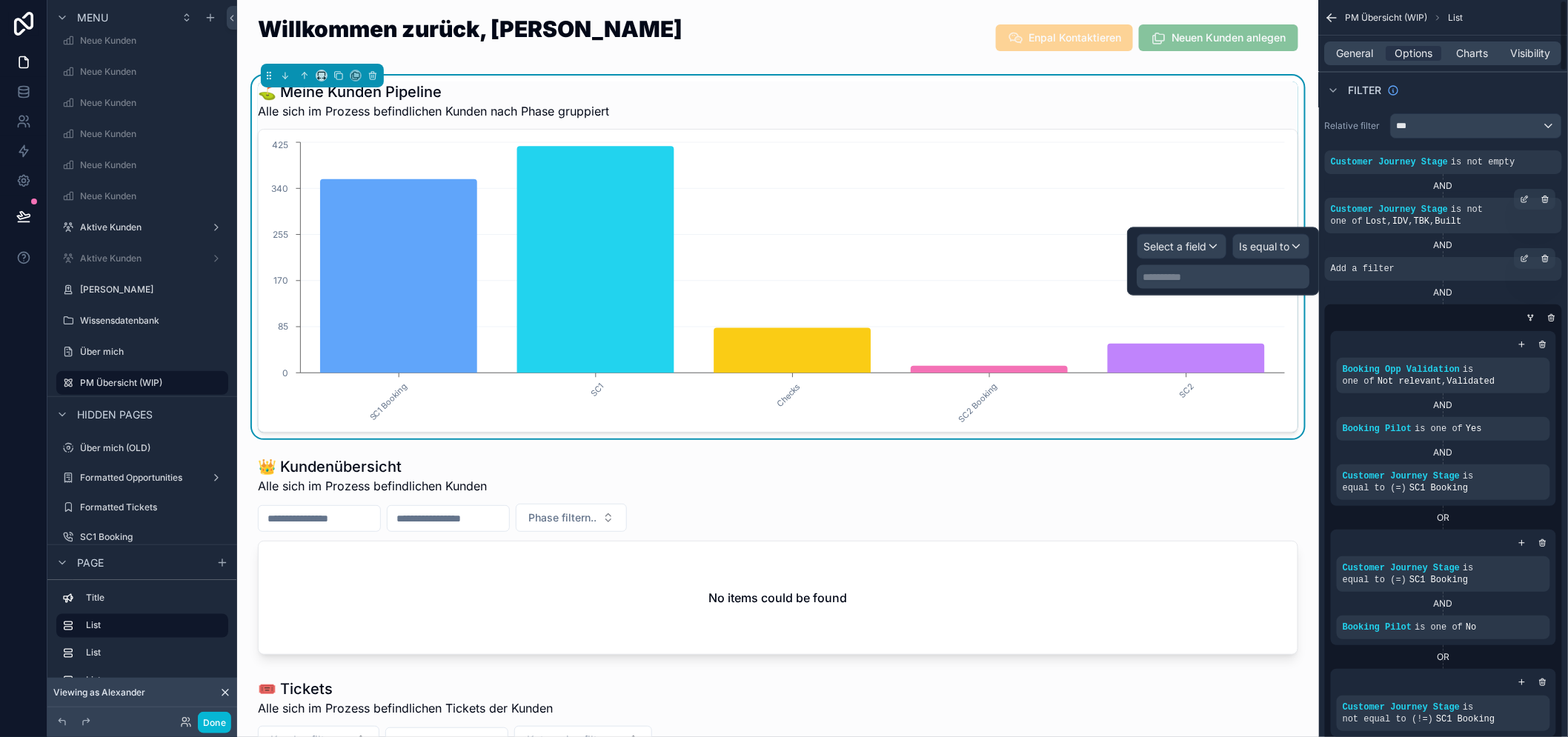
click at [1448, 274] on div "Add a filter" at bounding box center [1443, 269] width 237 height 24
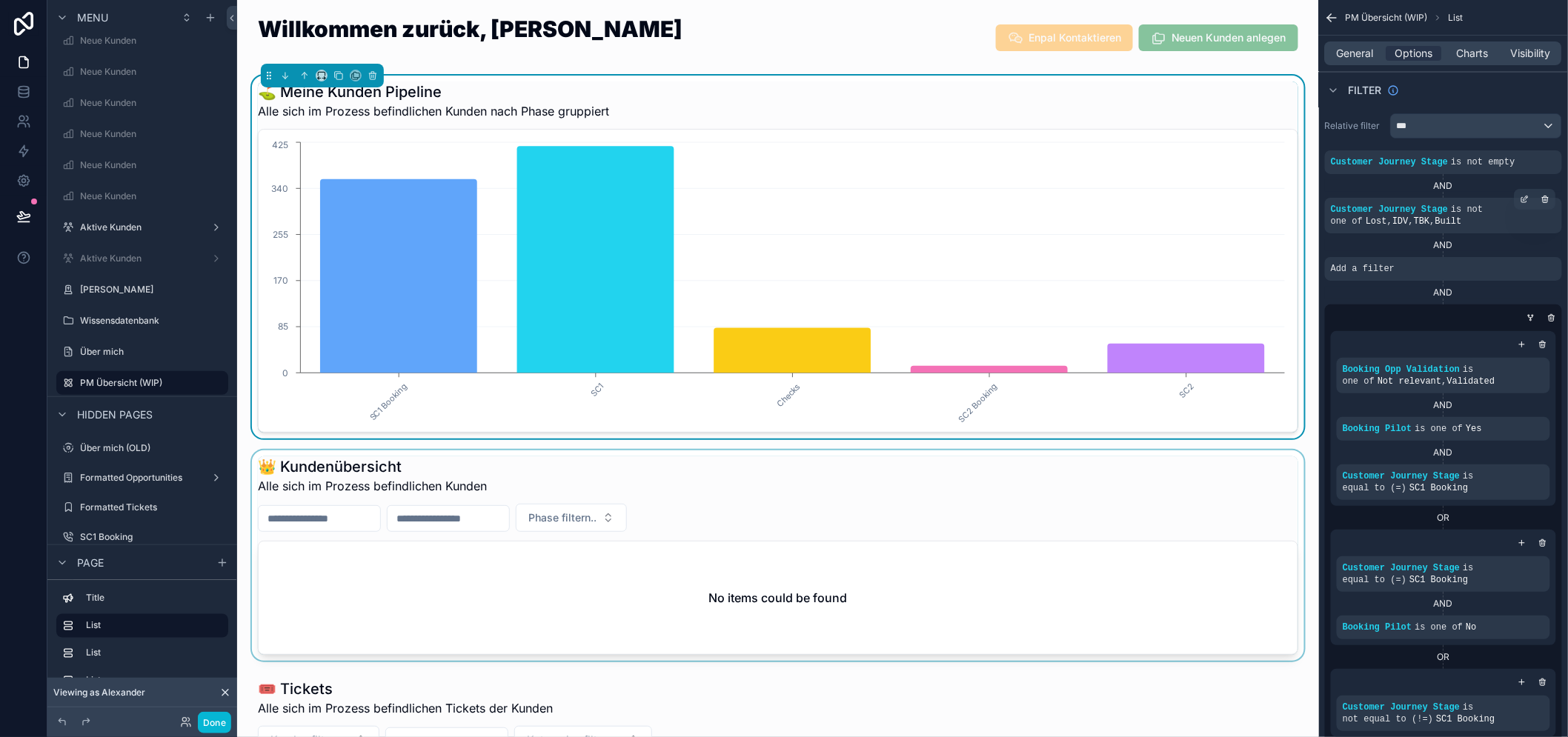
click at [1090, 509] on div "scrollable content" at bounding box center [777, 556] width 1058 height 210
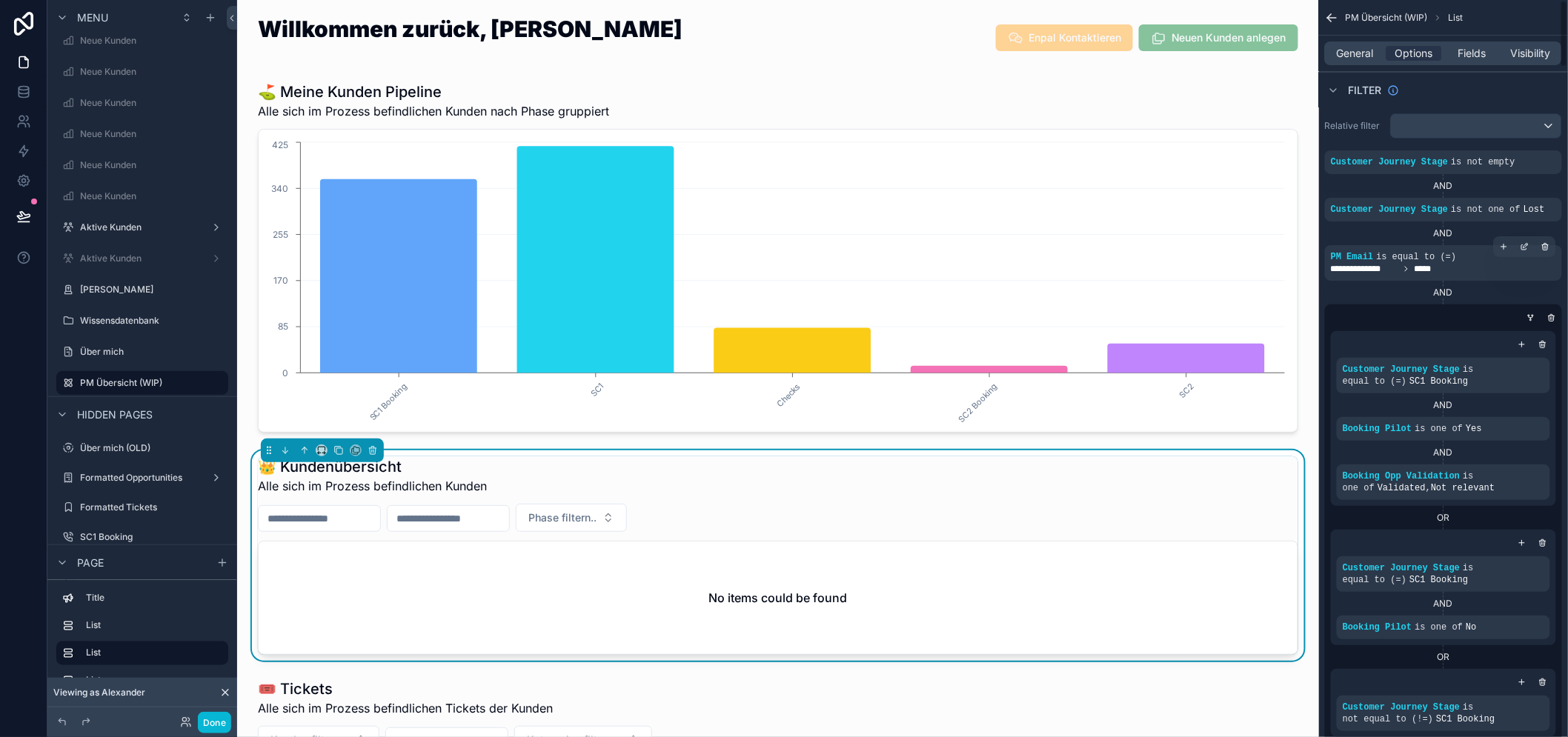
click at [1438, 267] on span "*****" at bounding box center [1426, 269] width 24 height 12
click at [1530, 246] on icon "scrollable content" at bounding box center [1525, 247] width 9 height 9
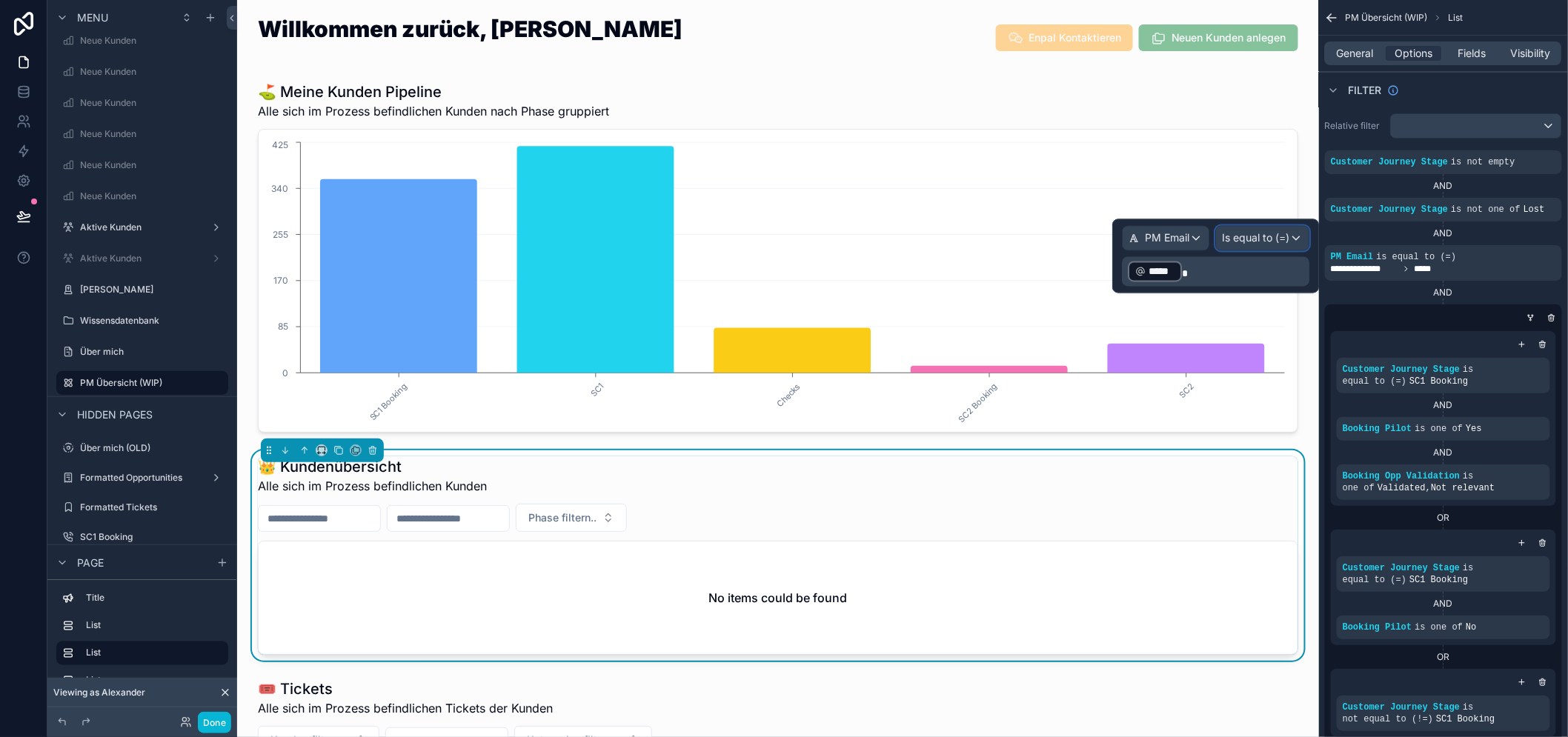
click at [1302, 239] on div "Is equal to (=)" at bounding box center [1262, 238] width 93 height 24
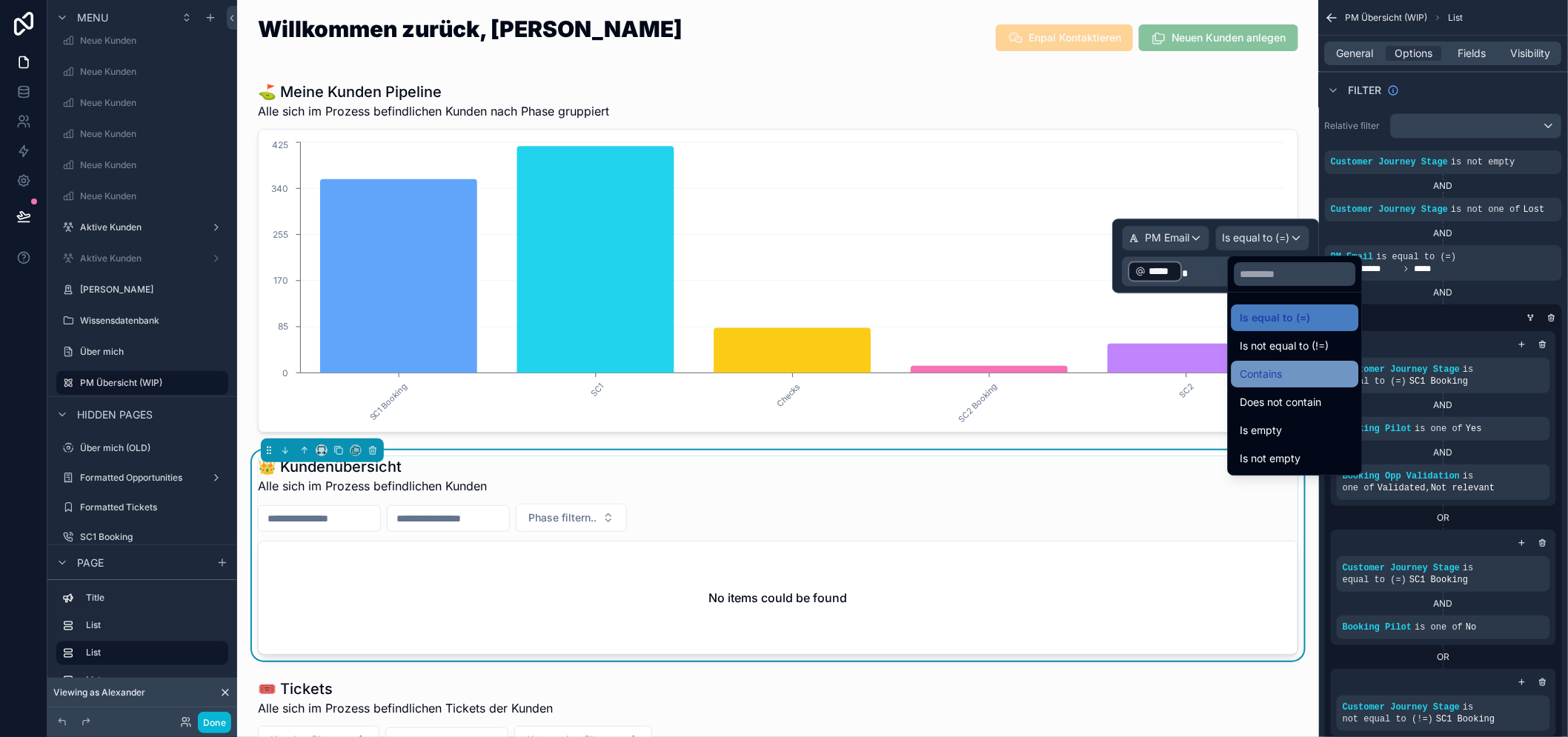
click at [1299, 374] on div "Contains" at bounding box center [1295, 374] width 109 height 18
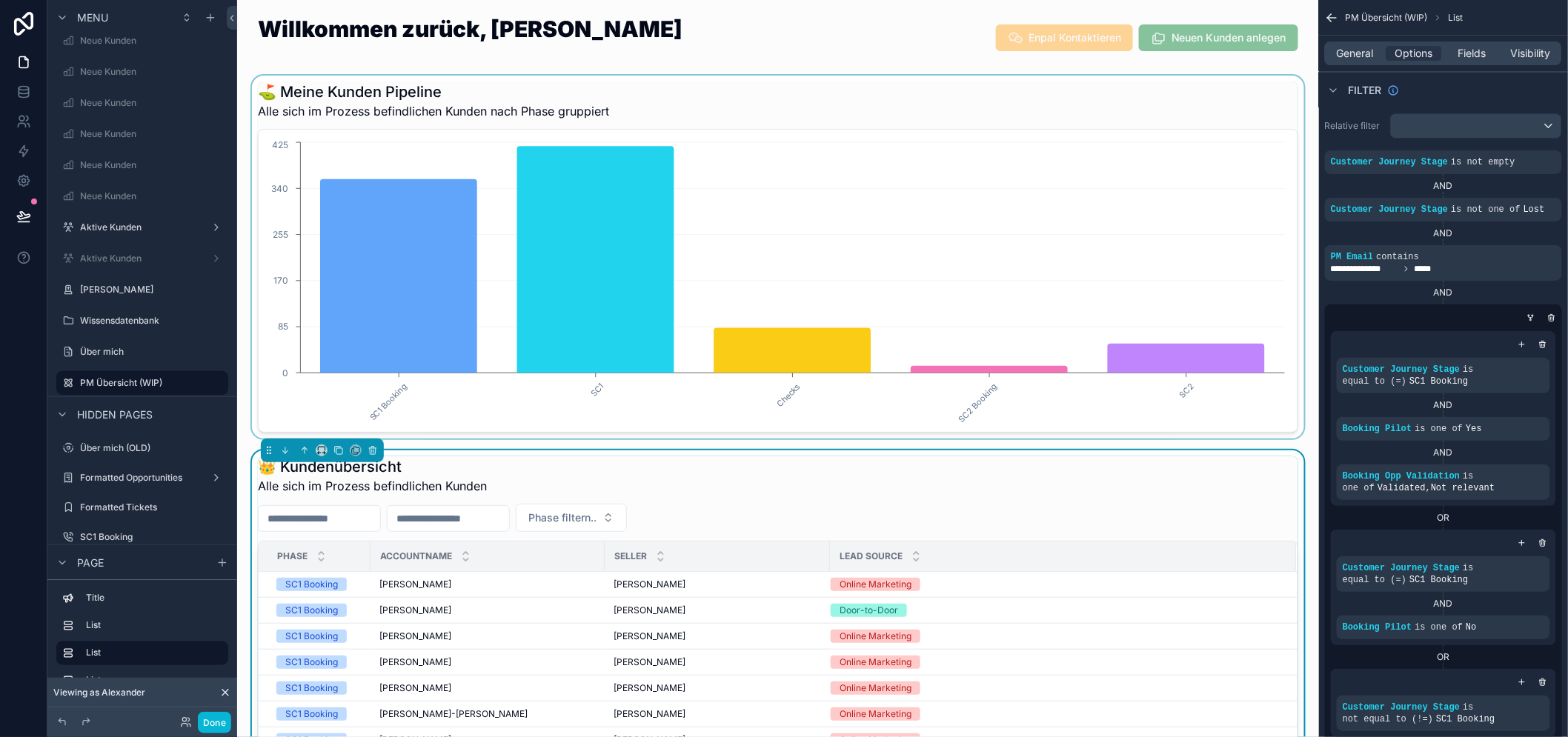
click at [1239, 95] on div "scrollable content" at bounding box center [777, 257] width 1058 height 363
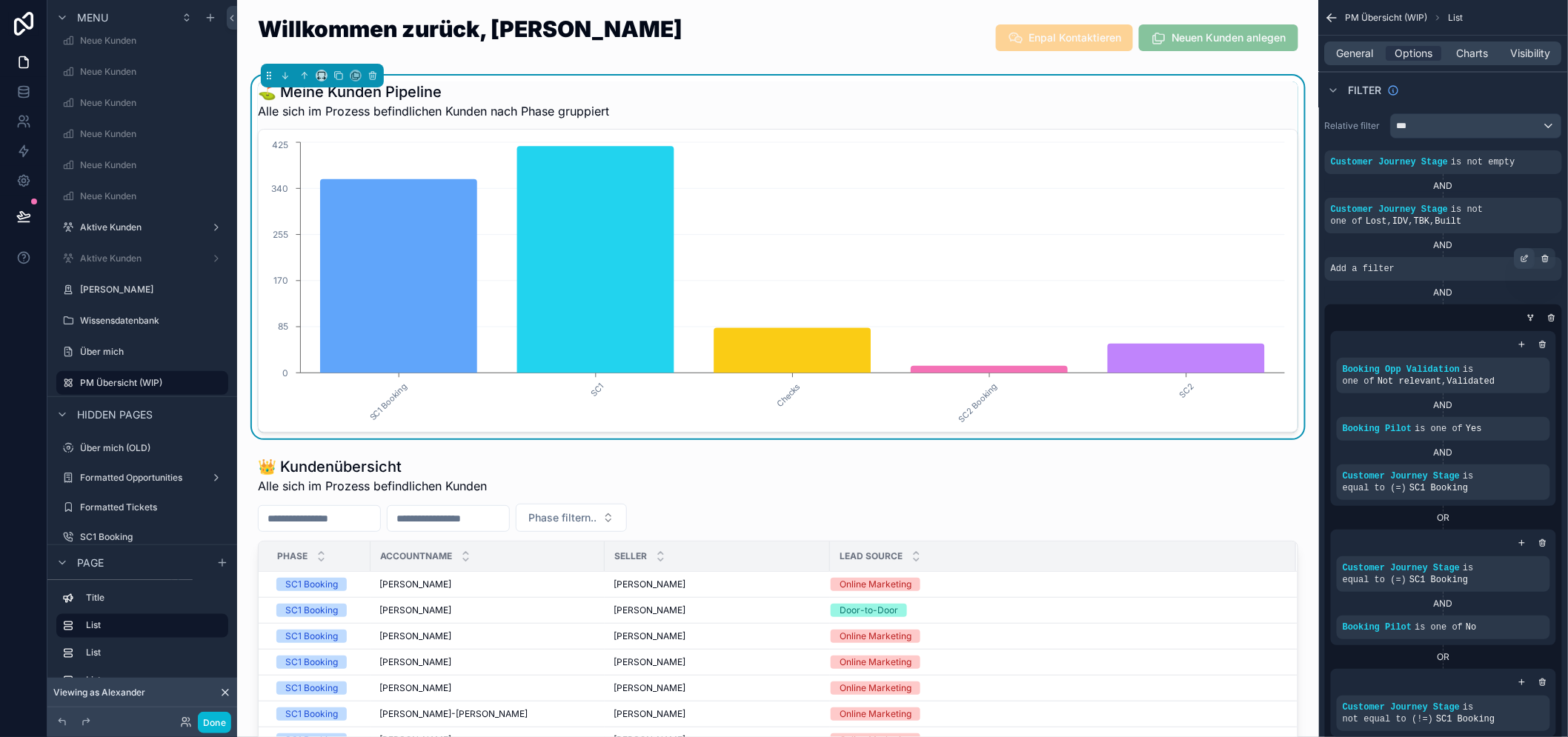
click at [1532, 259] on div "scrollable content" at bounding box center [1526, 259] width 21 height 21
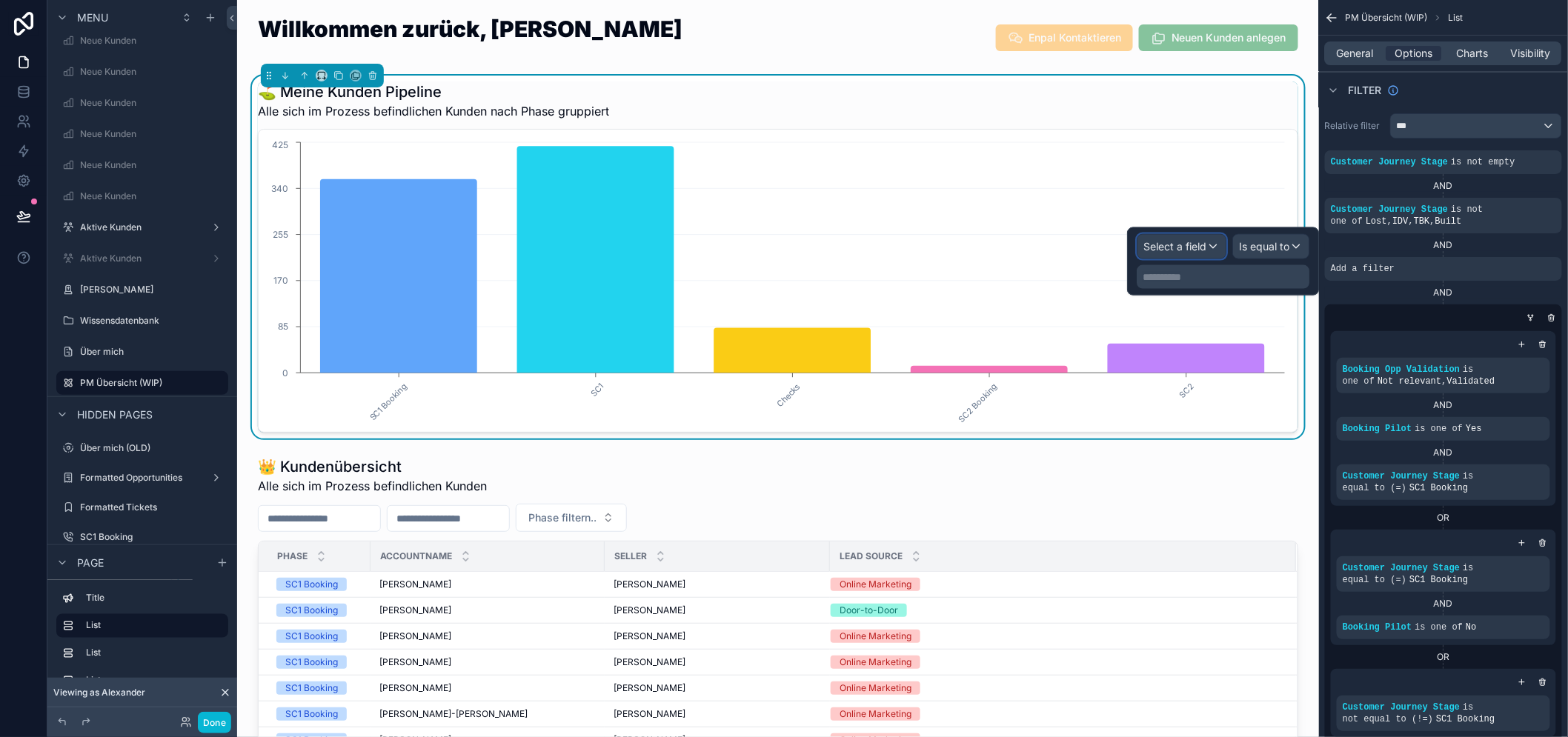
click at [1206, 252] on span "Select a field" at bounding box center [1176, 246] width 63 height 14
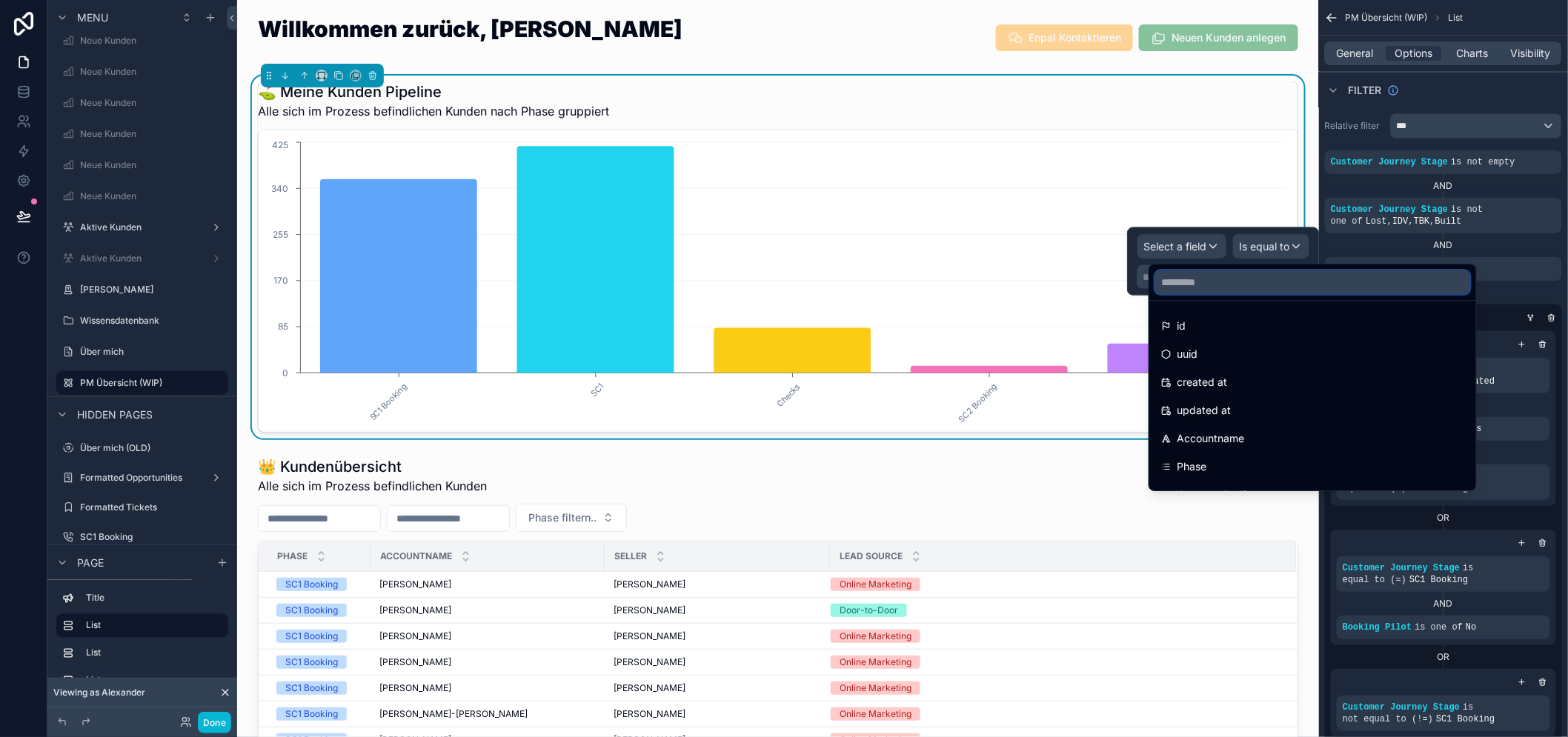
click at [1242, 280] on input "text" at bounding box center [1313, 282] width 315 height 24
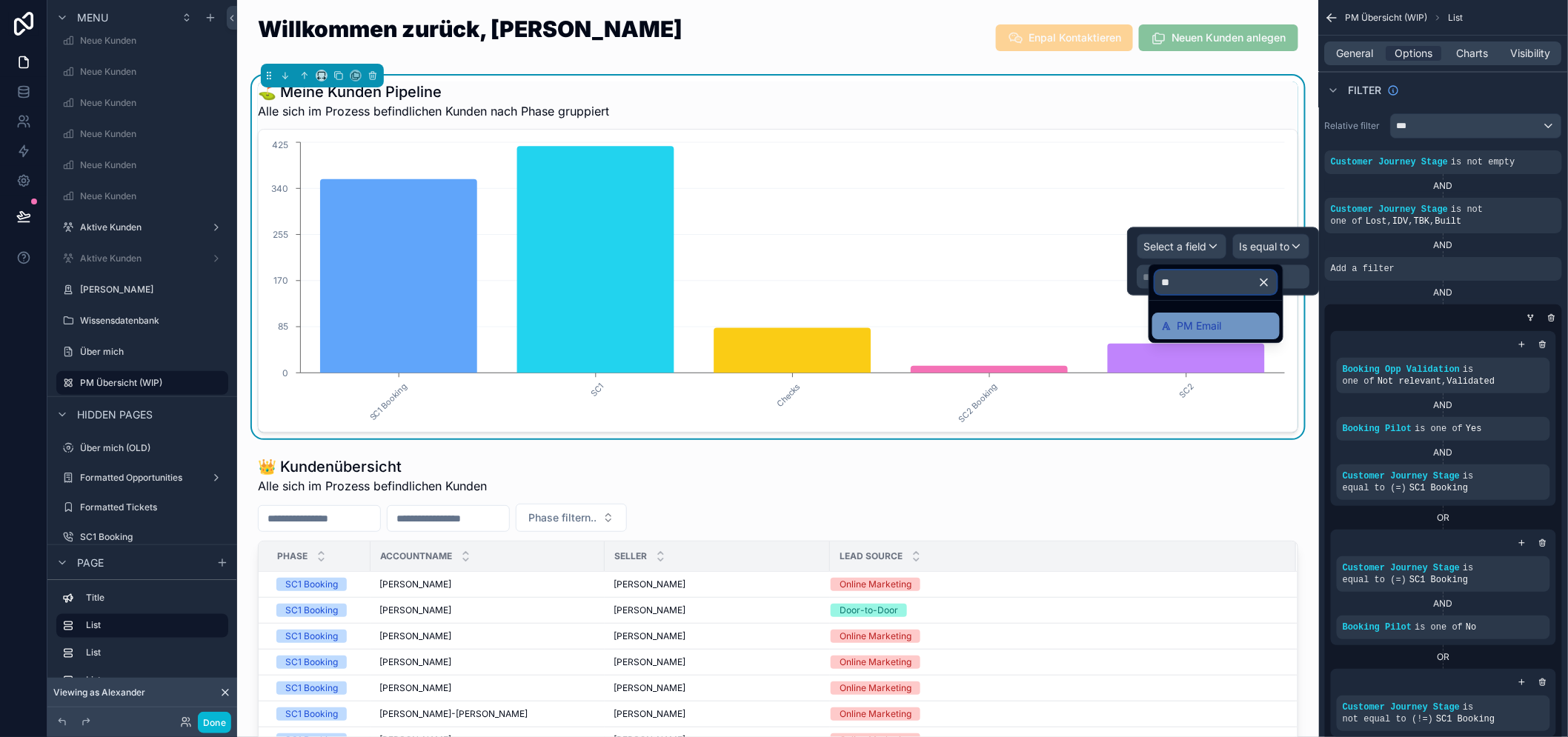
type input "**"
click at [1206, 326] on span "PM Email" at bounding box center [1200, 326] width 44 height 18
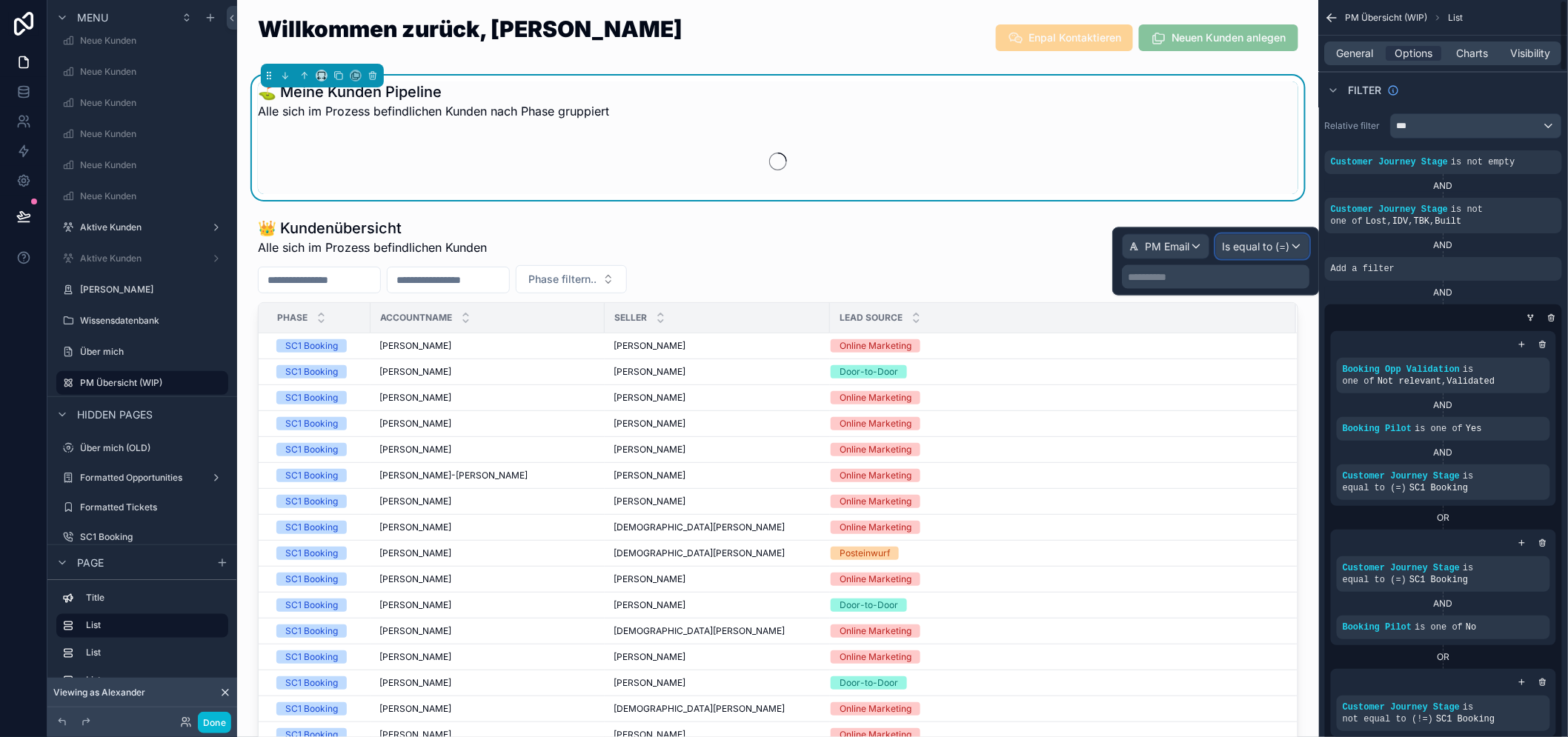
click at [1290, 239] on span "Is equal to (=)" at bounding box center [1256, 246] width 67 height 14
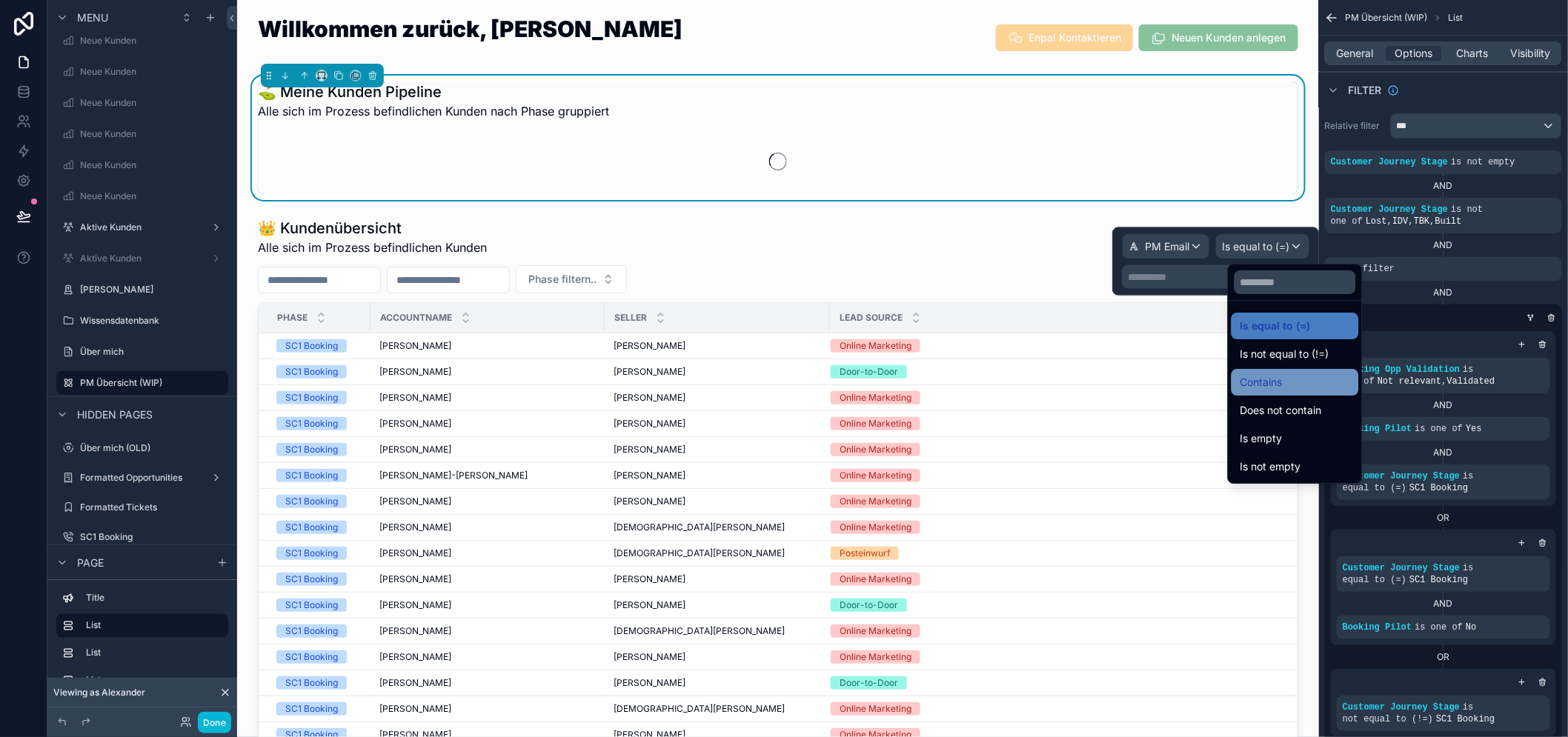
click at [1294, 386] on div "Contains" at bounding box center [1295, 382] width 109 height 18
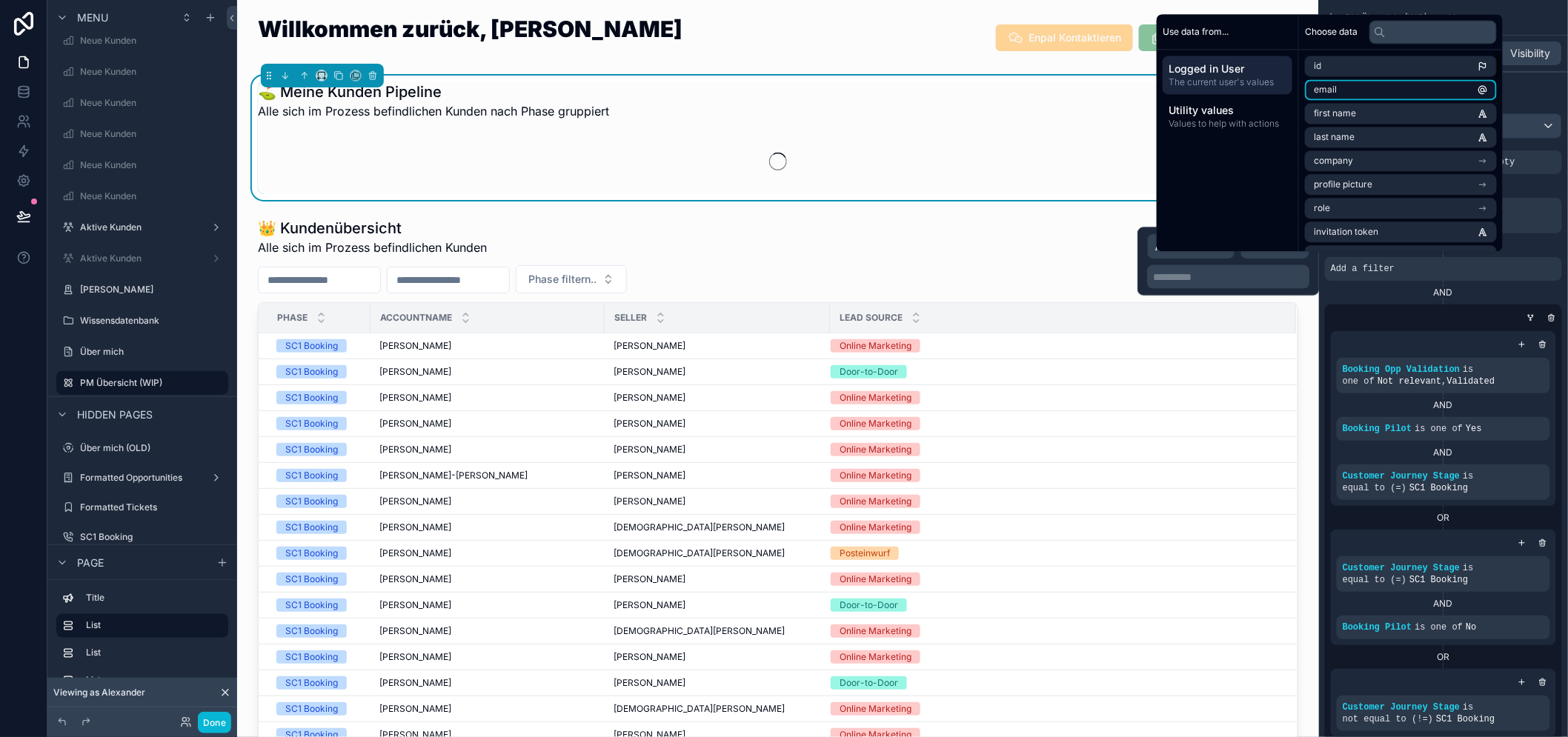
click at [1390, 93] on li "email" at bounding box center [1401, 90] width 192 height 21
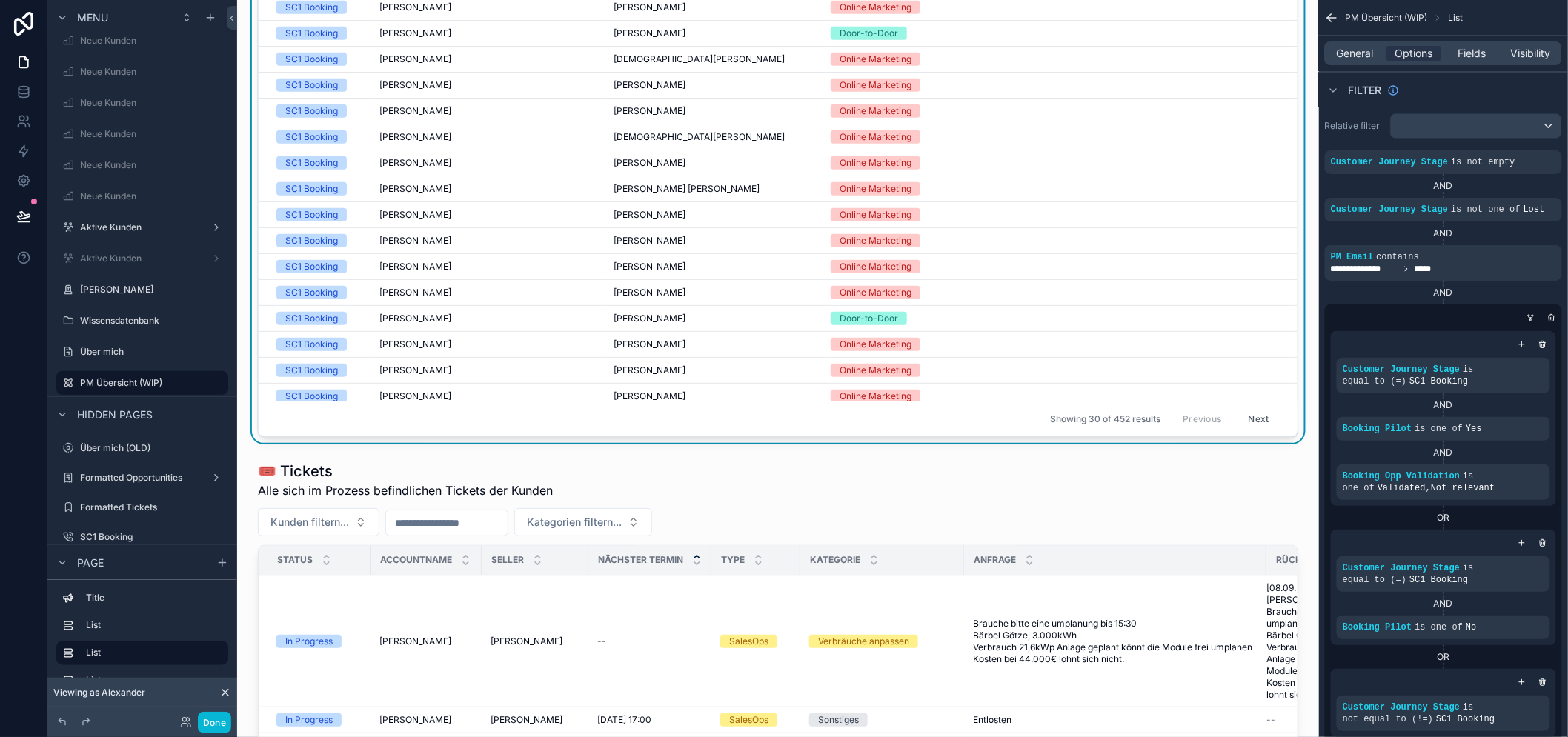
scroll to position [247, 0]
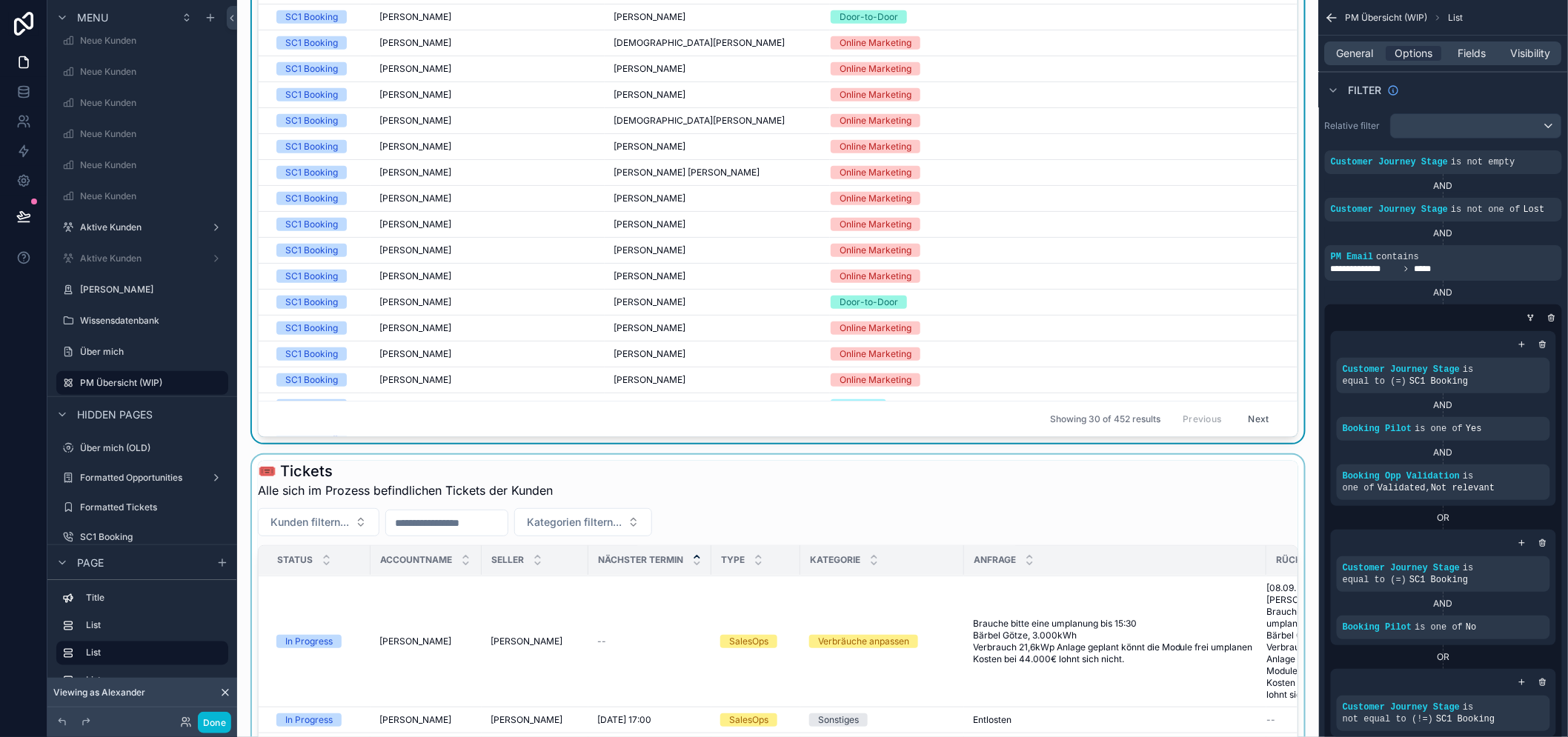
click at [1108, 512] on div "scrollable content" at bounding box center [777, 677] width 1058 height 444
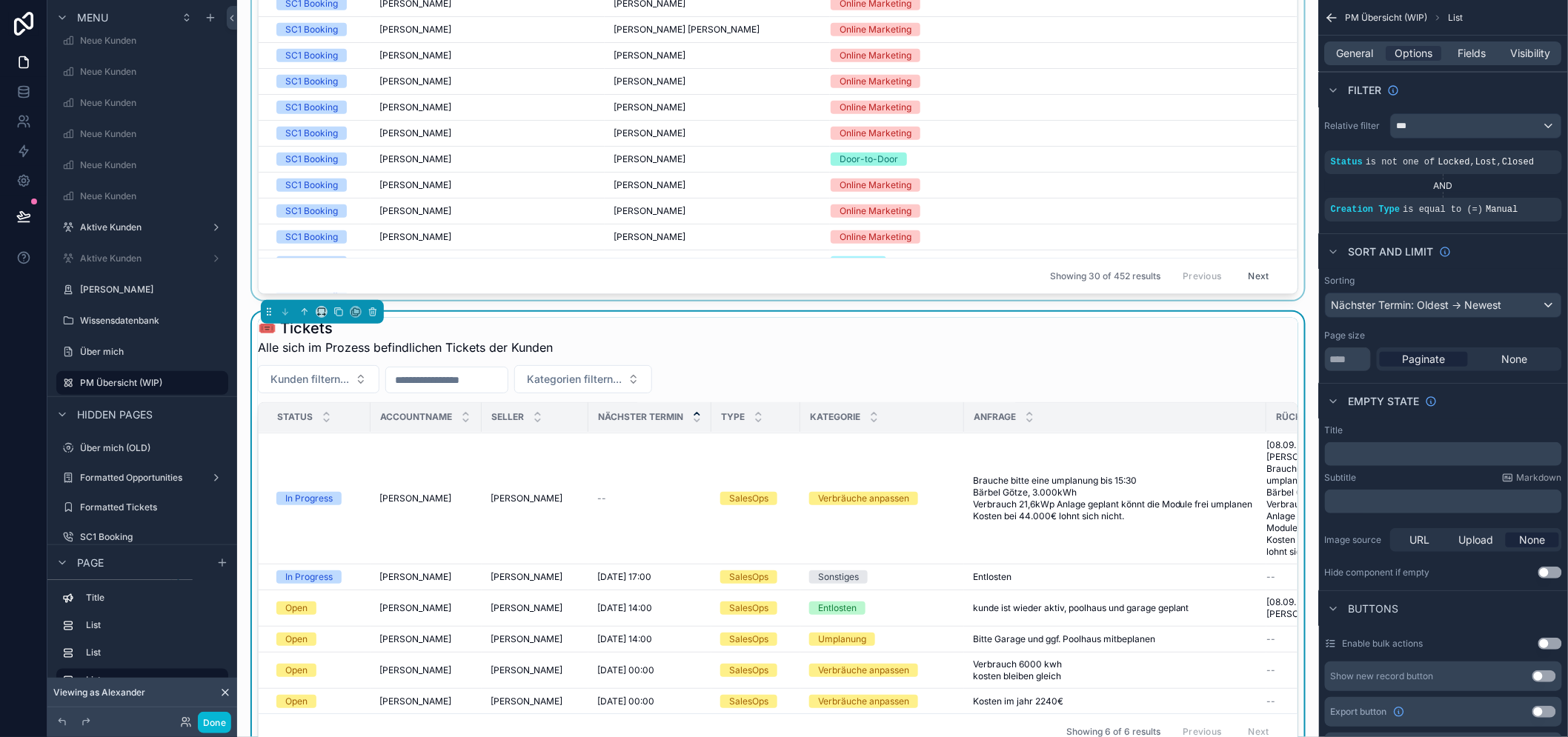
scroll to position [906, 0]
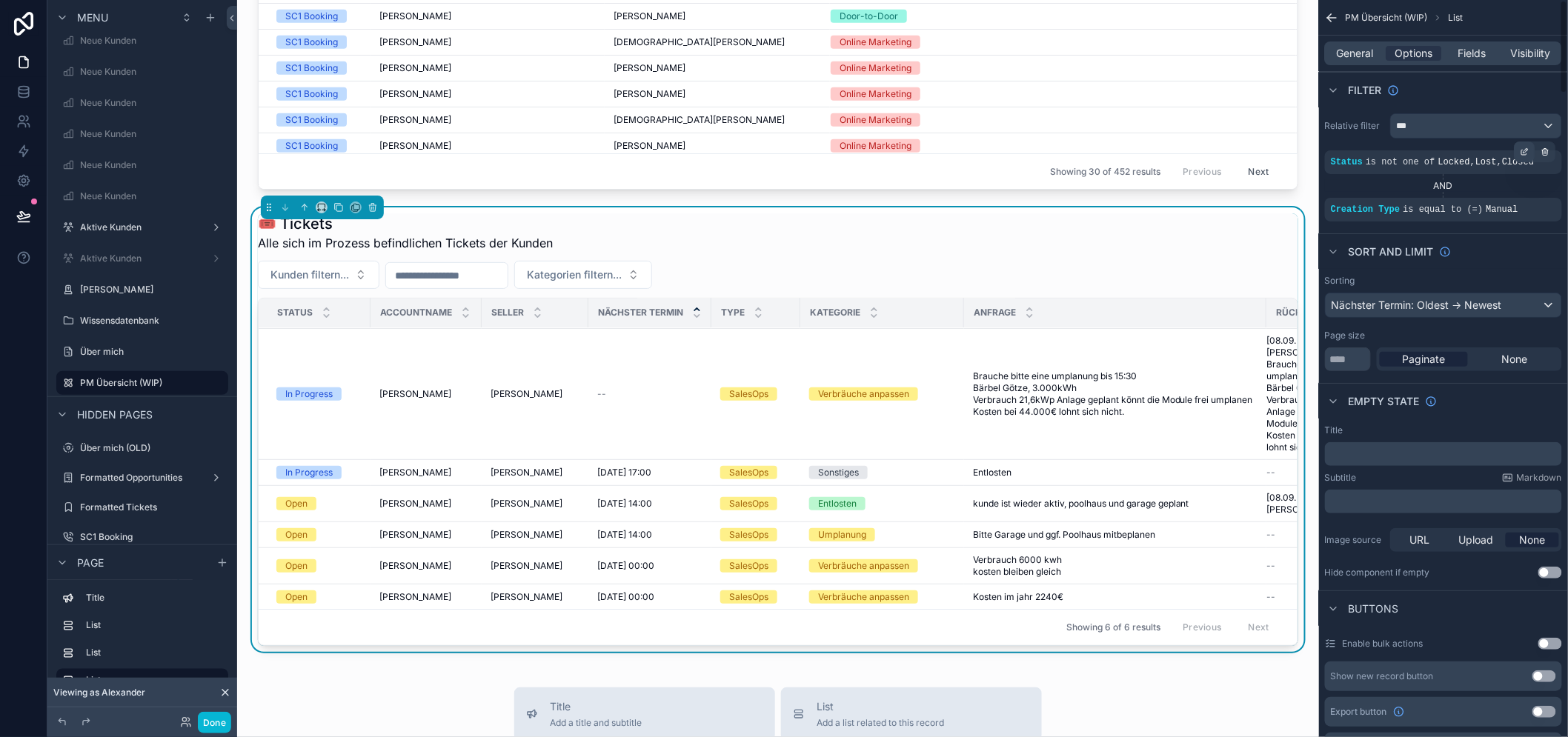
click at [1532, 151] on div "scrollable content" at bounding box center [1526, 153] width 21 height 21
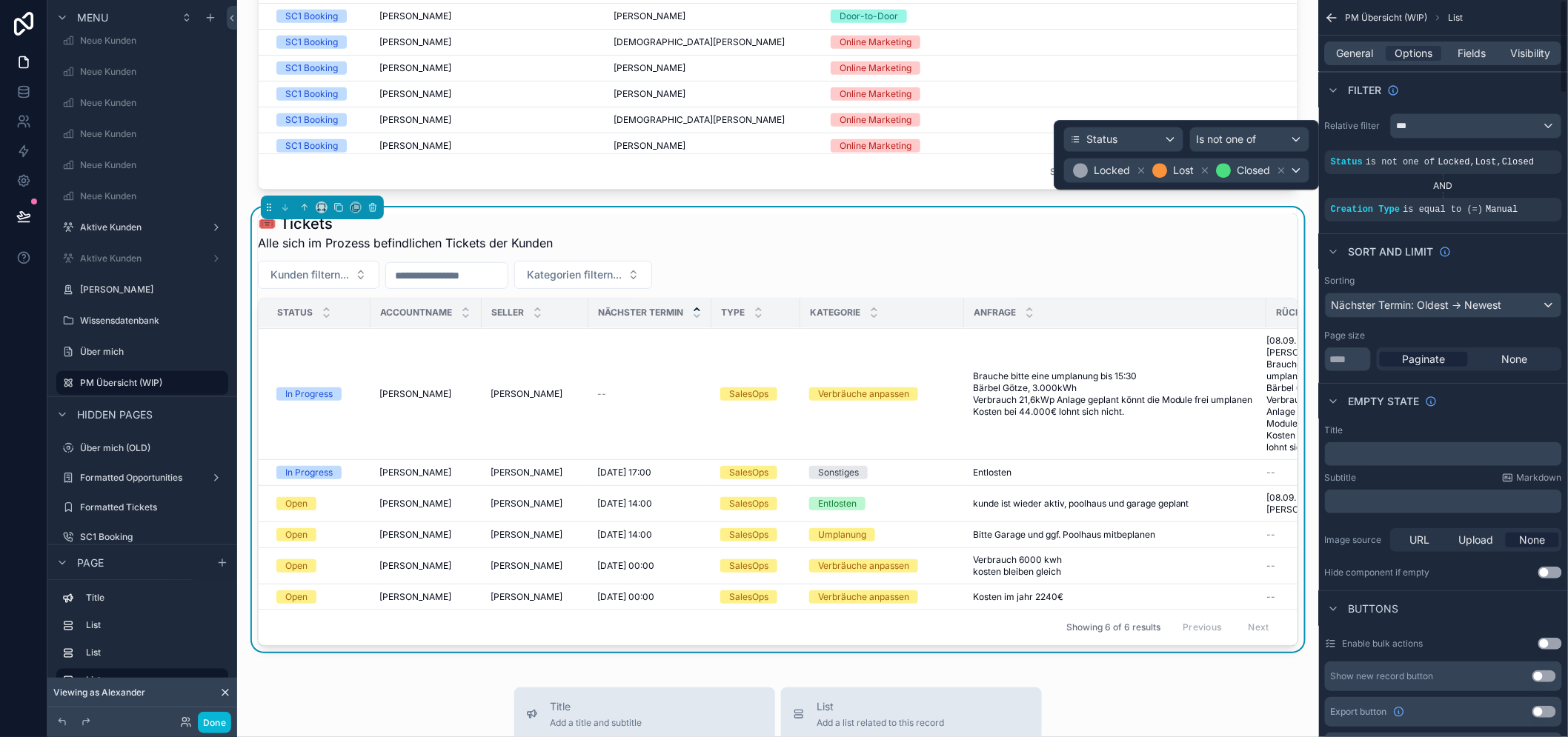
click at [1492, 287] on div "Sorting Nächster Termin: Oldest -> Newest" at bounding box center [1443, 297] width 237 height 43
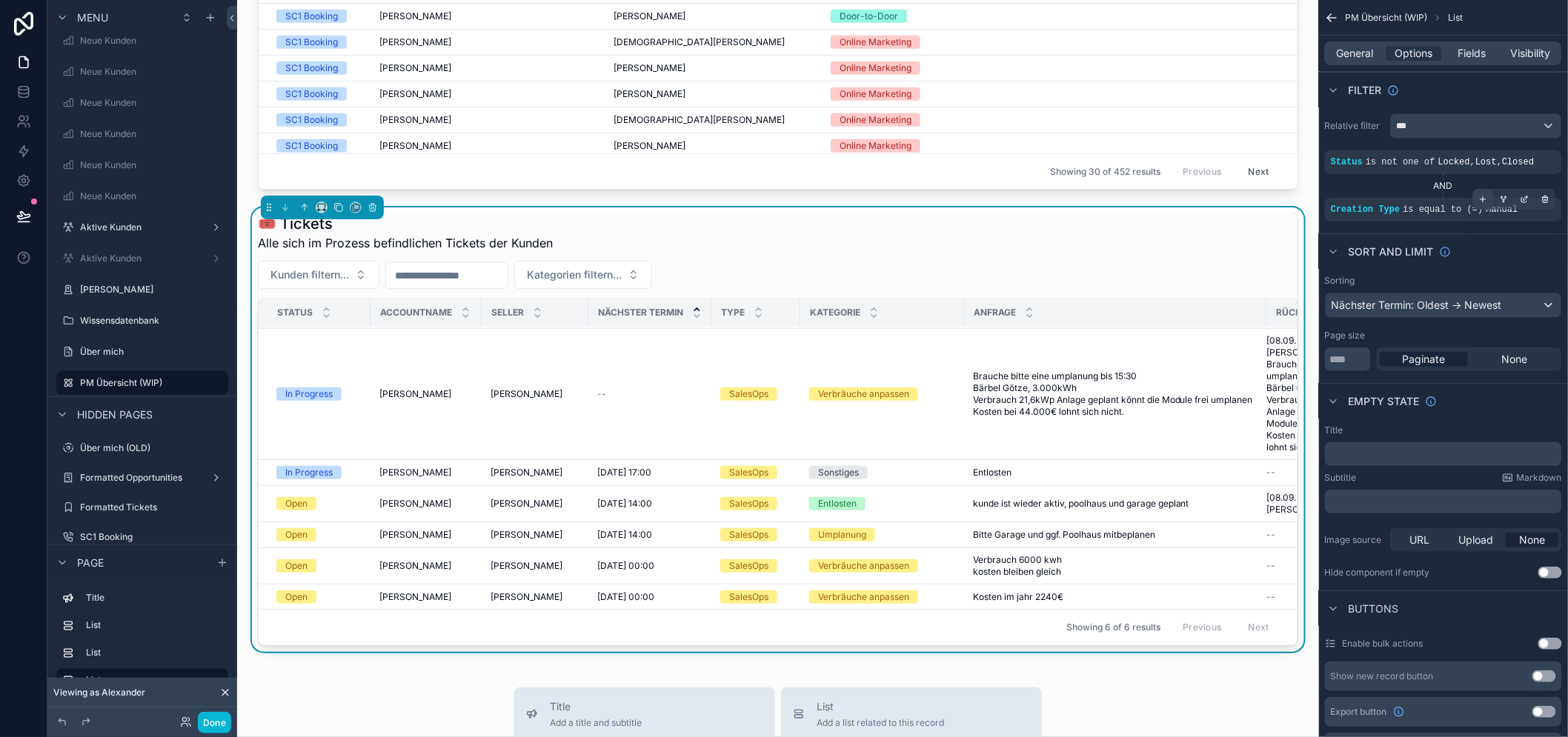
click at [1488, 199] on icon "scrollable content" at bounding box center [1484, 199] width 9 height 9
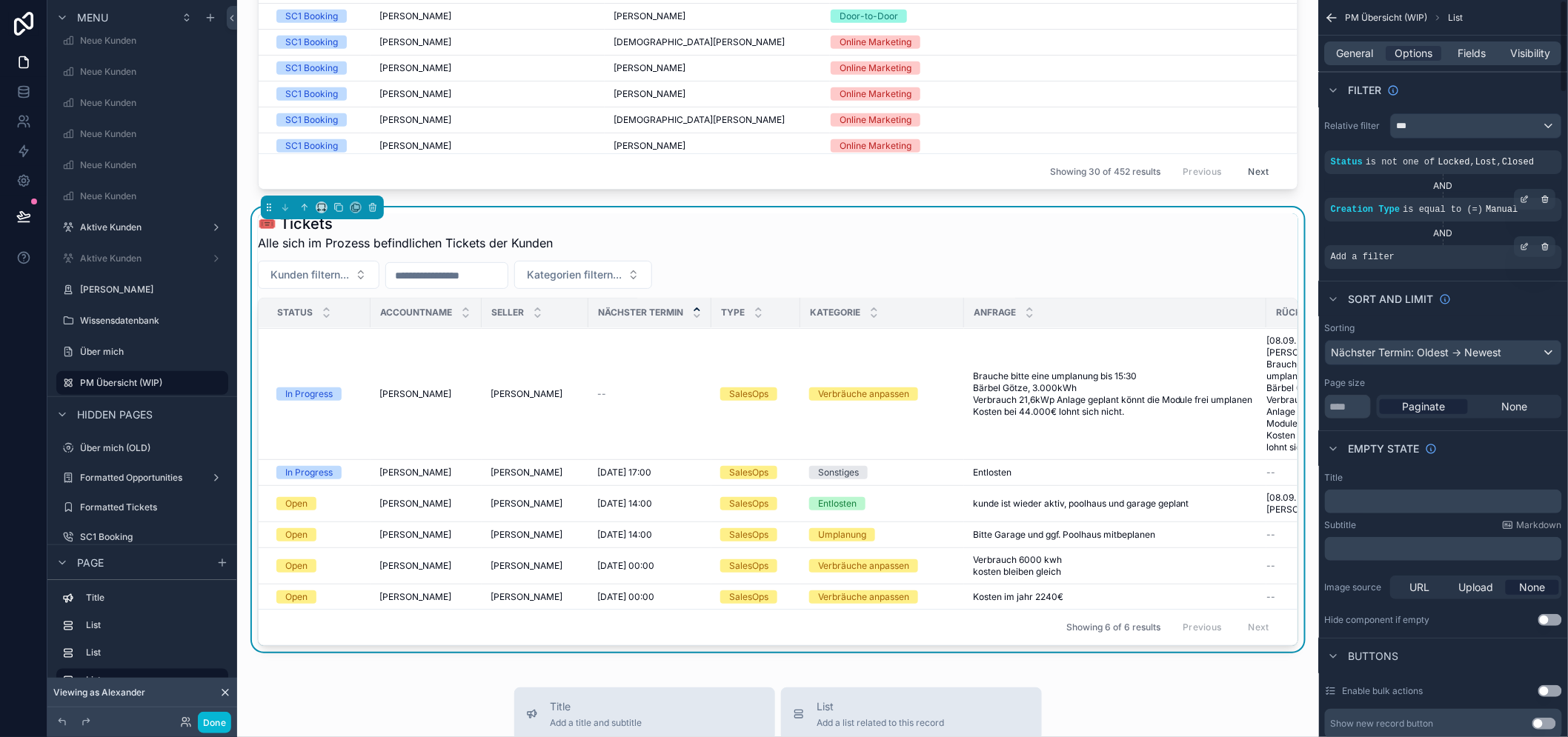
click at [1454, 262] on div "Add a filter" at bounding box center [1443, 257] width 237 height 24
click at [1530, 247] on icon "scrollable content" at bounding box center [1525, 247] width 9 height 9
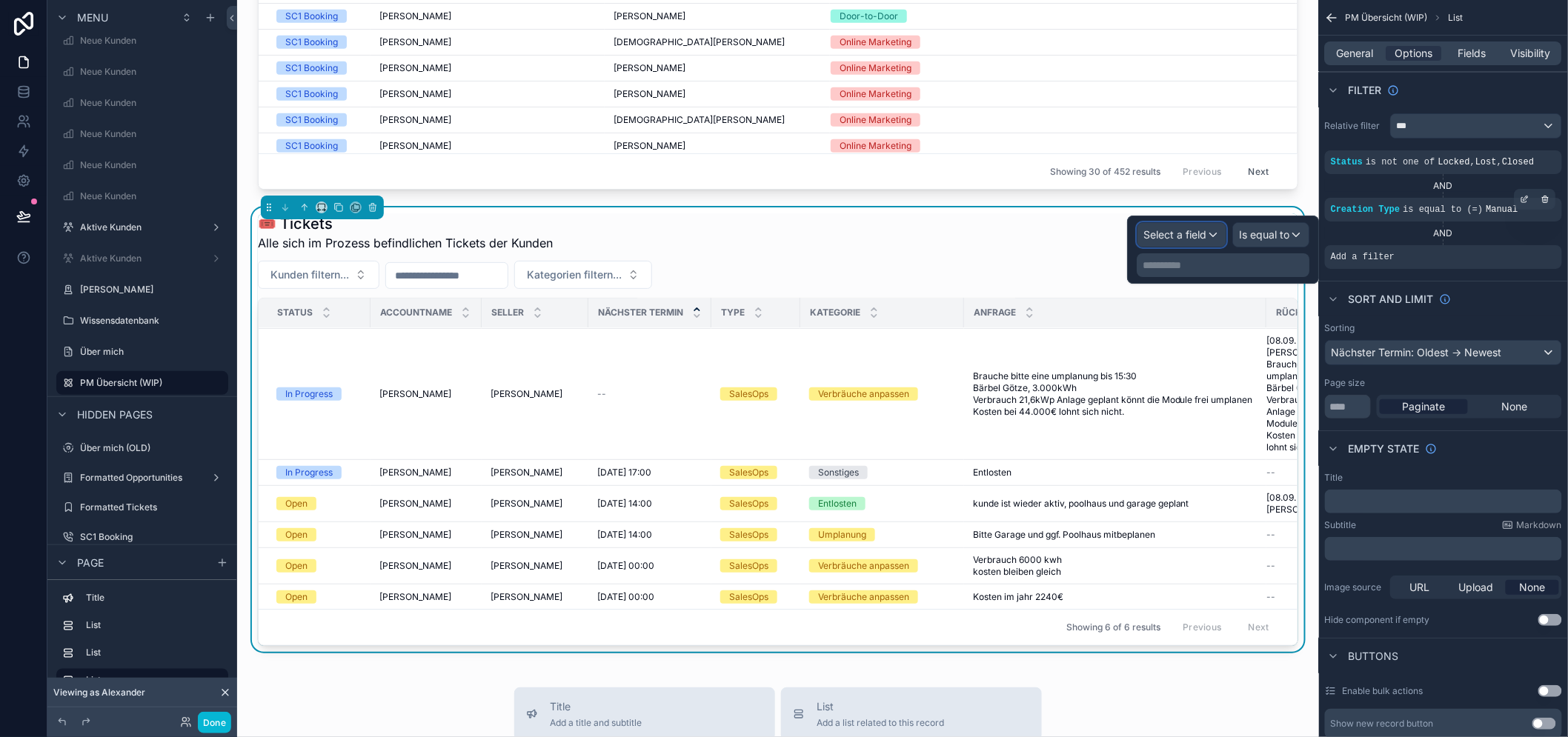
click at [1206, 241] on span "Select a field" at bounding box center [1176, 234] width 63 height 14
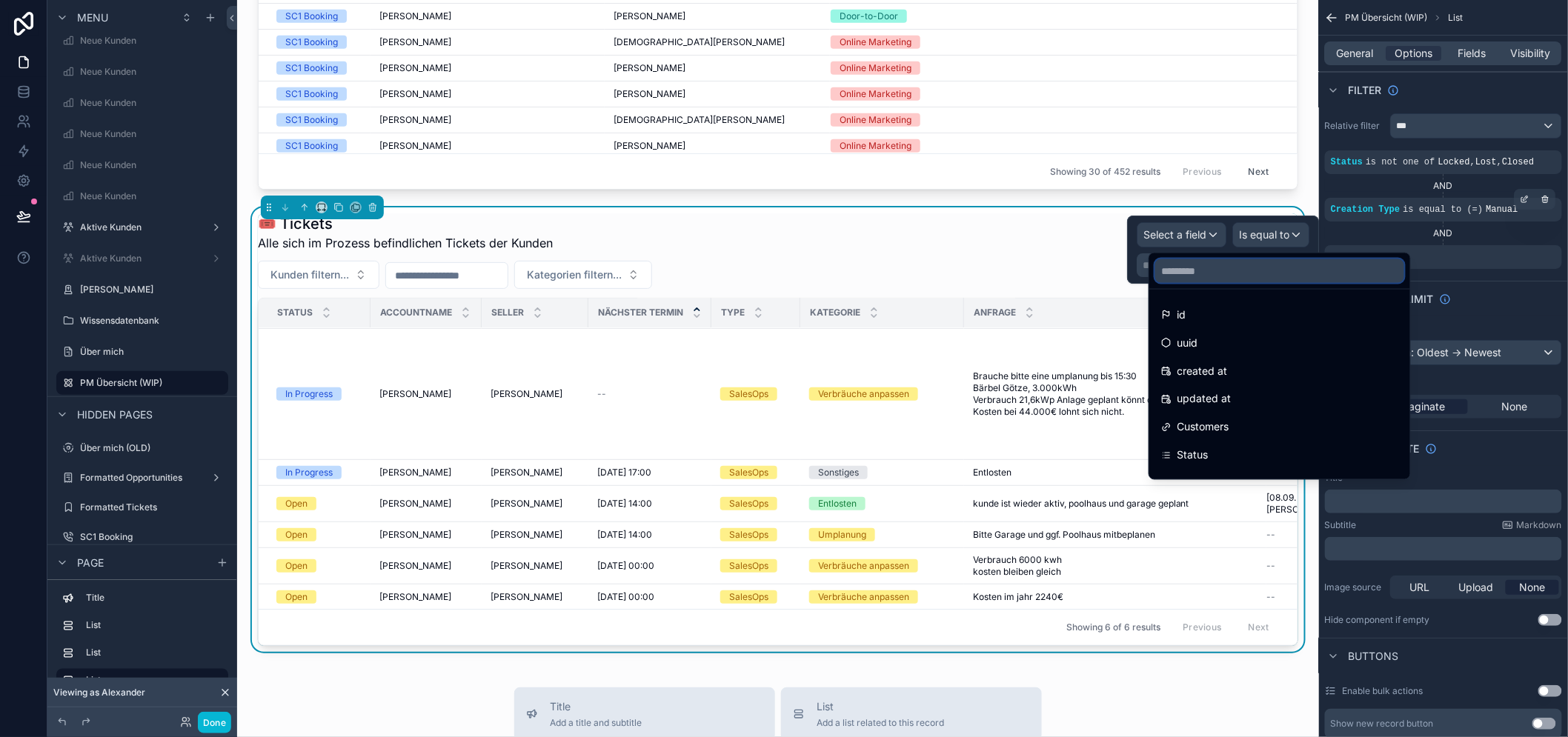
click at [1242, 278] on input "text" at bounding box center [1279, 271] width 249 height 24
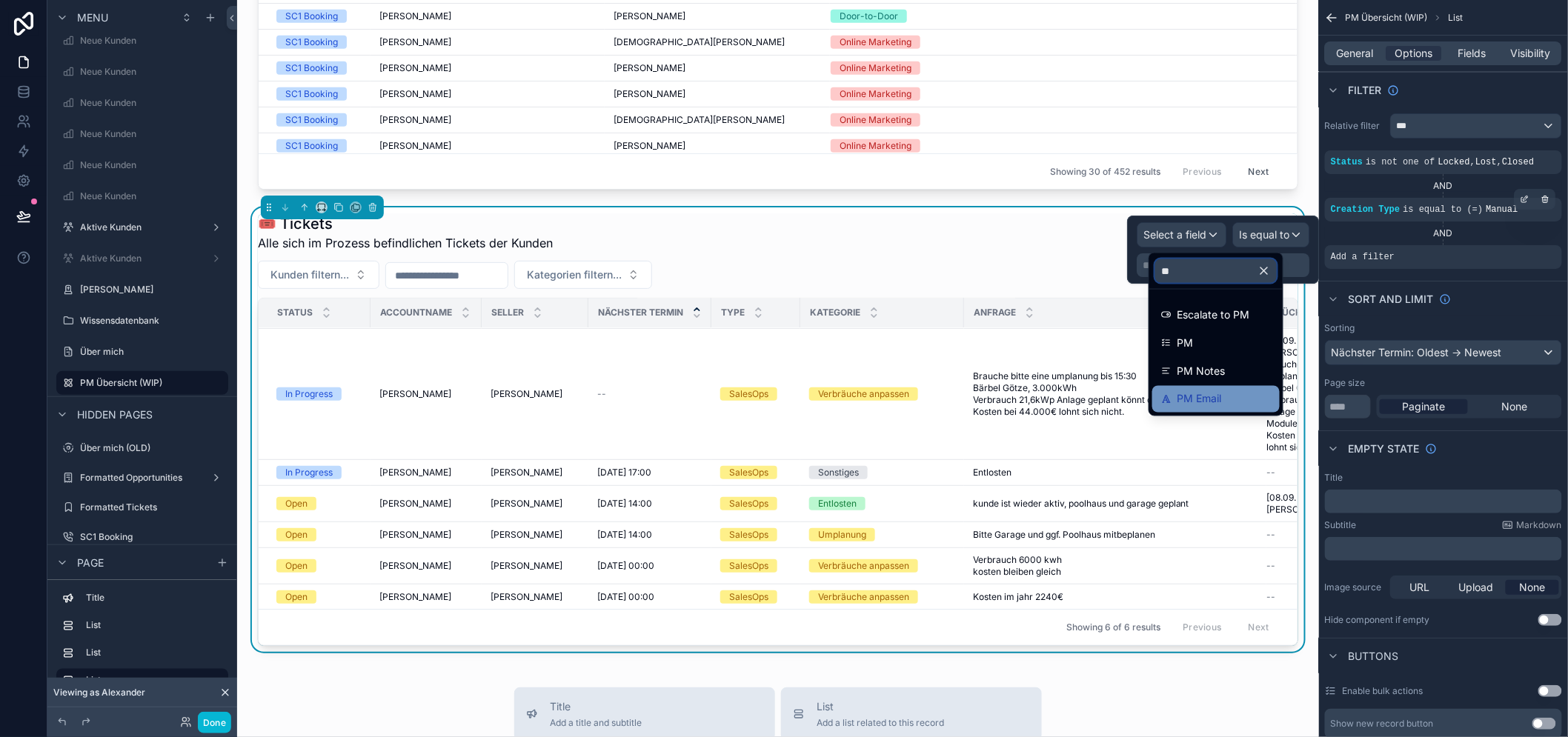
type input "**"
click at [1221, 396] on span "PM Email" at bounding box center [1200, 399] width 44 height 18
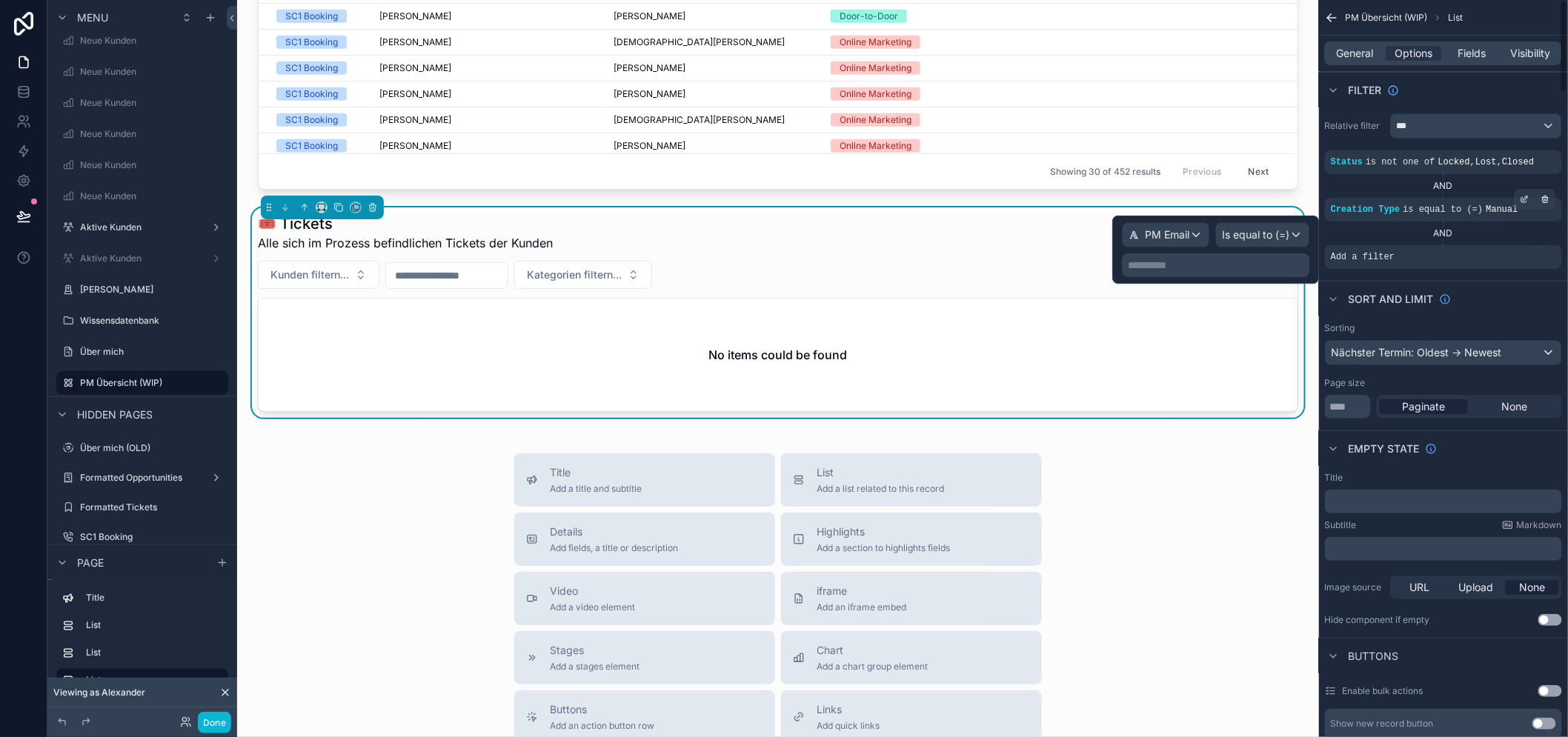
click at [1252, 259] on p "**********" at bounding box center [1217, 265] width 178 height 14
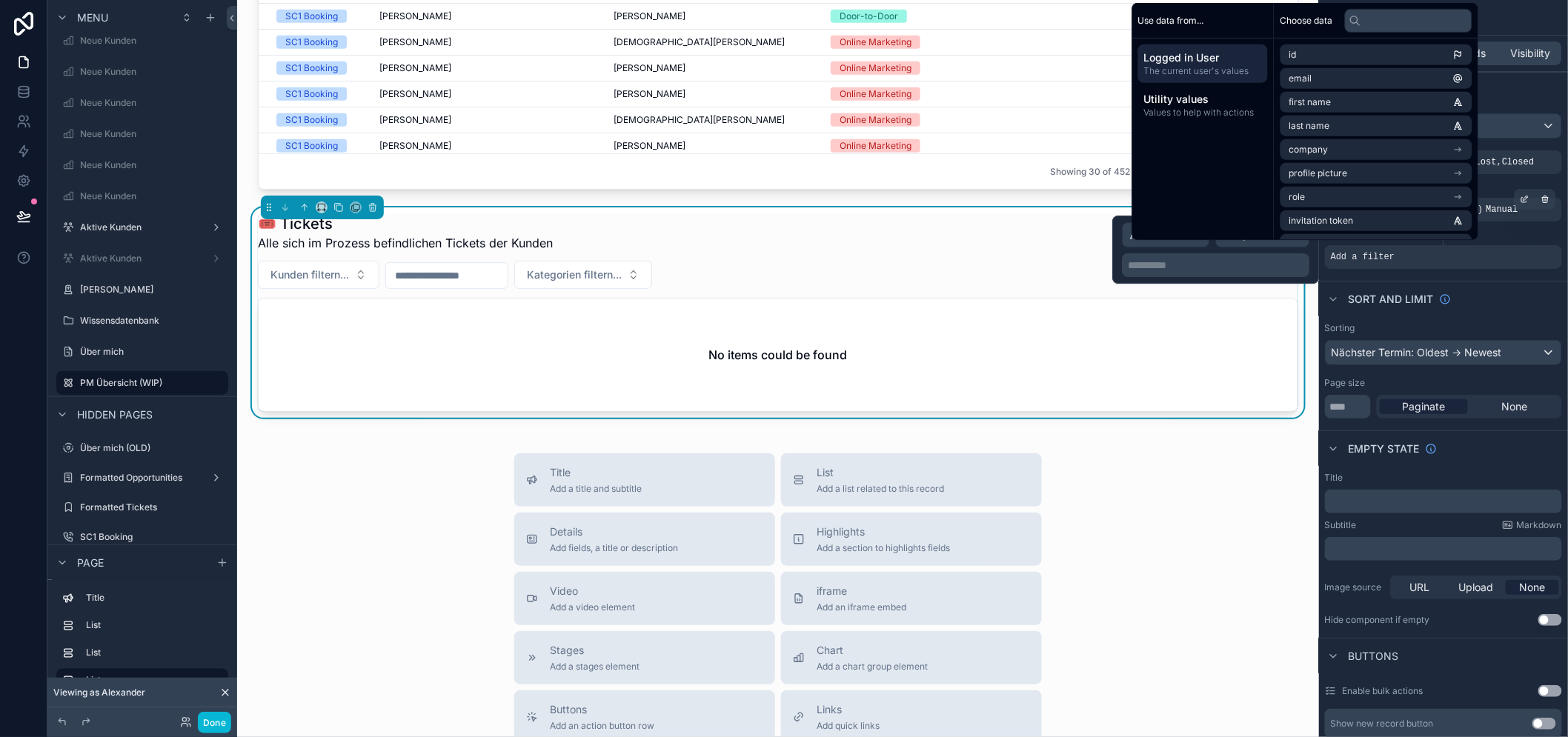
click at [1264, 259] on p "**********" at bounding box center [1217, 265] width 178 height 14
click at [1436, 291] on div "Sort And Limit" at bounding box center [1389, 299] width 127 height 18
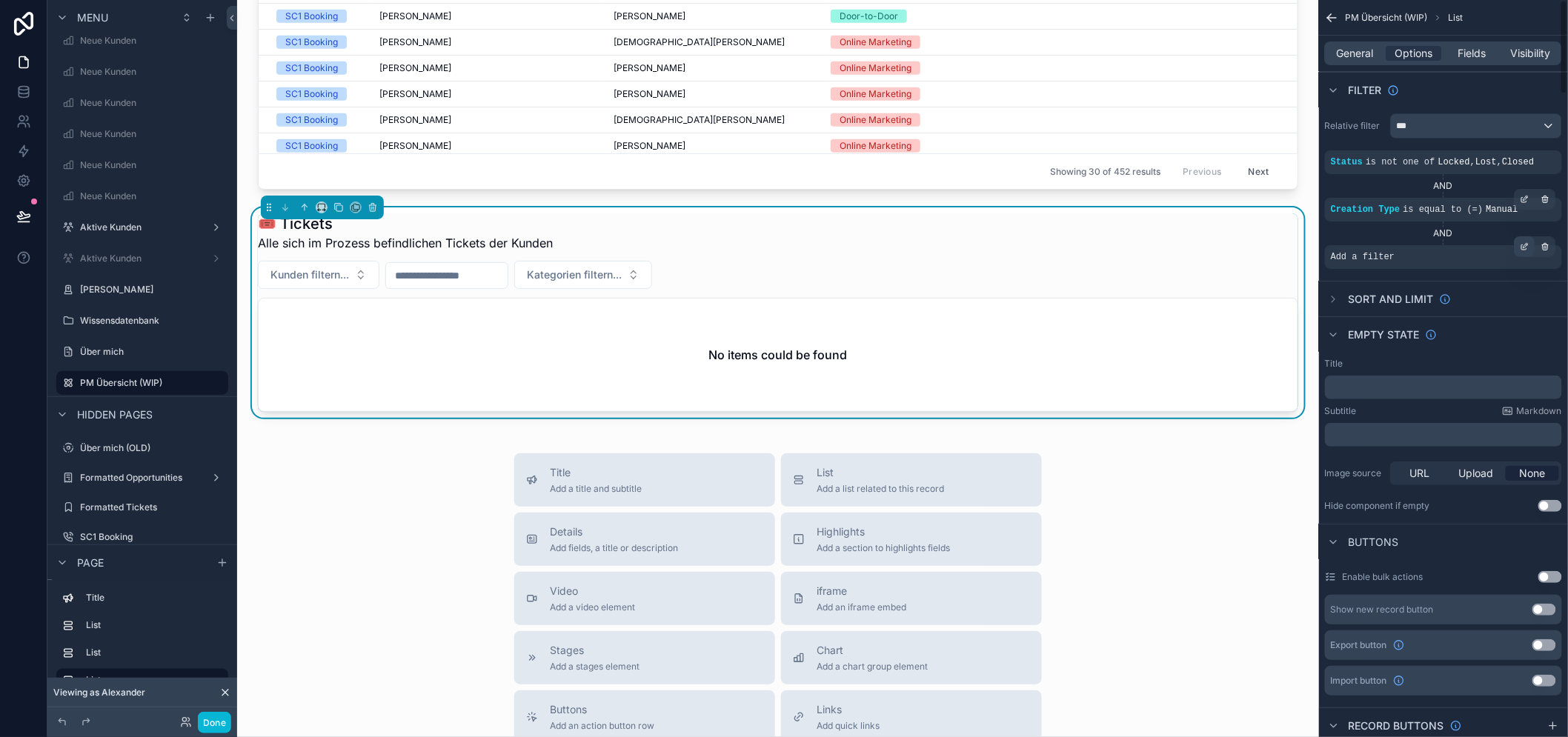
click at [1530, 250] on icon "scrollable content" at bounding box center [1525, 247] width 9 height 9
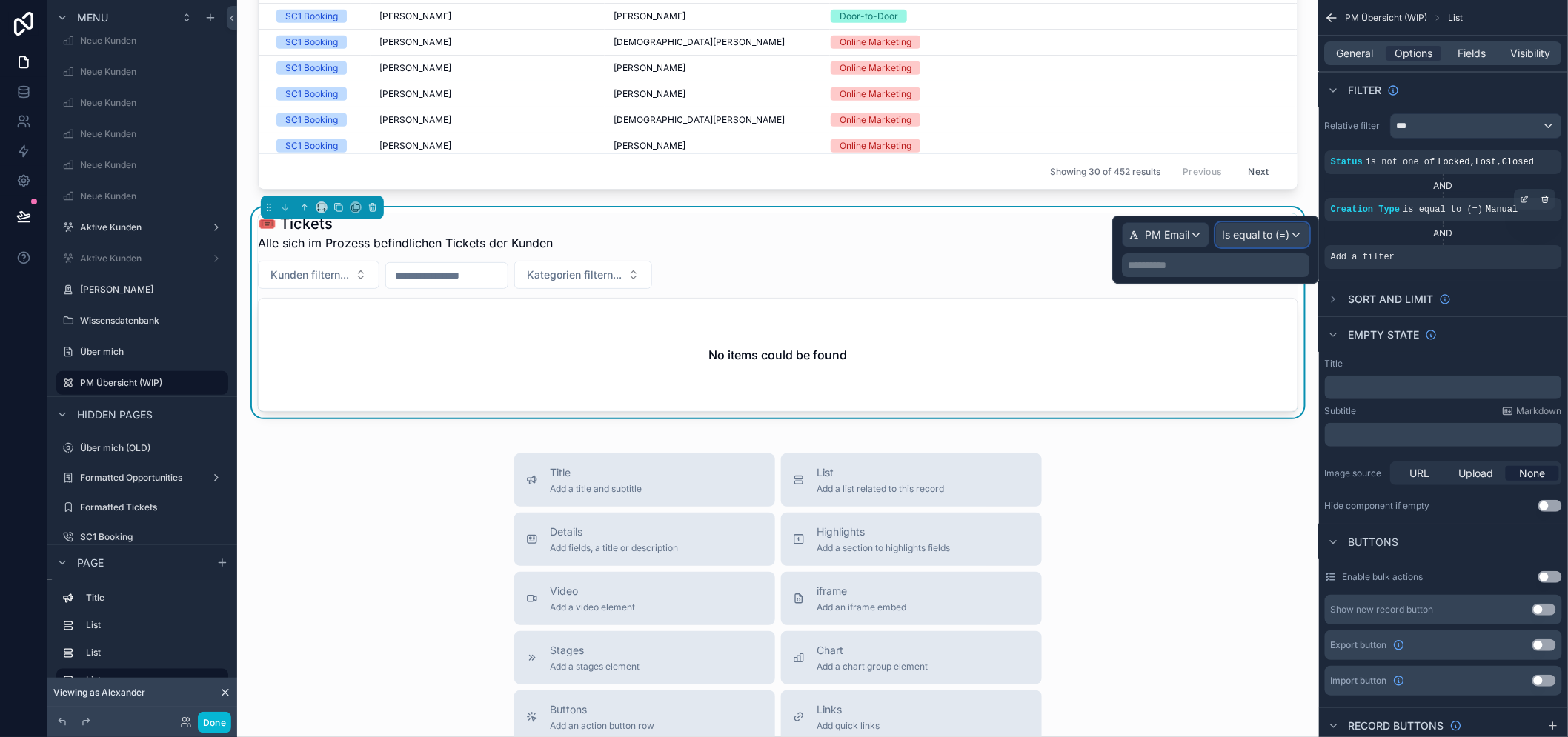
click at [1260, 239] on span "Is equal to (=)" at bounding box center [1256, 234] width 67 height 14
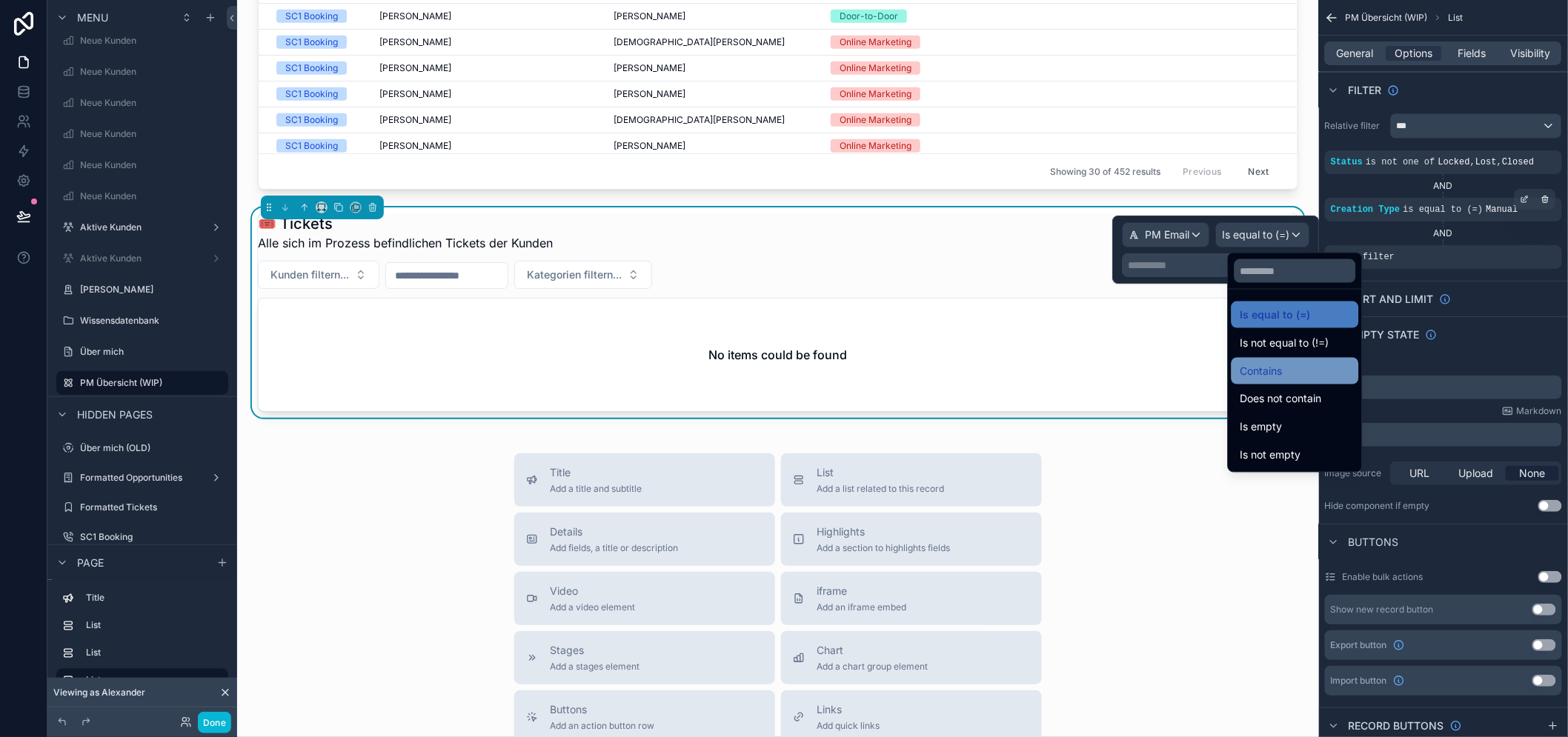
click at [1284, 367] on div "Contains" at bounding box center [1295, 371] width 109 height 18
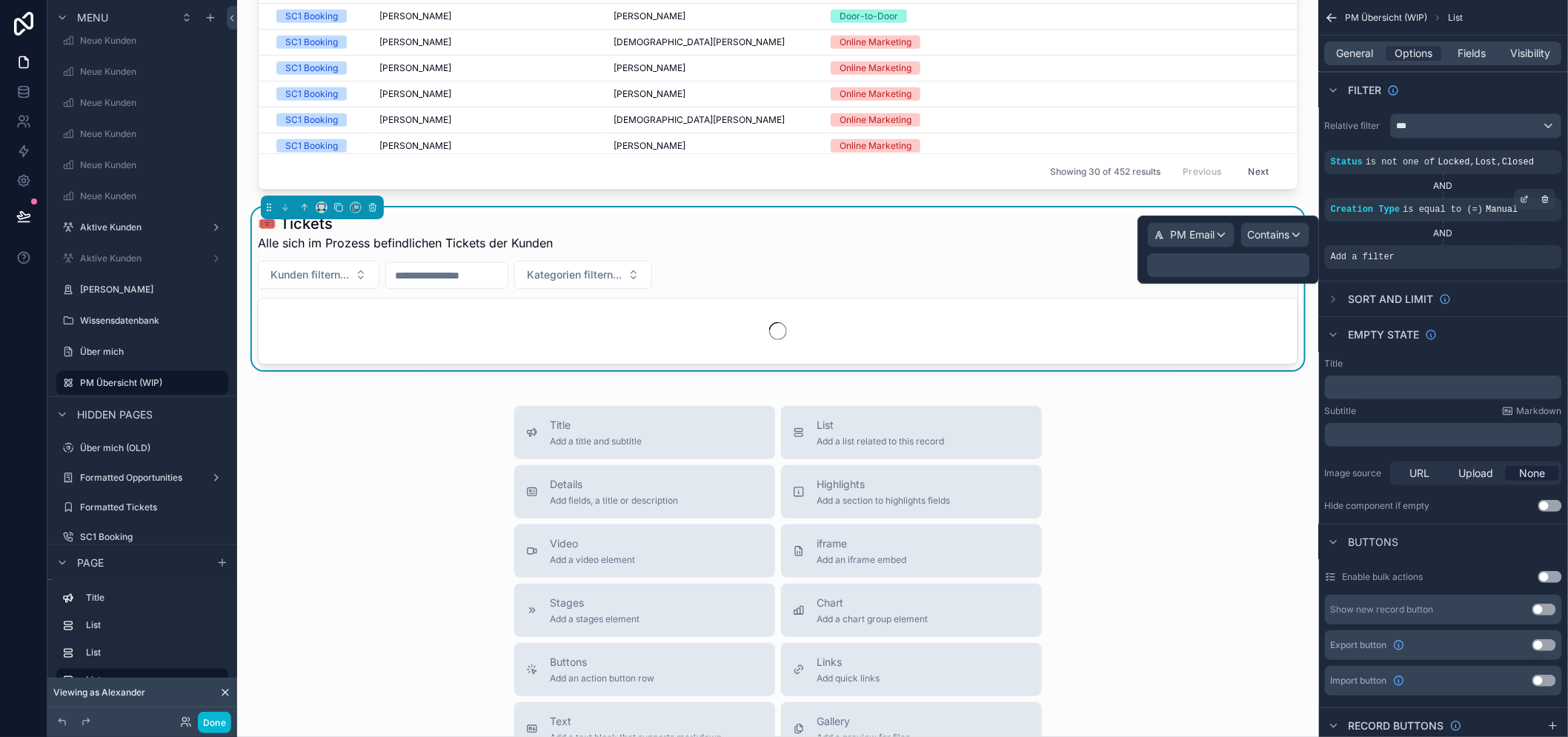
click at [1202, 262] on p "﻿" at bounding box center [1230, 265] width 154 height 14
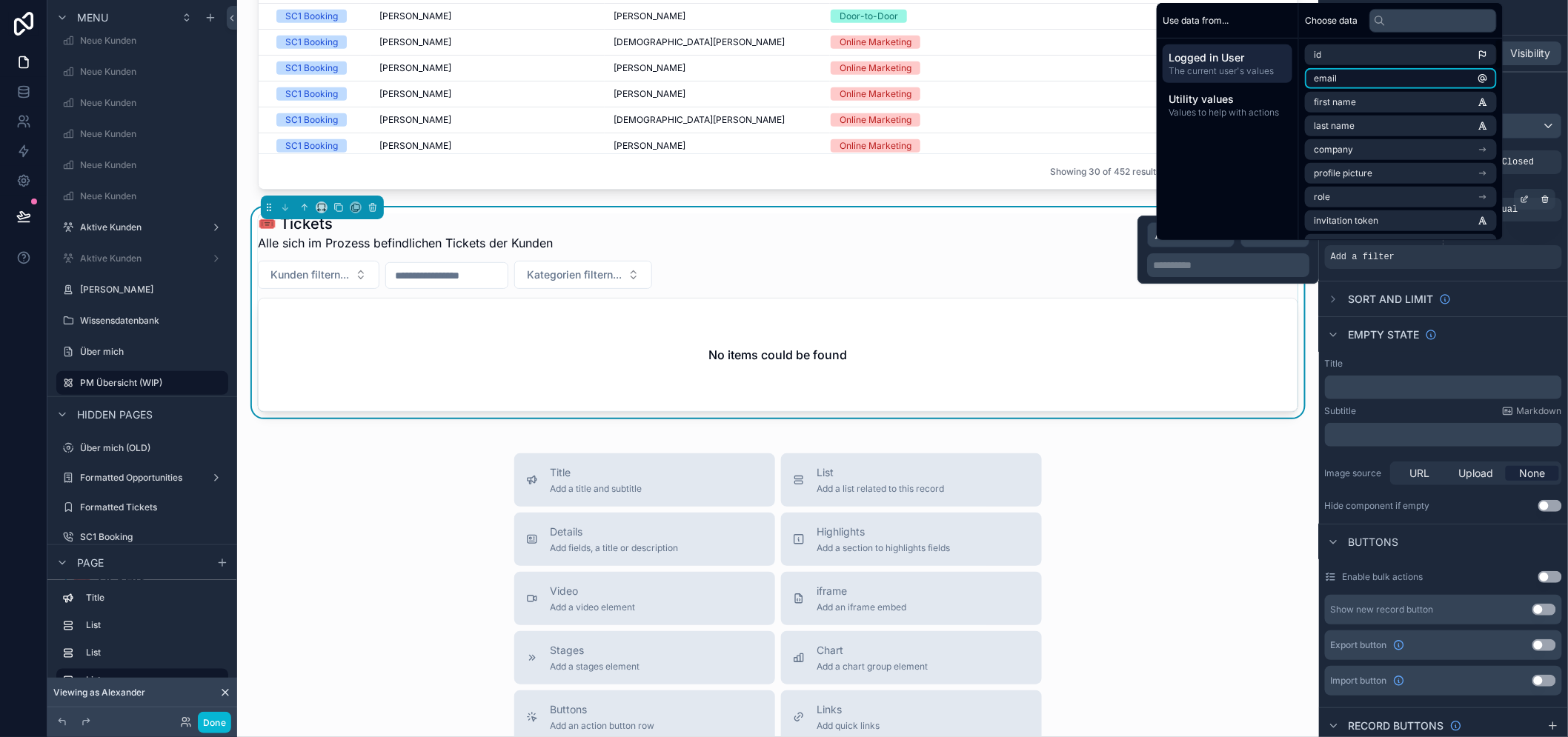
click at [1367, 89] on li "email" at bounding box center [1401, 79] width 192 height 21
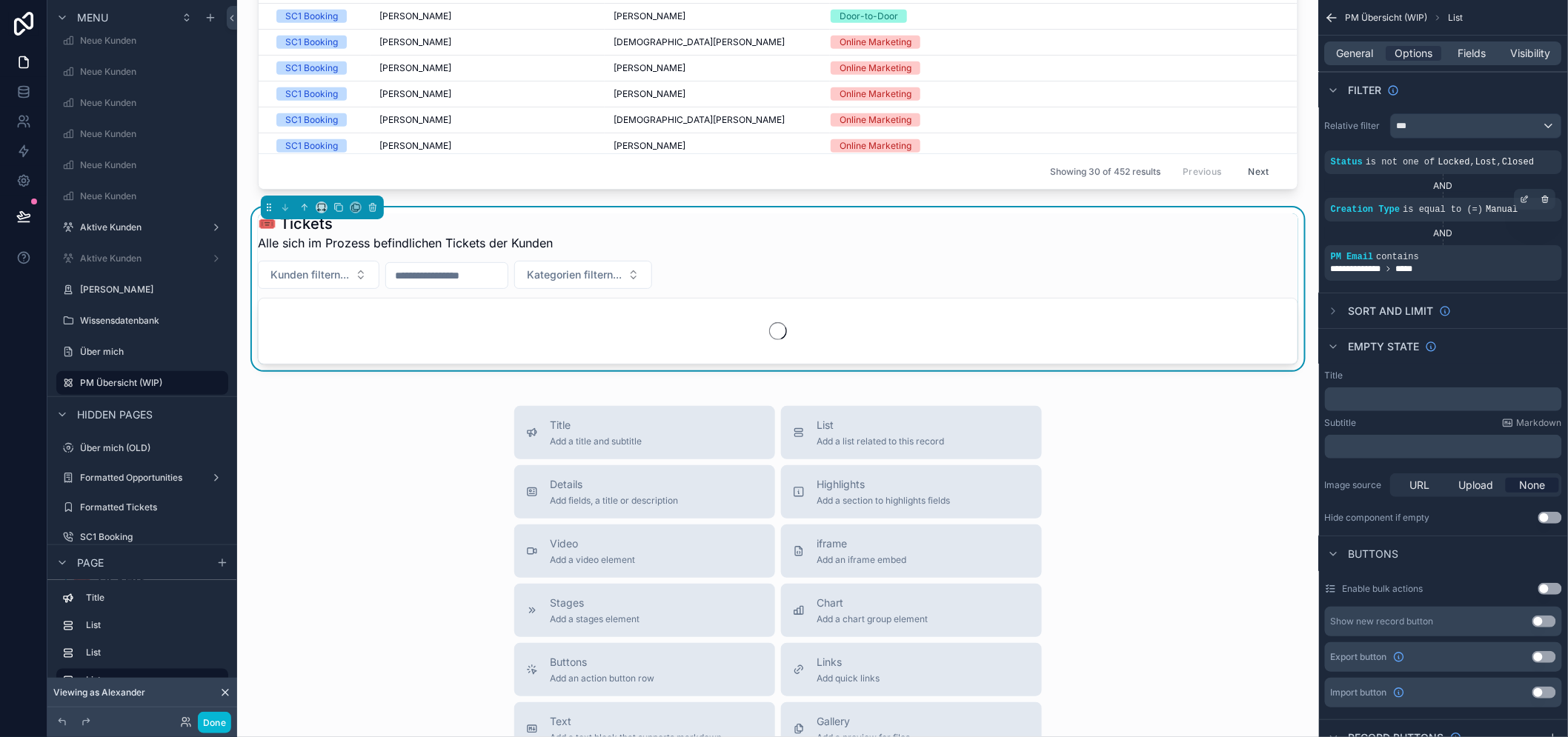
click at [1248, 498] on div "Title Add a title and subtitle List Add a list related to this record Details A…" at bounding box center [777, 670] width 1058 height 528
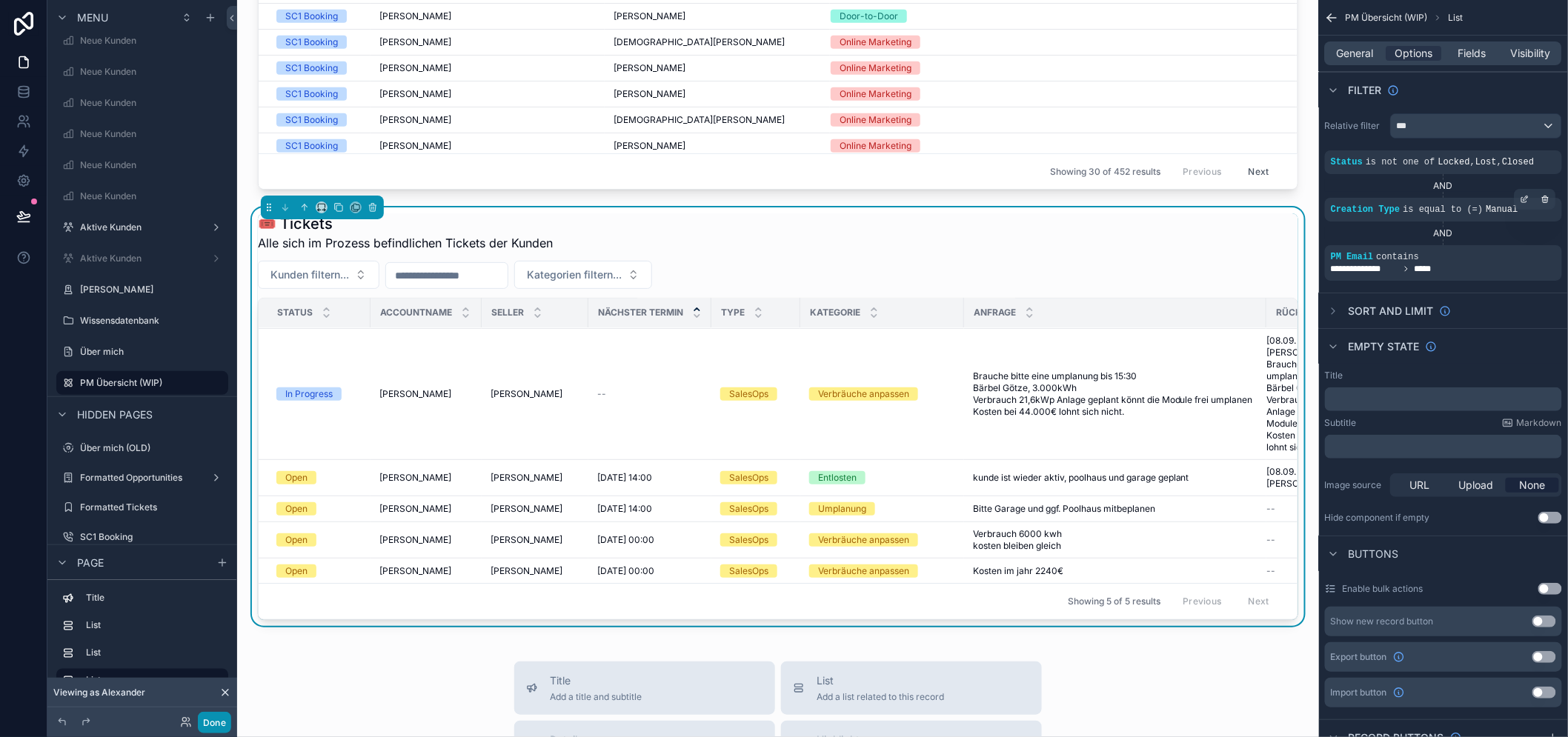
click at [210, 721] on button "Done" at bounding box center [214, 723] width 34 height 21
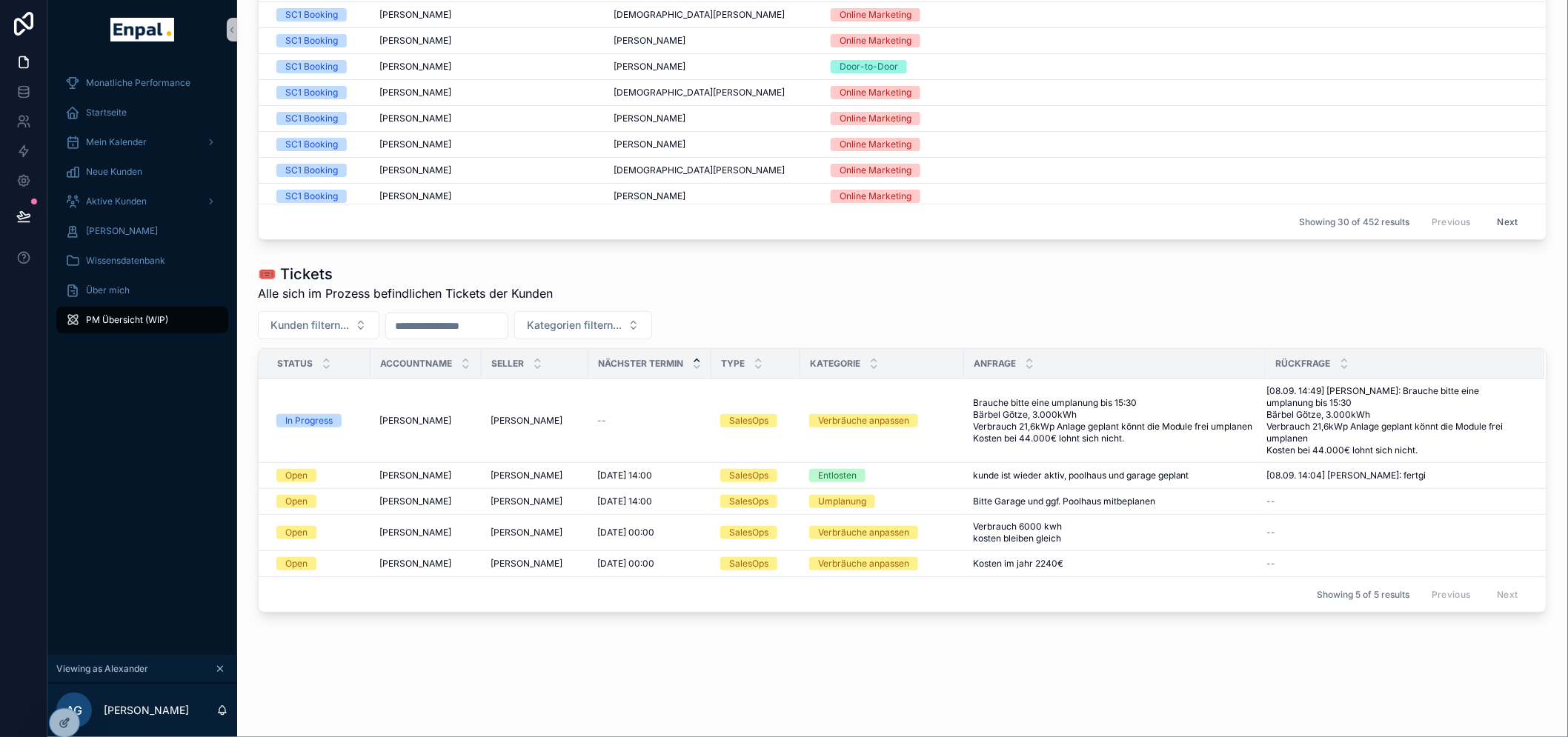
scroll to position [852, 0]
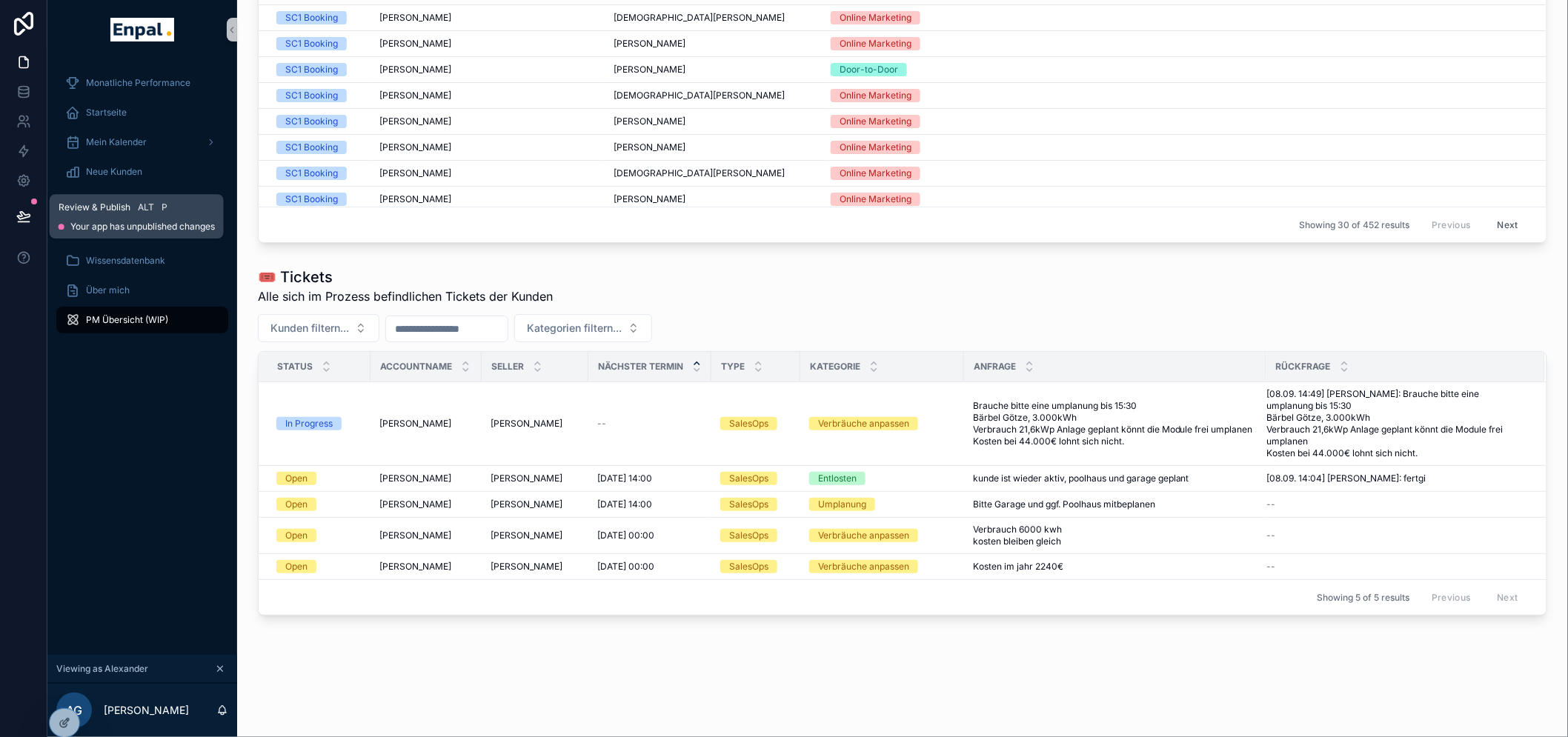
click at [24, 213] on icon at bounding box center [23, 216] width 14 height 14
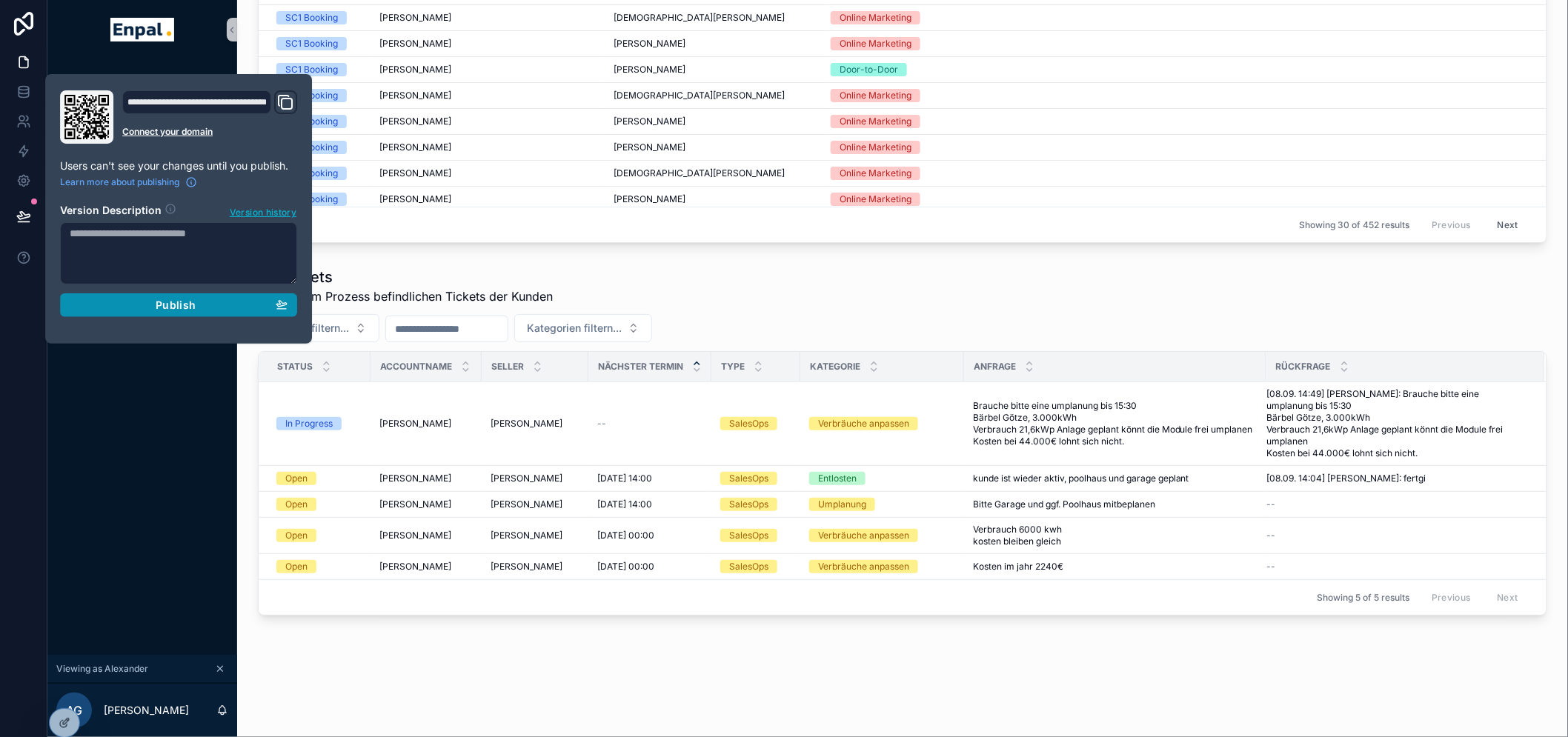
click at [228, 308] on div "Publish" at bounding box center [178, 305] width 218 height 13
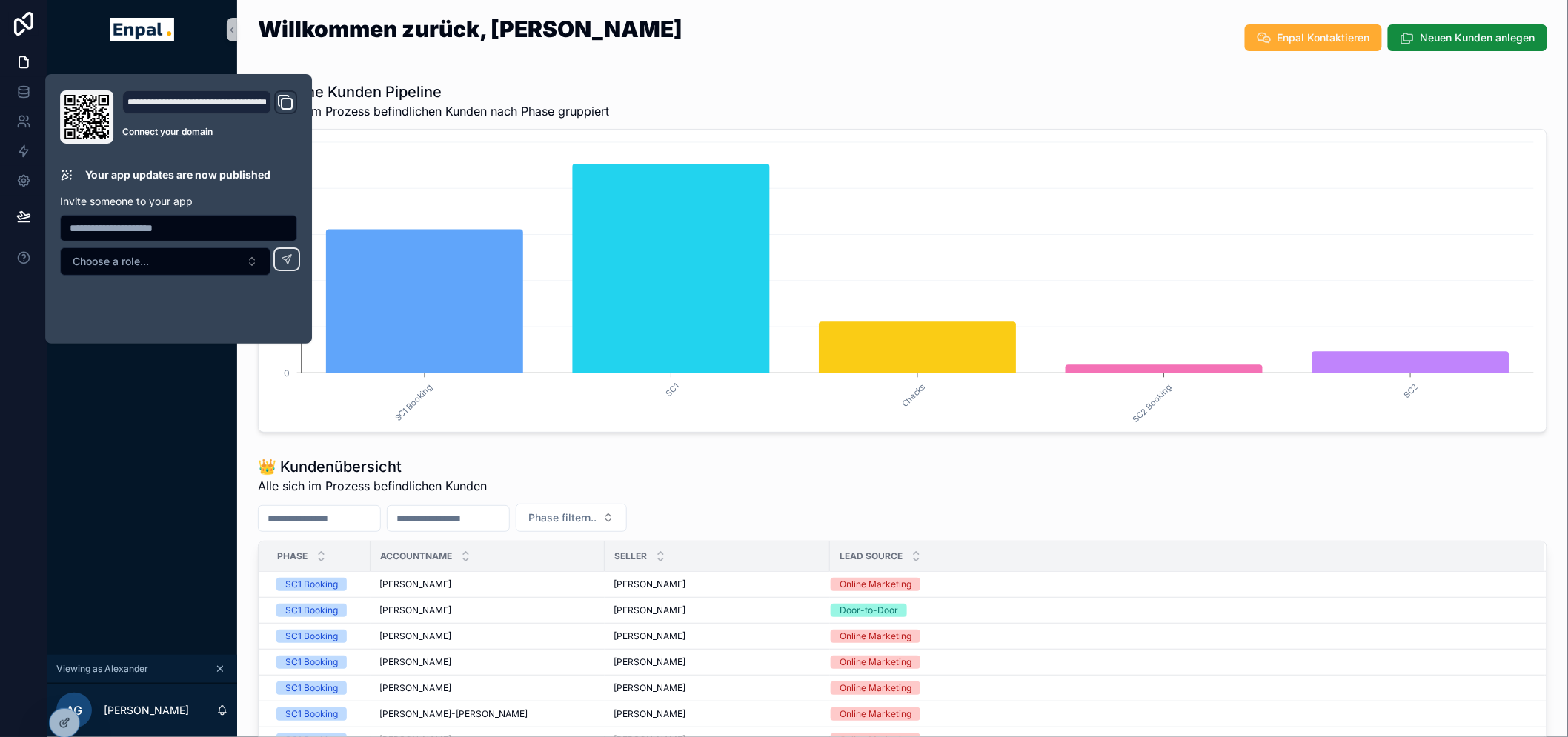
click at [877, 425] on div "SC1 Booking SC1 Checks SC2 Booking SC2 0 45 90 135 180 225" at bounding box center [903, 280] width 1290 height 304
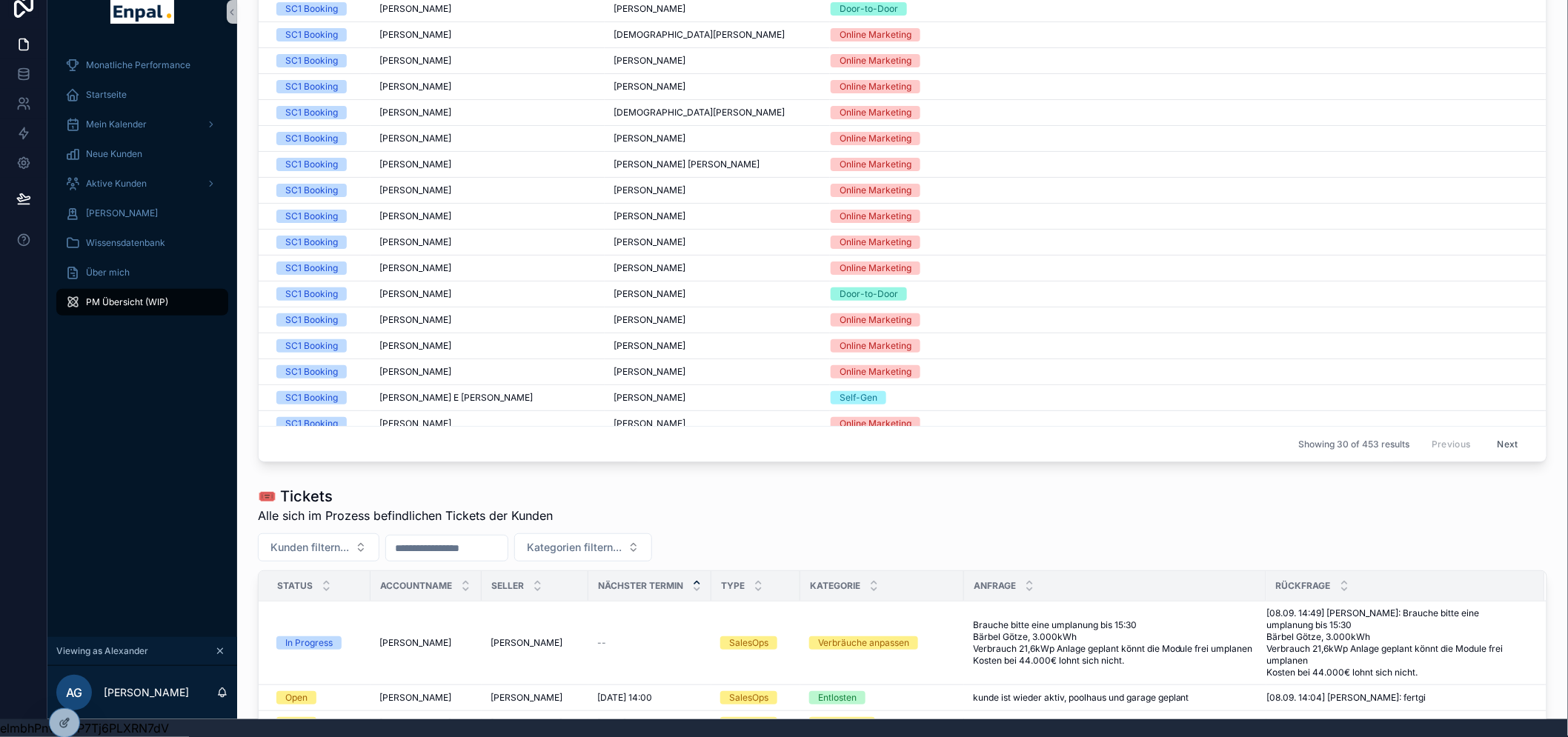
scroll to position [576, 0]
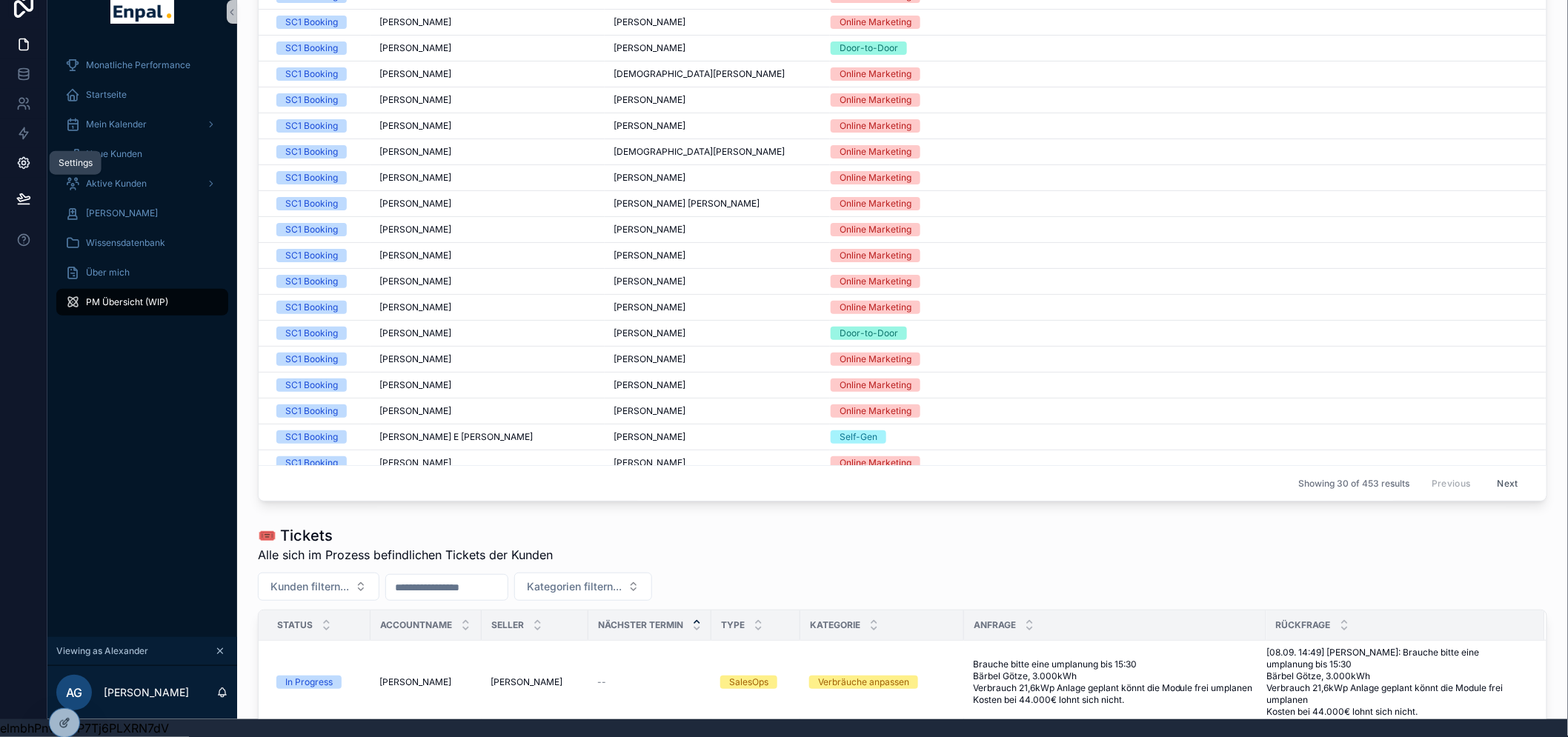
click at [22, 157] on icon at bounding box center [23, 162] width 14 height 14
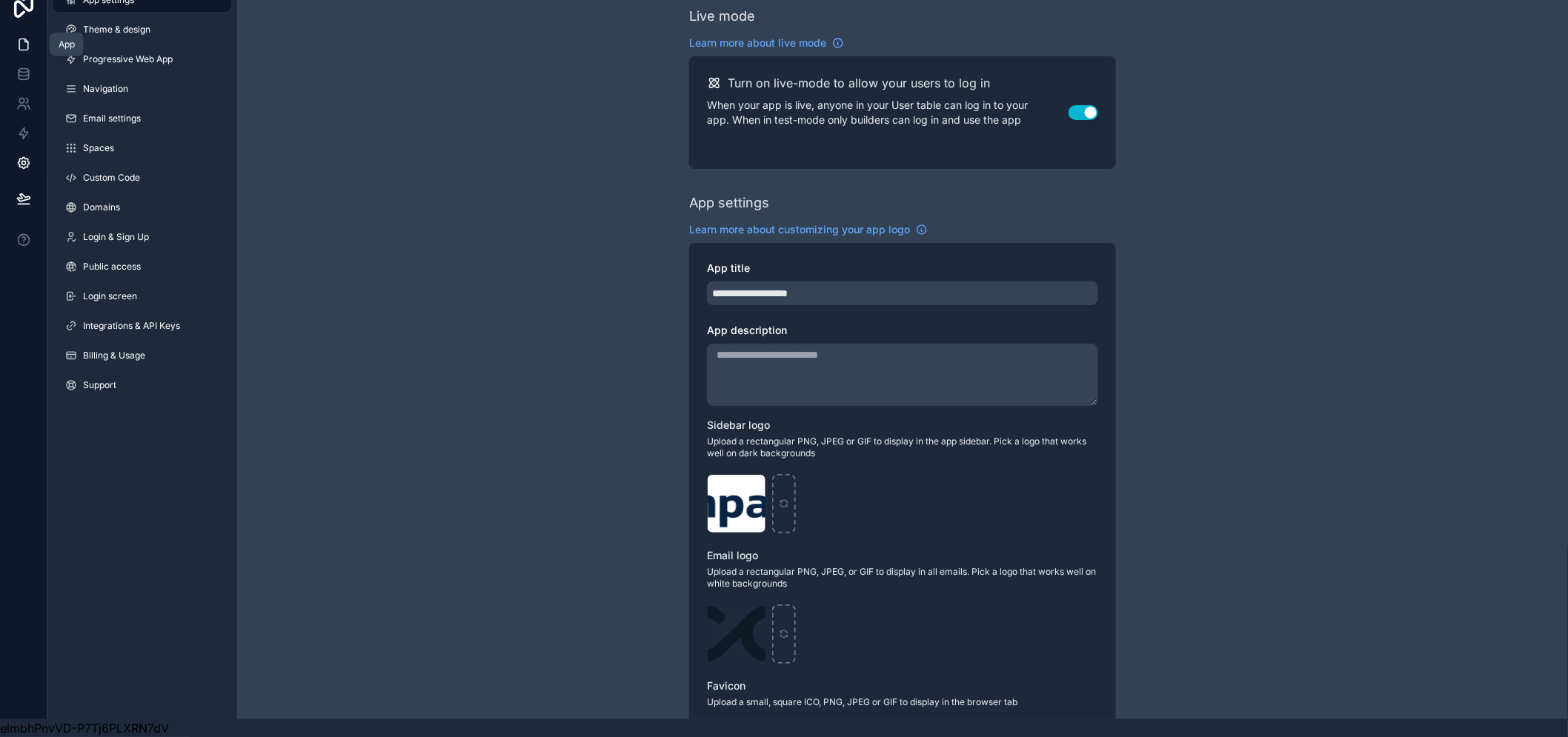
click at [27, 39] on icon at bounding box center [23, 45] width 9 height 12
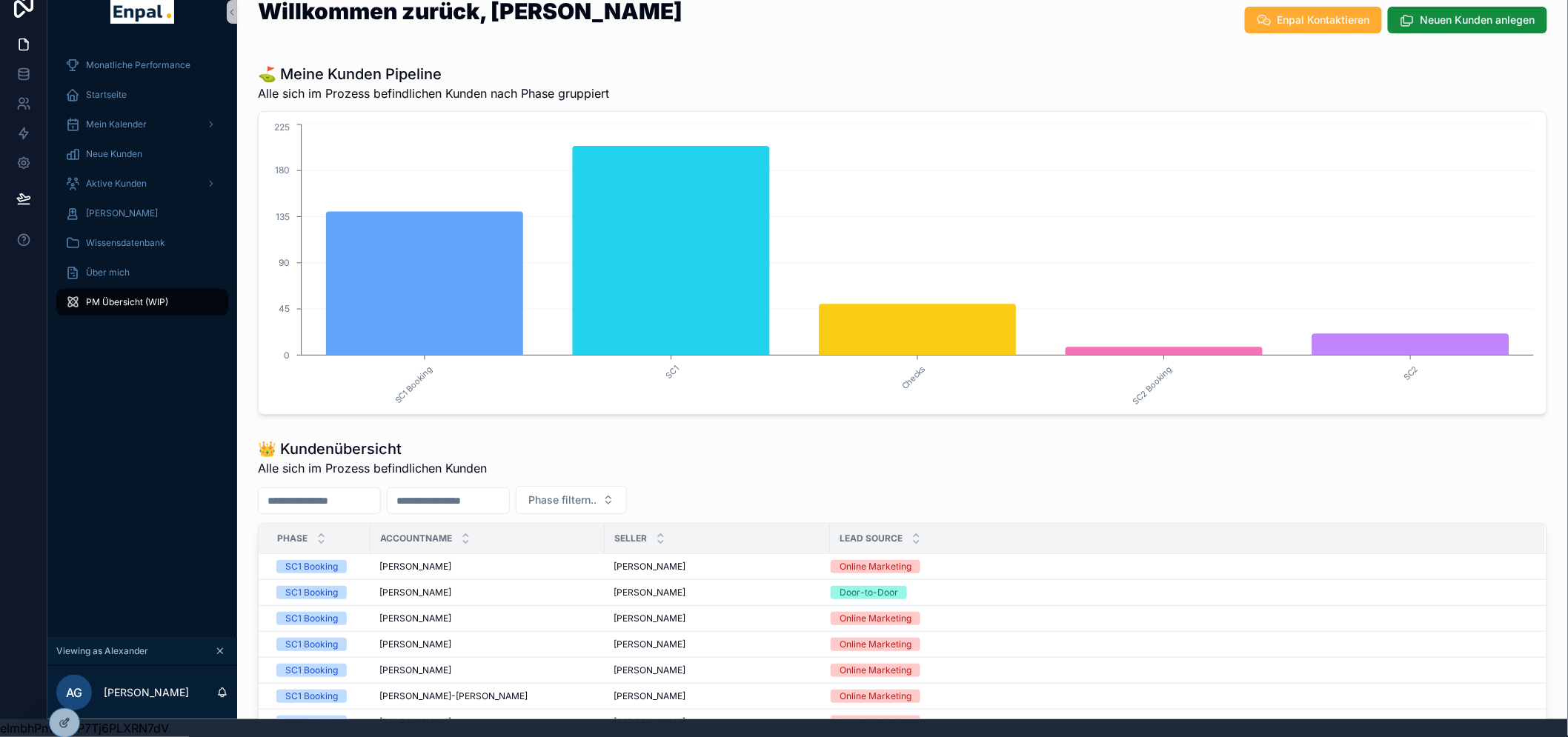
click at [182, 291] on div "PM Übersicht (WIP)" at bounding box center [142, 302] width 154 height 24
click at [25, 148] on link at bounding box center [23, 162] width 47 height 30
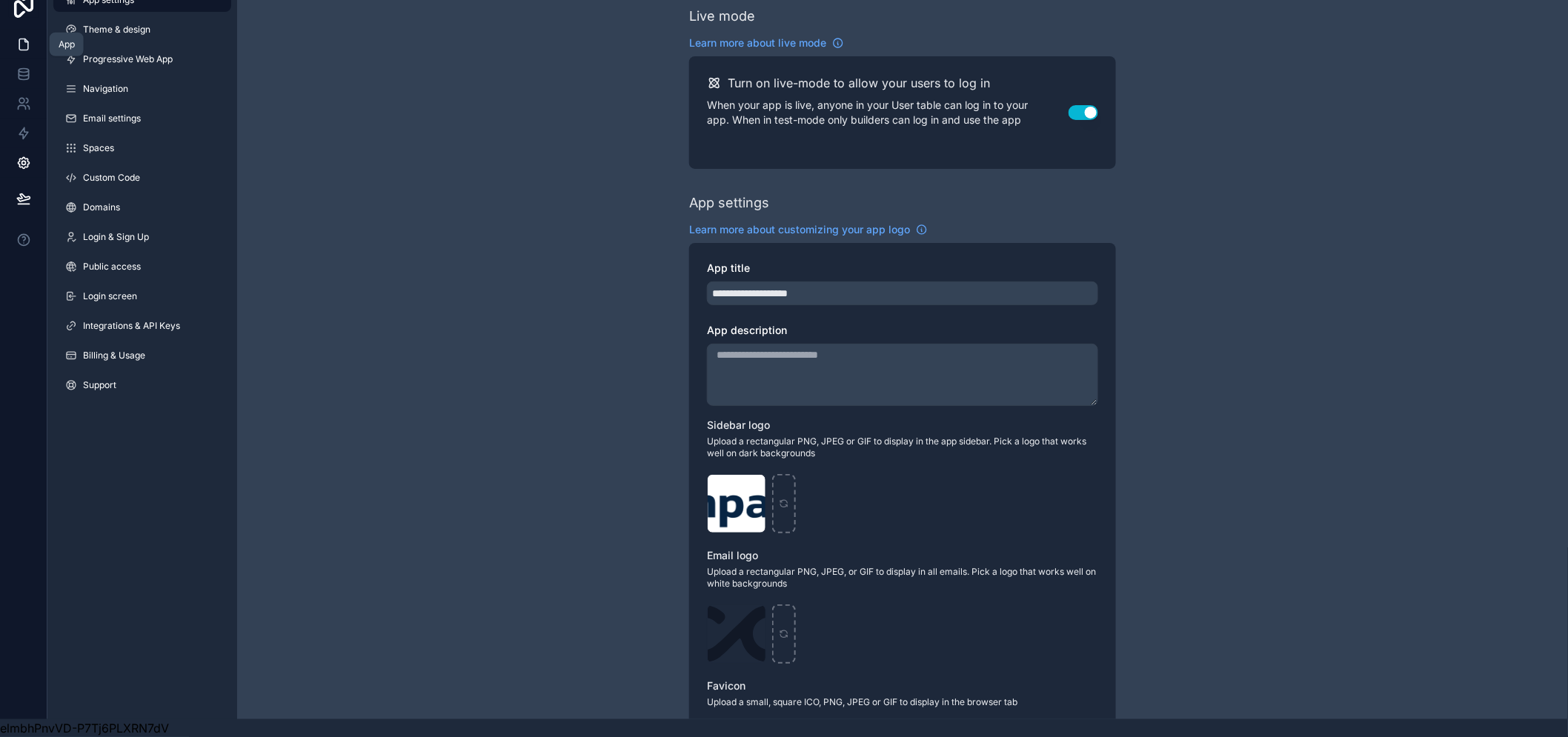
click at [16, 42] on link at bounding box center [23, 44] width 47 height 30
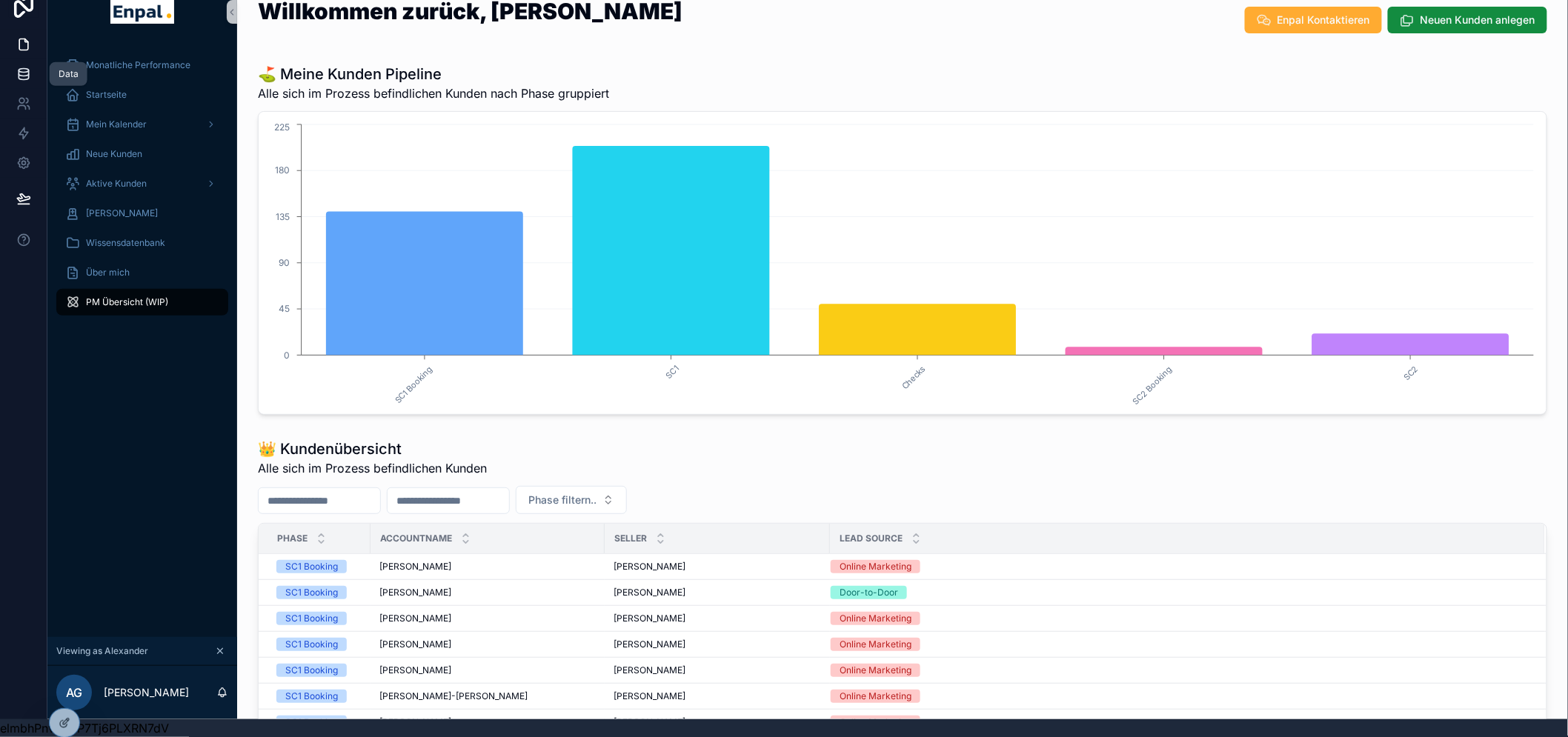
click at [19, 70] on icon at bounding box center [23, 73] width 10 height 6
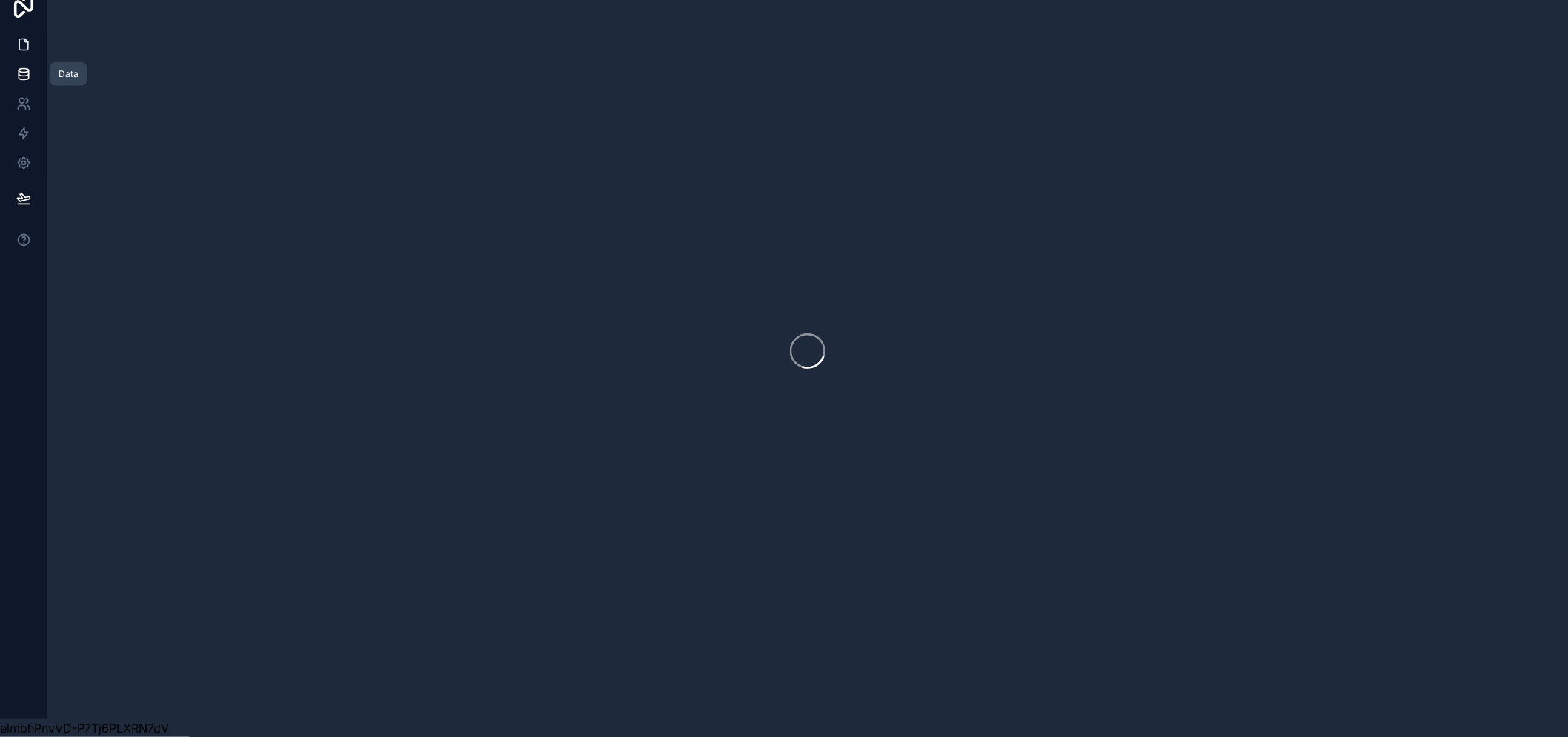
click at [21, 39] on icon at bounding box center [23, 45] width 9 height 12
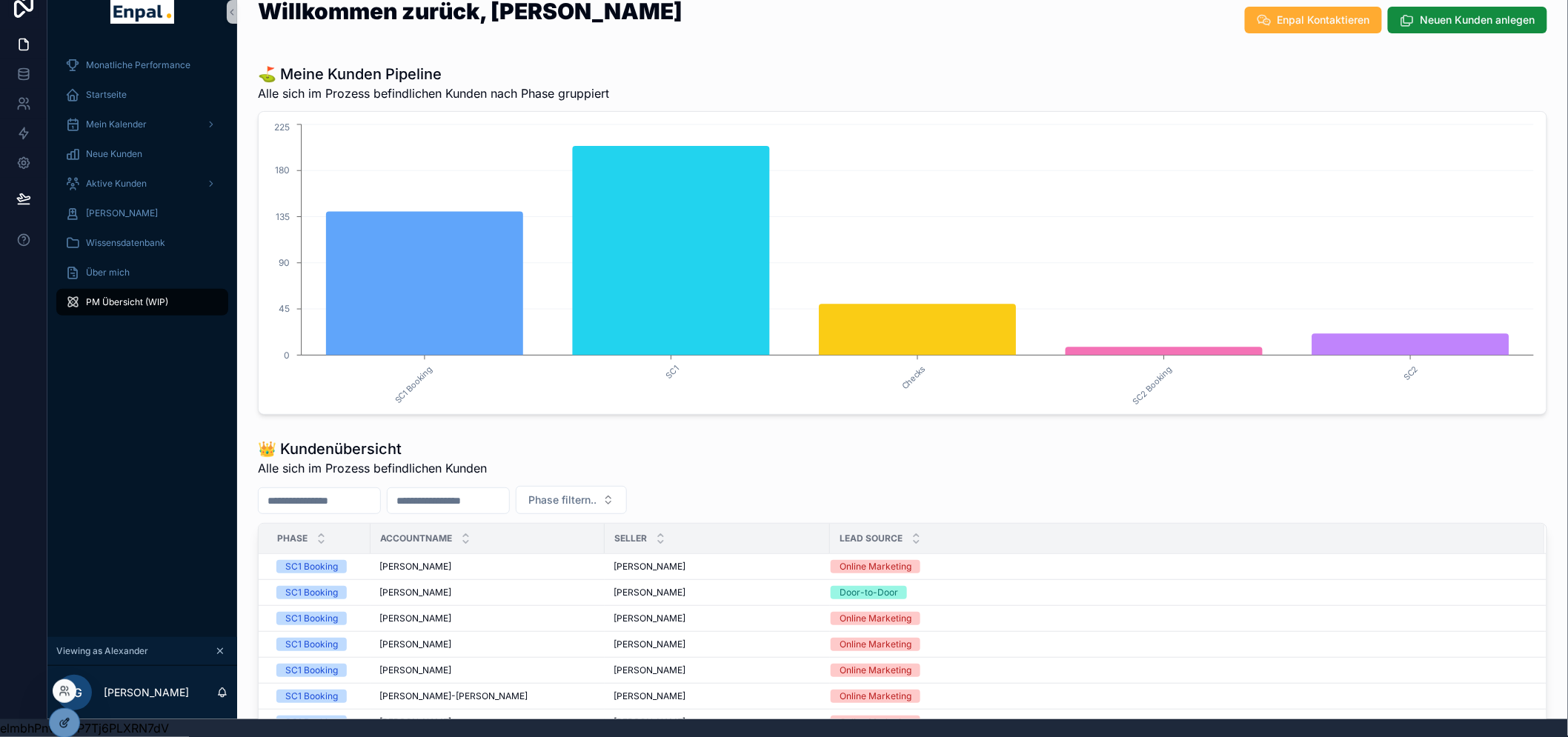
click at [56, 728] on div at bounding box center [64, 723] width 30 height 28
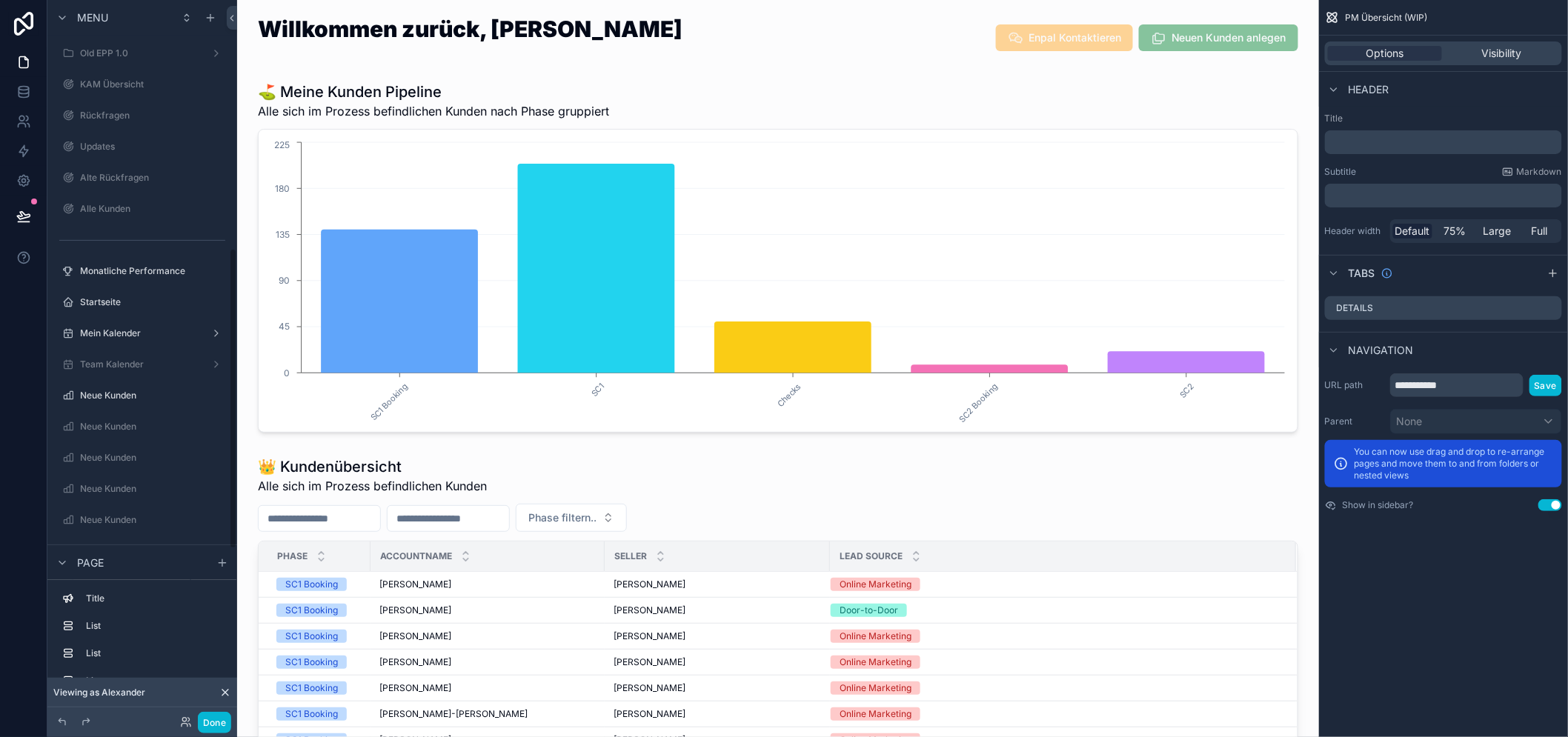
scroll to position [604, 0]
click at [201, 380] on icon "scrollable content" at bounding box center [196, 383] width 12 height 12
click at [173, 383] on input "**********" at bounding box center [130, 383] width 101 height 18
type input "**********"
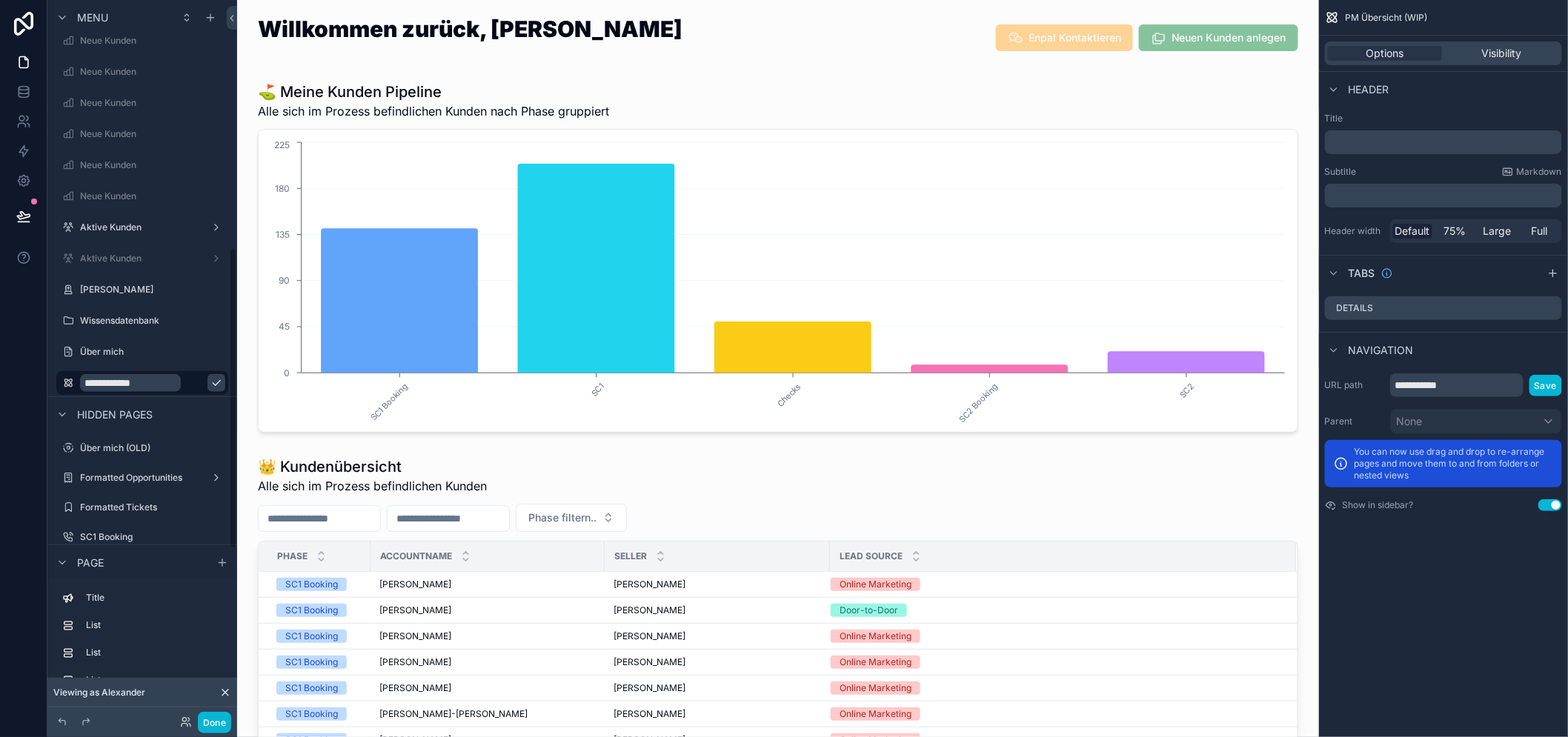
click at [213, 381] on icon "scrollable content" at bounding box center [217, 383] width 8 height 5
drag, startPoint x: 213, startPoint y: 726, endPoint x: 3, endPoint y: 169, distance: 595.3
click at [215, 726] on button "Done" at bounding box center [214, 723] width 34 height 21
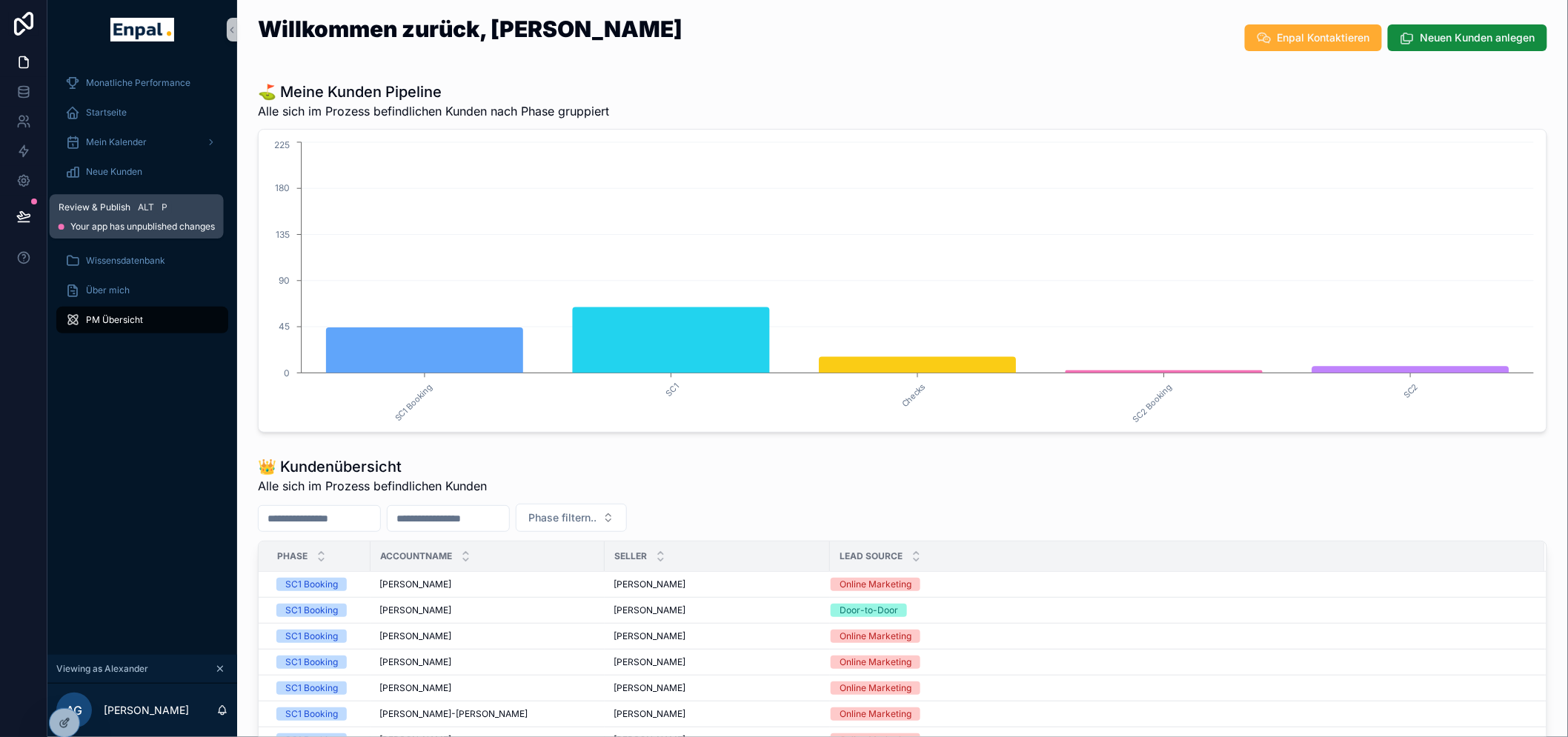
click at [24, 210] on icon at bounding box center [23, 216] width 14 height 14
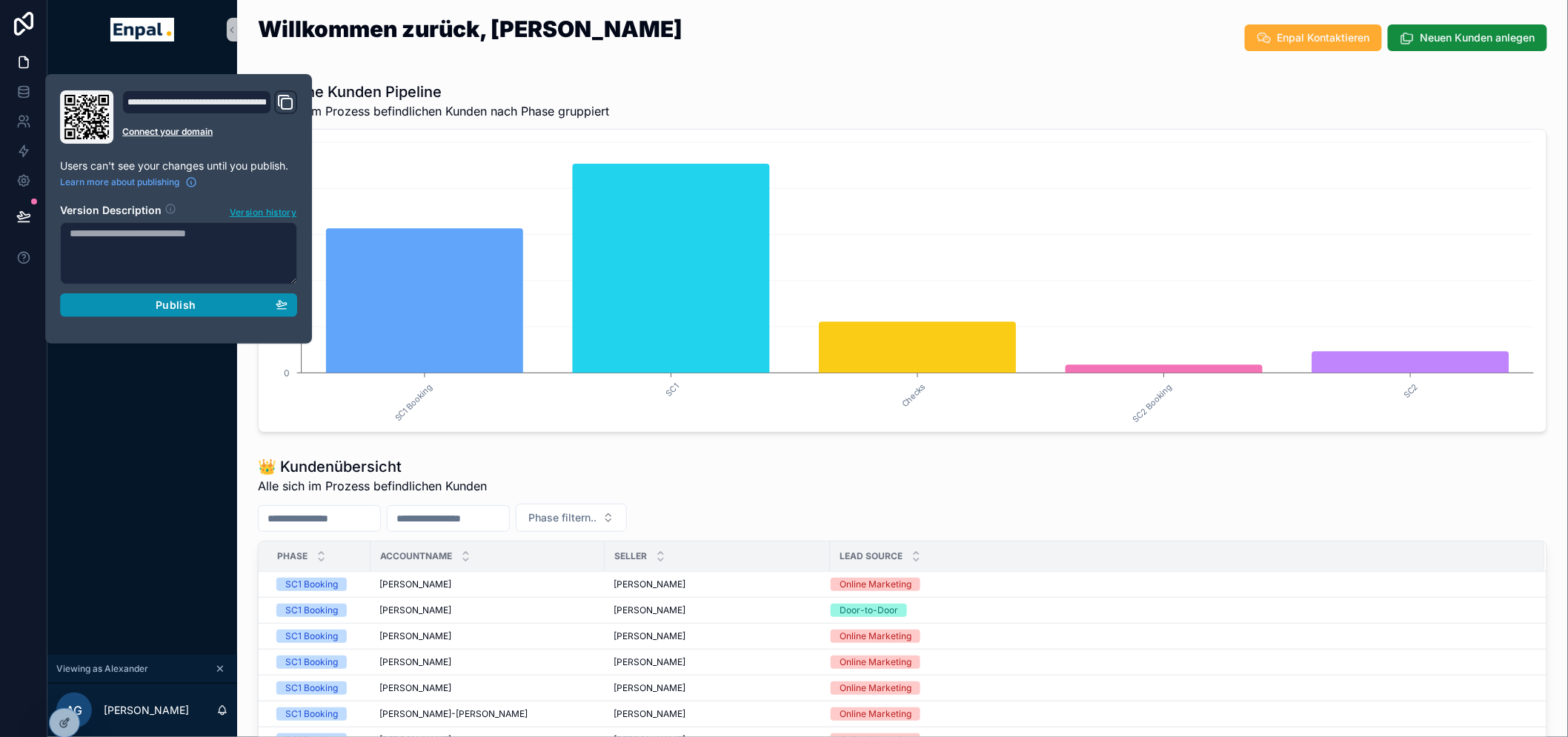
click at [250, 310] on div "Publish" at bounding box center [178, 305] width 218 height 13
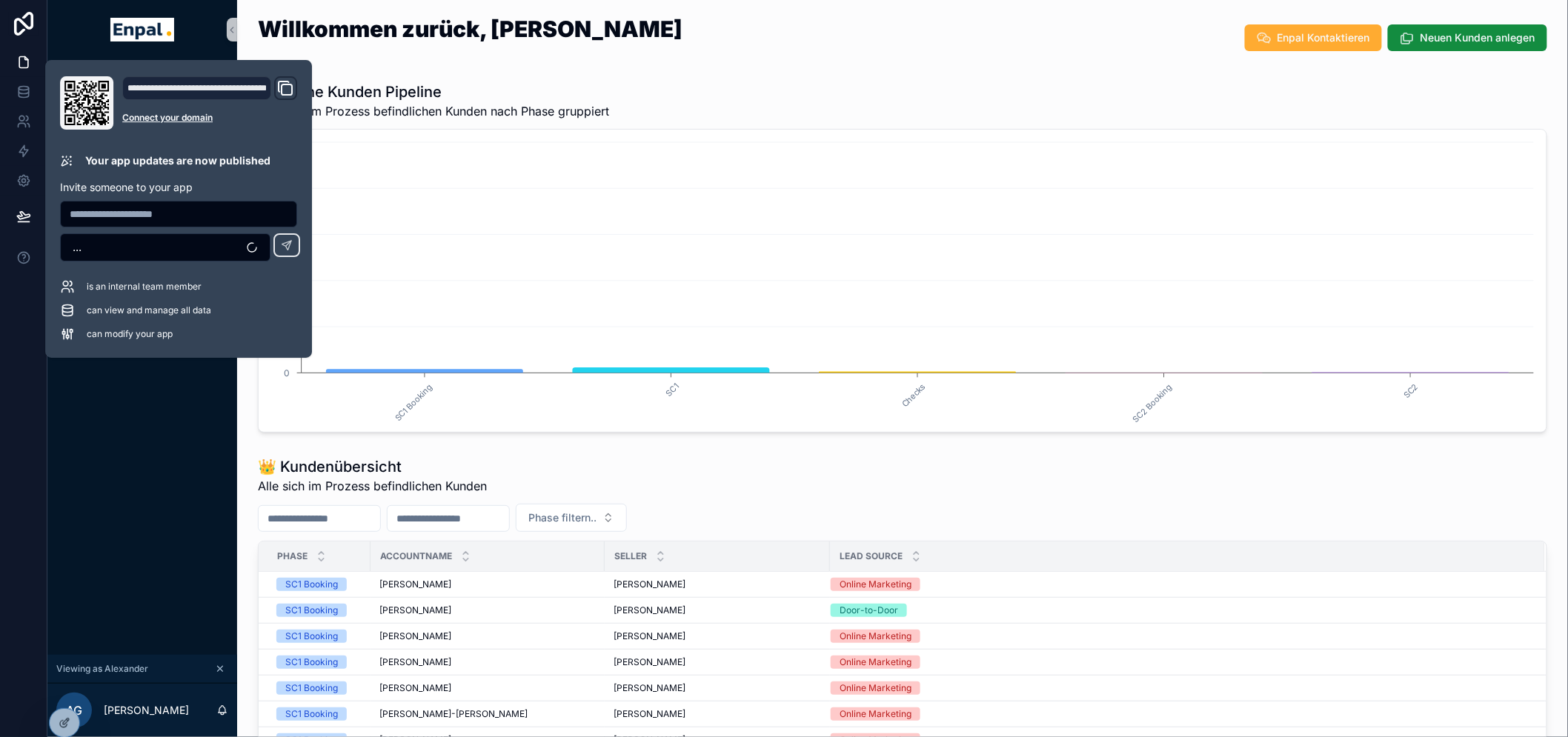
click at [154, 405] on div "Monatliche Performance Startseite Mein Kalender Neue Kunden Aktive Kunden Verlo…" at bounding box center [142, 357] width 190 height 596
